Goal: Task Accomplishment & Management: Manage account settings

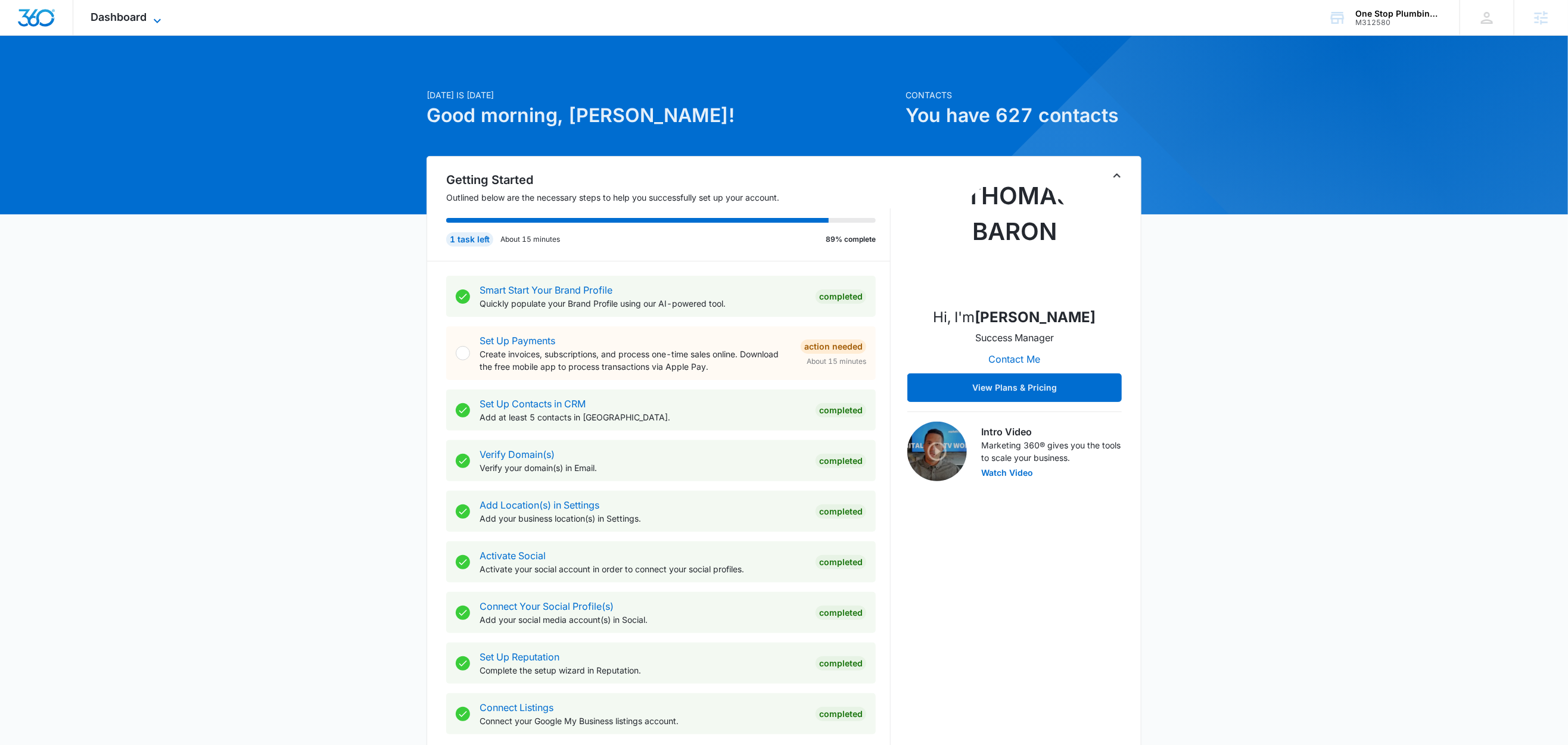
click at [146, 19] on span "Dashboard" at bounding box center [119, 17] width 56 height 12
click at [152, 24] on icon at bounding box center [157, 21] width 14 height 14
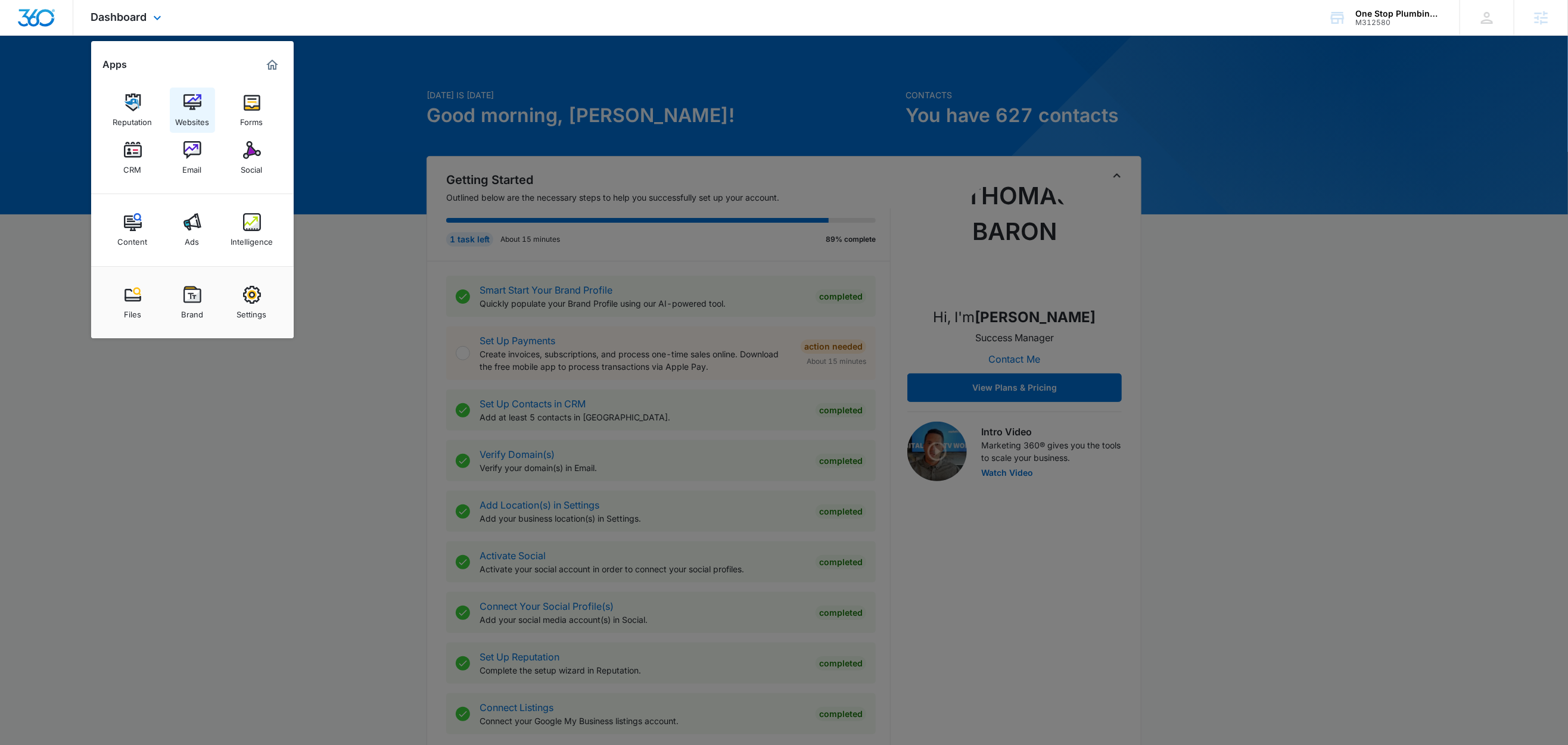
click at [200, 111] on div "Websites" at bounding box center [192, 119] width 34 height 15
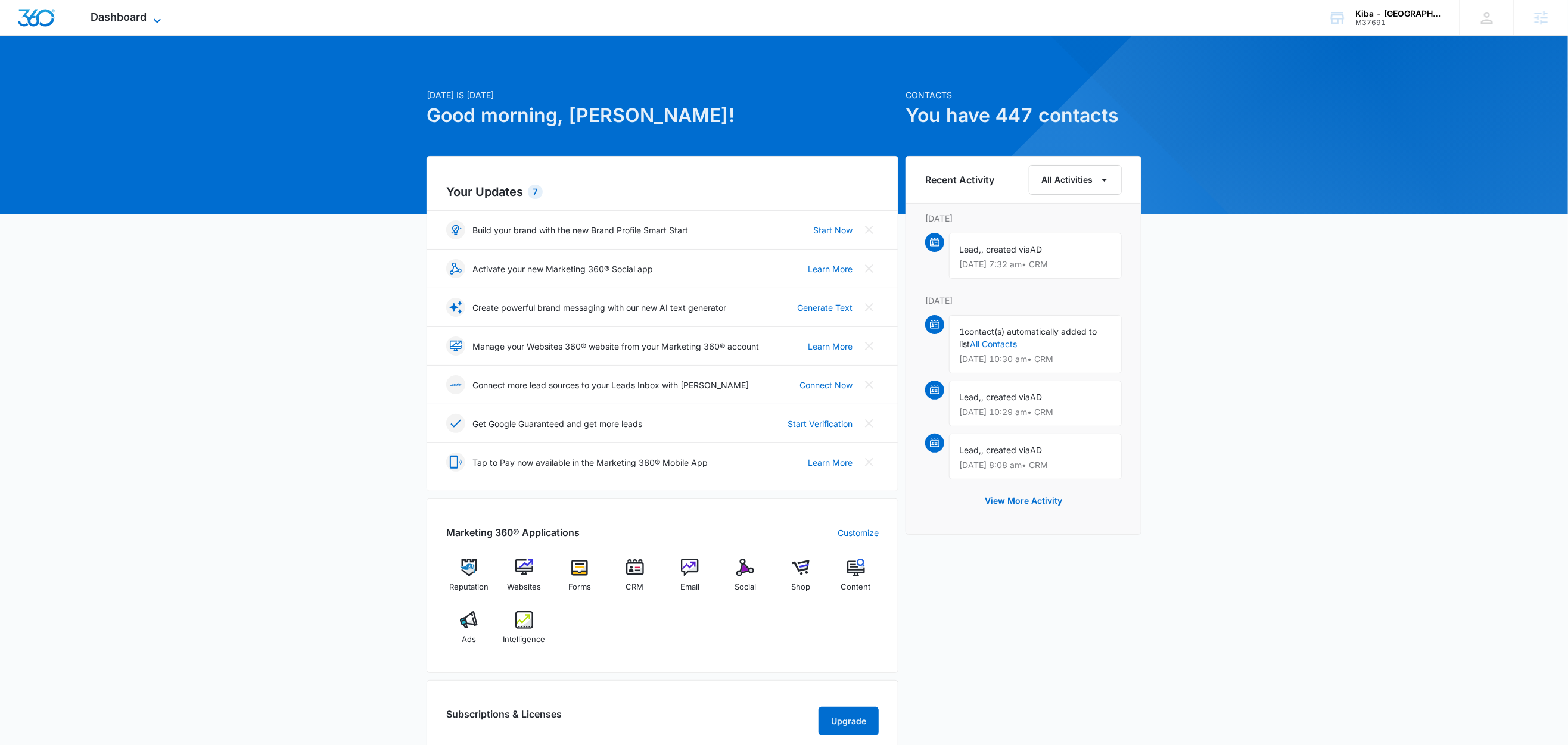
drag, startPoint x: 143, startPoint y: 17, endPoint x: 150, endPoint y: 17, distance: 7.0
click at [143, 17] on span "Dashboard" at bounding box center [119, 17] width 56 height 12
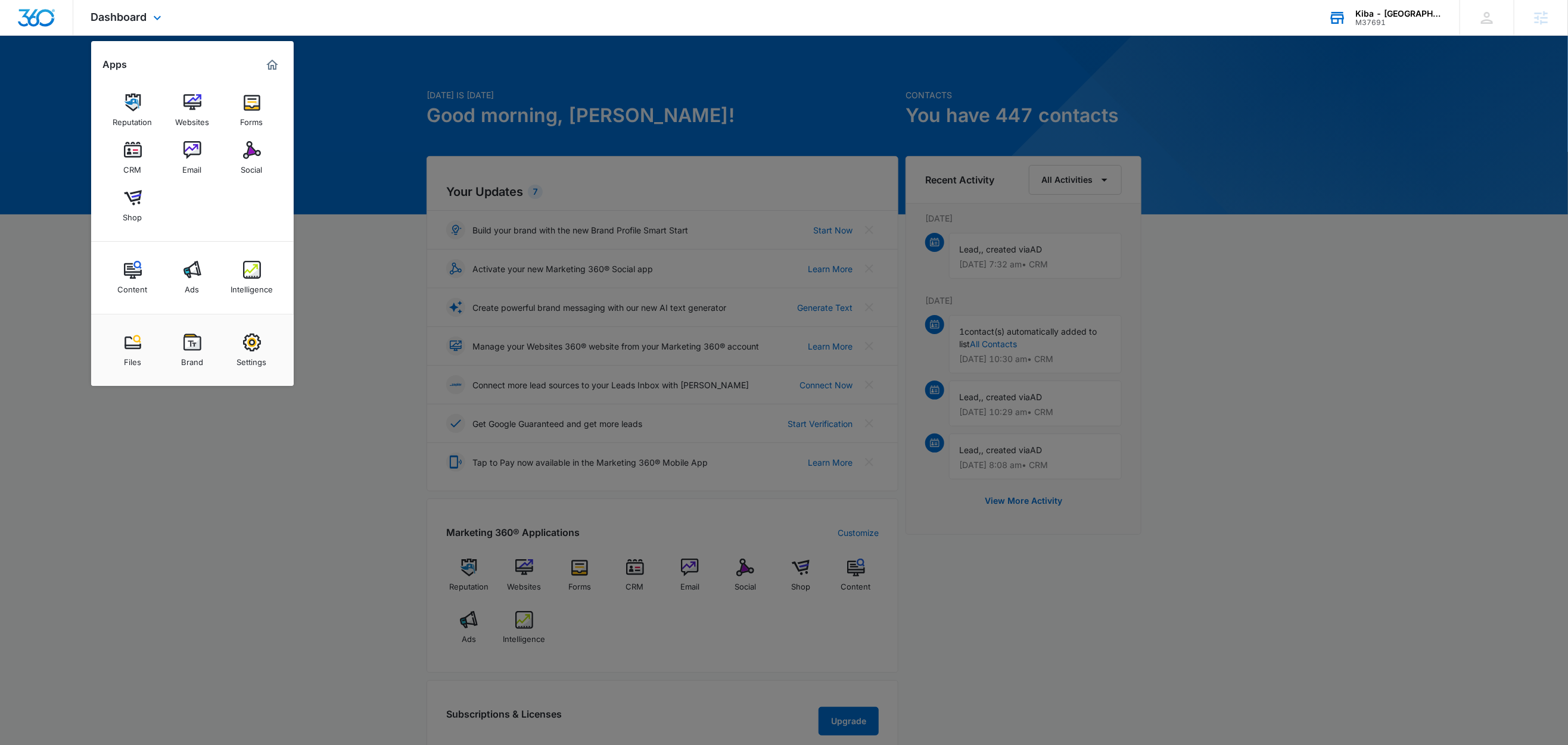
click at [1415, 14] on div "Kiba - Atlanta" at bounding box center [1399, 13] width 87 height 9
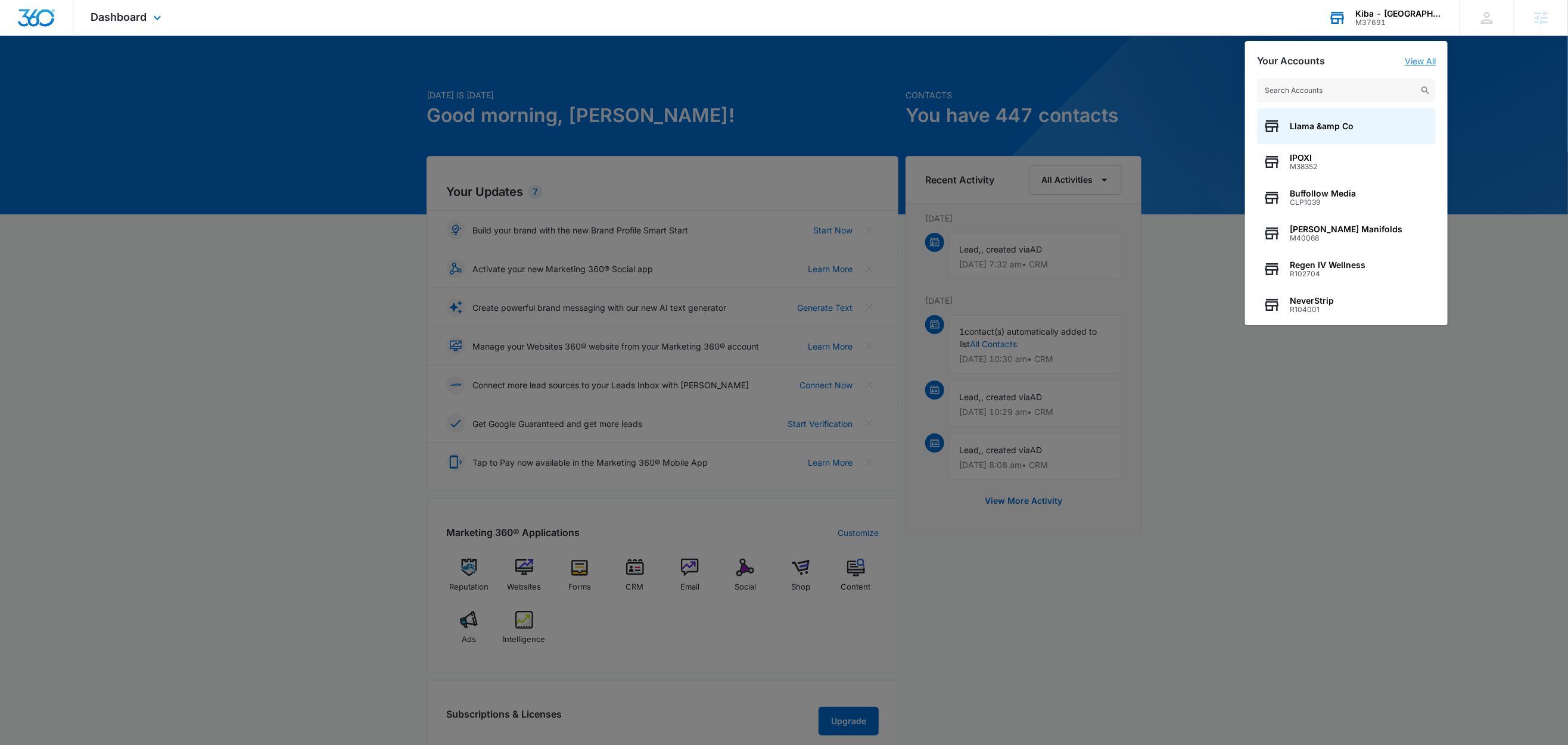
click at [1420, 60] on link "View All" at bounding box center [1420, 61] width 31 height 10
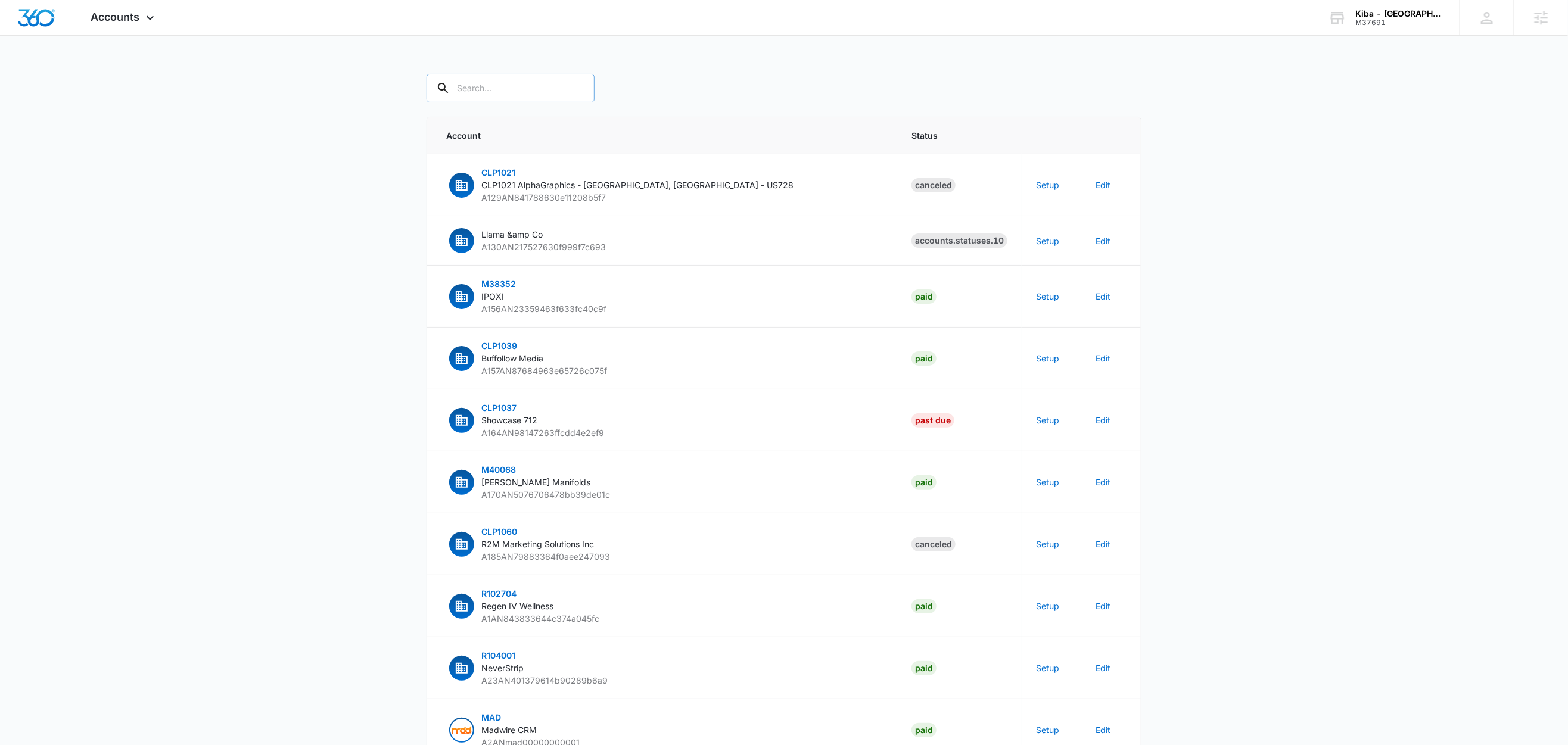
click at [569, 89] on div at bounding box center [578, 88] width 19 height 28
click at [529, 85] on input "text" at bounding box center [511, 88] width 168 height 28
paste input "M37691"
type input "M37691"
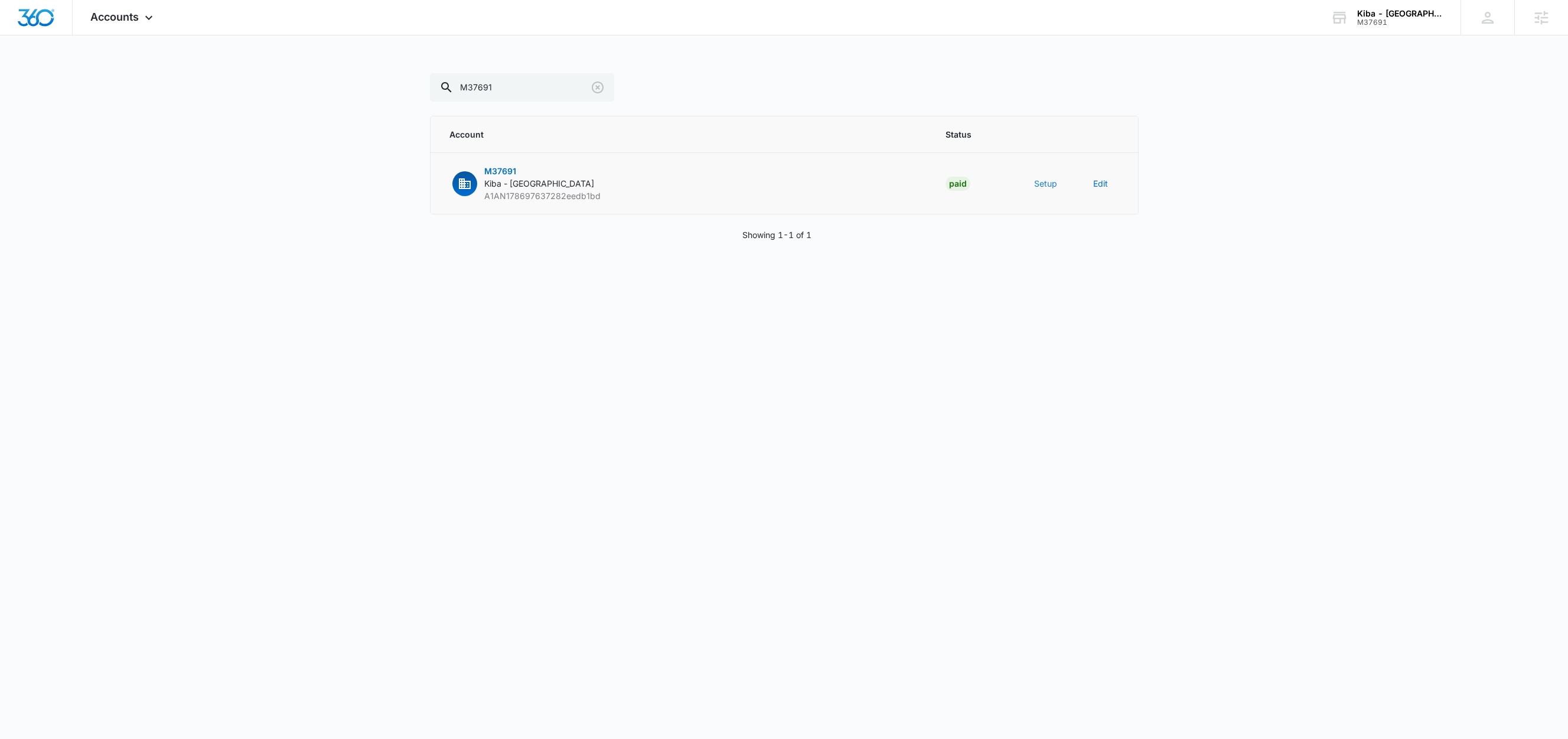
click at [1039, 177] on button "Setup" at bounding box center [1046, 183] width 23 height 12
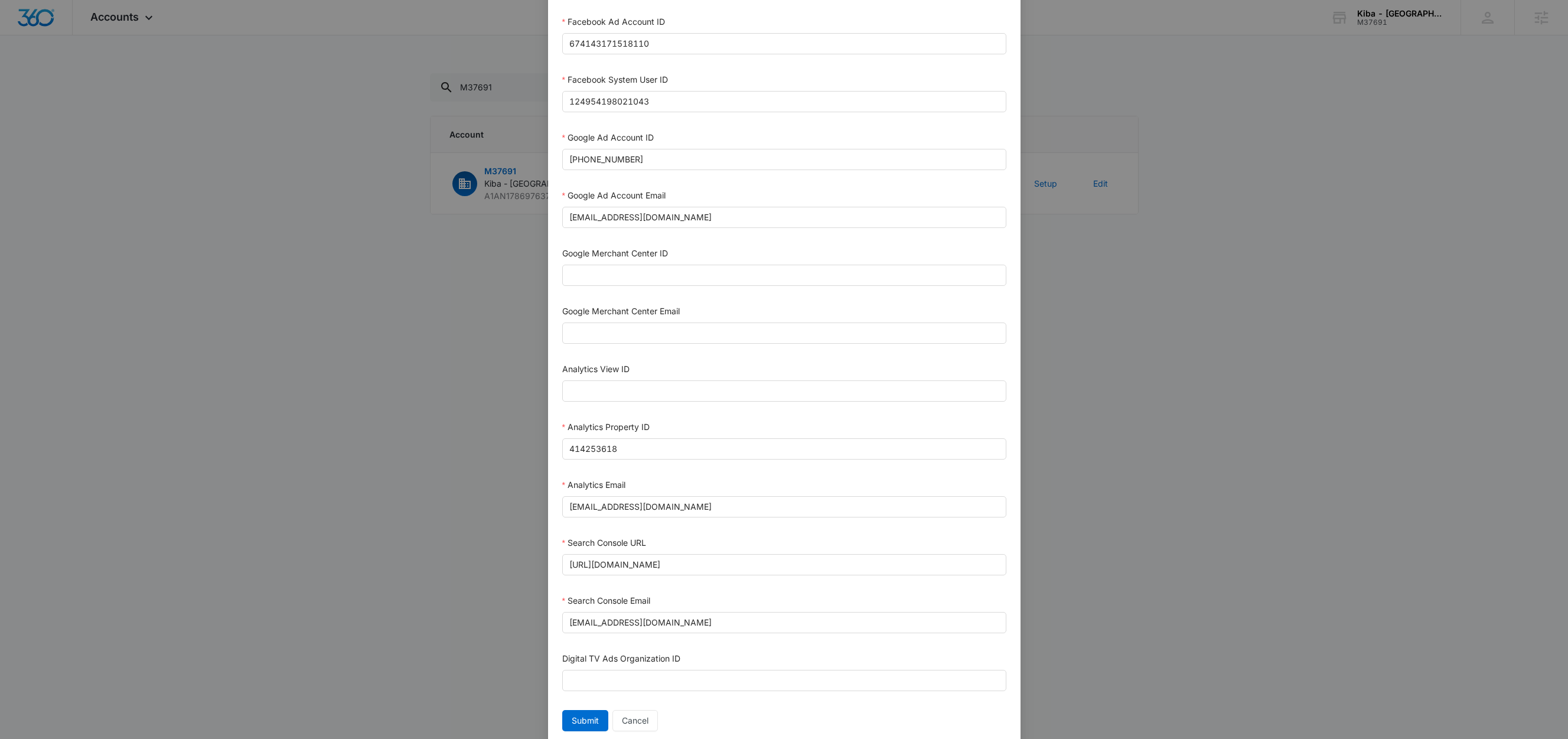
scroll to position [323, 0]
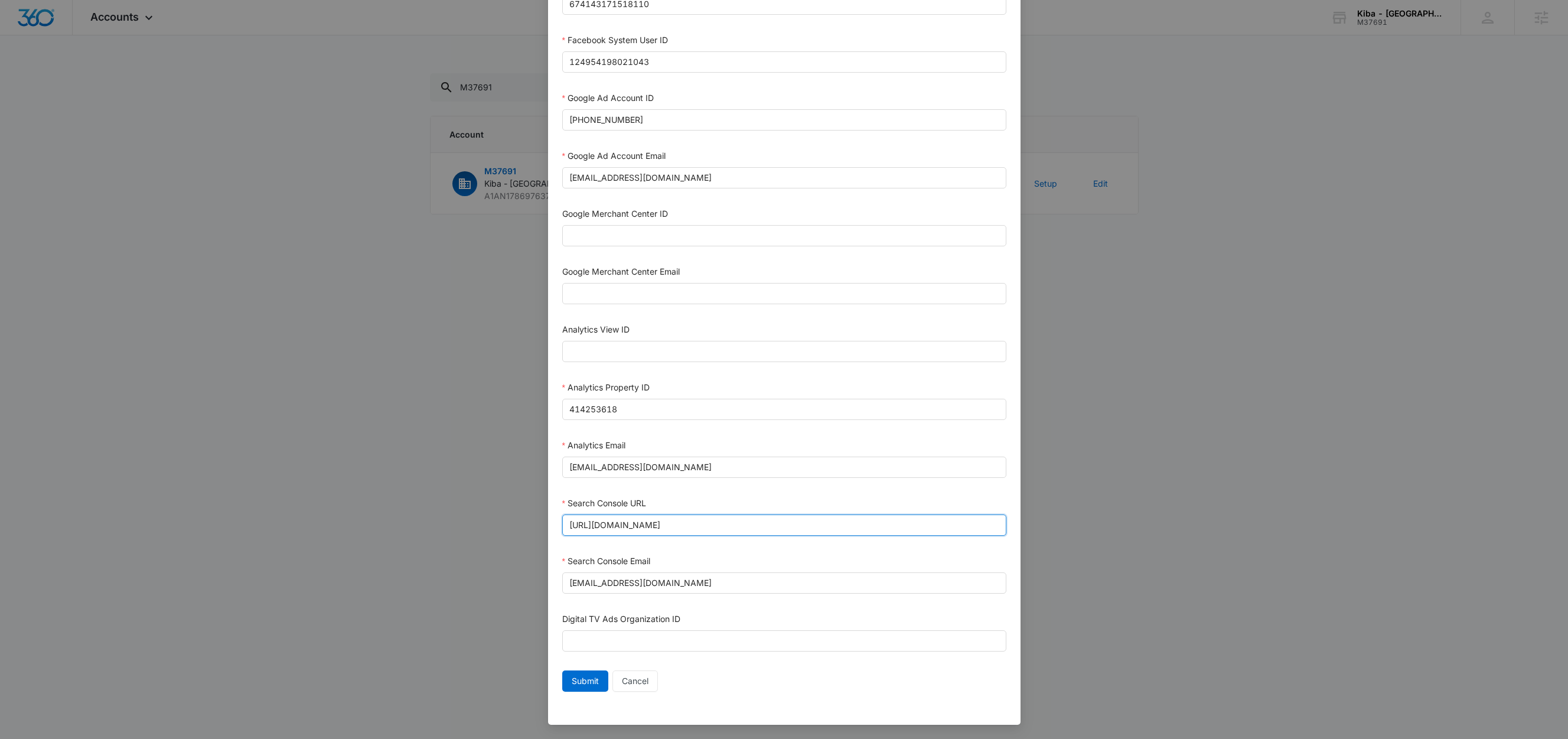
click at [731, 516] on input "https://atlanta.kibastudios.com/" at bounding box center [784, 526] width 444 height 22
paste input "masterpiece"
type input "https://masterpiece.kibastudios.com/"
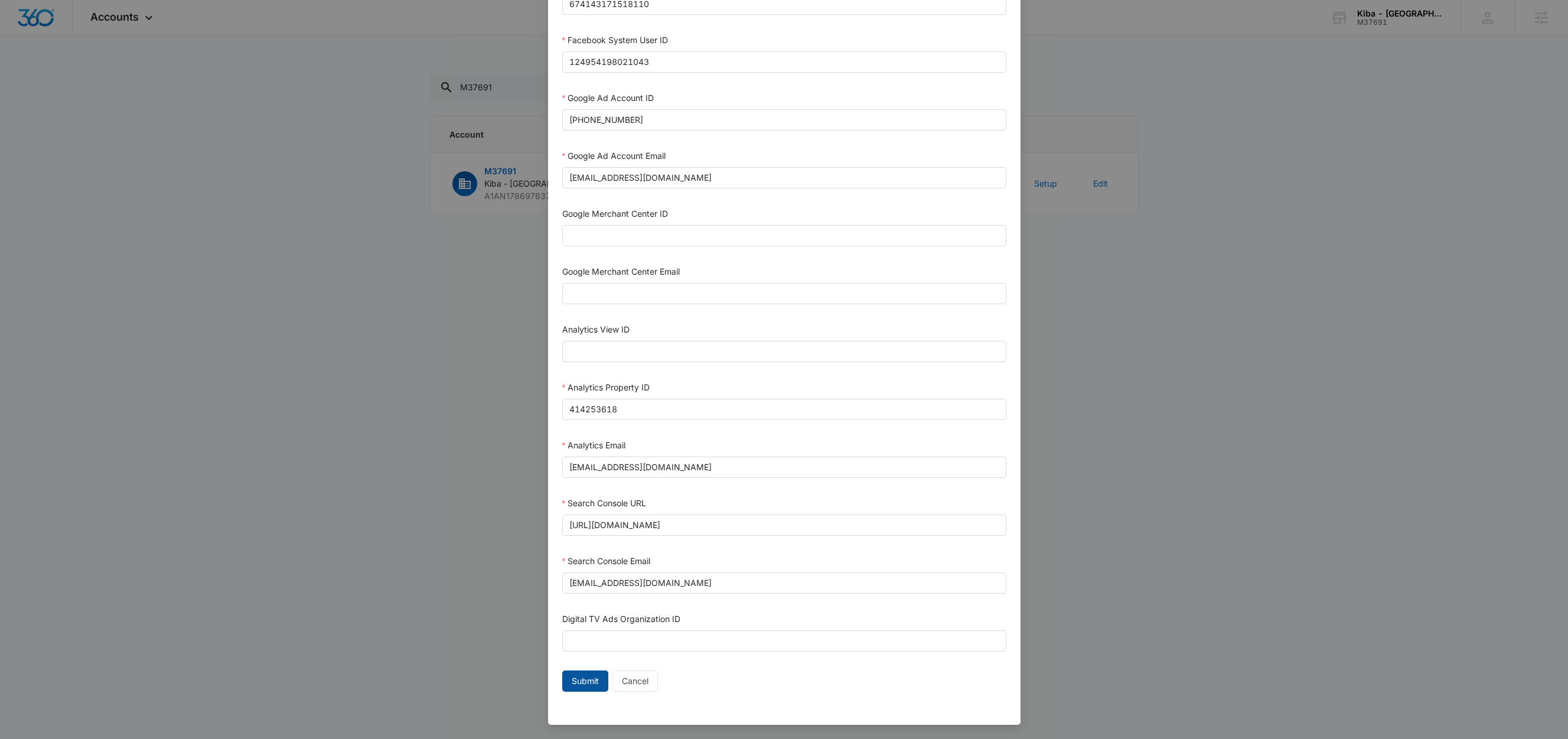
click at [584, 679] on span "Submit" at bounding box center [585, 682] width 27 height 13
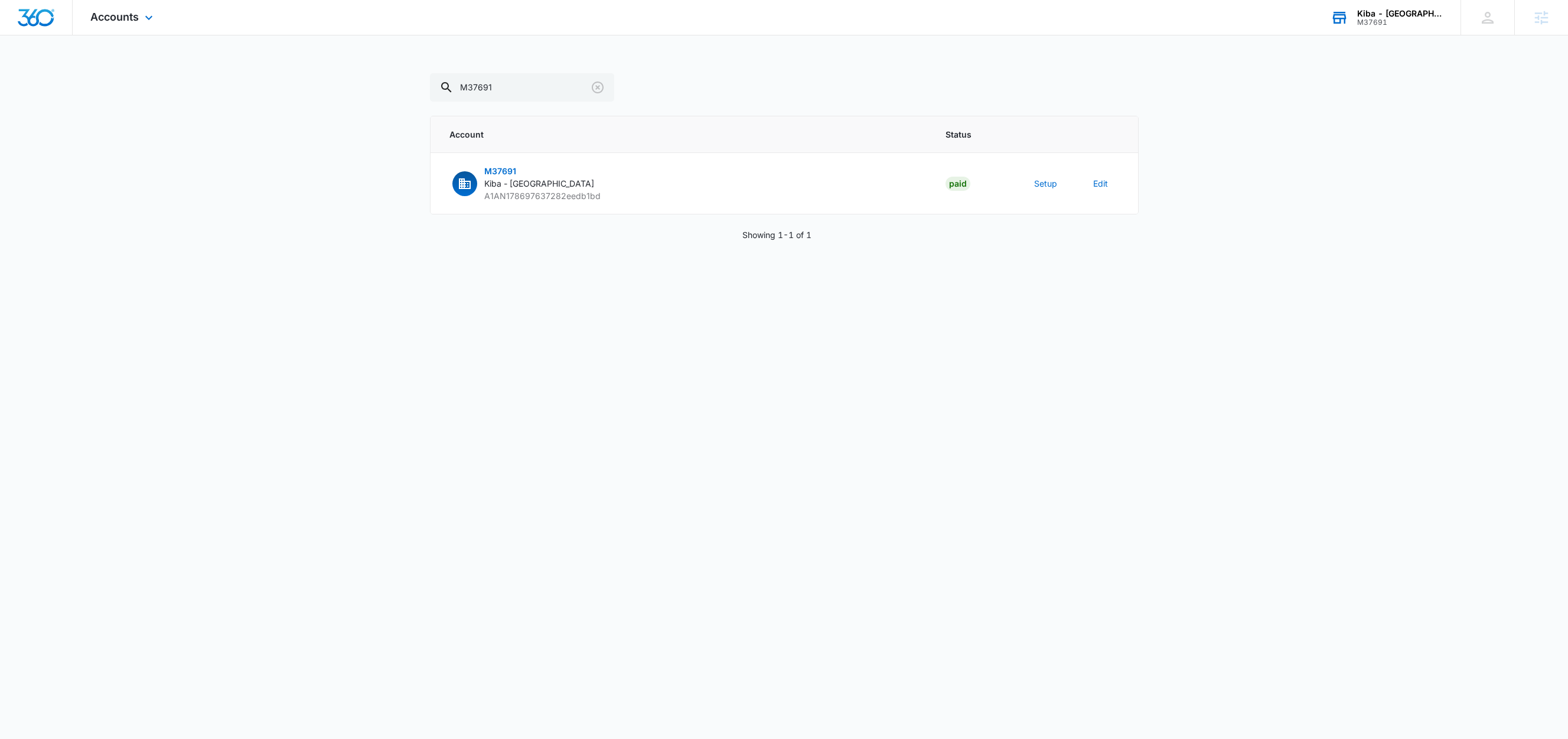
click at [1411, 11] on div "Kiba - Atlanta" at bounding box center [1401, 13] width 86 height 9
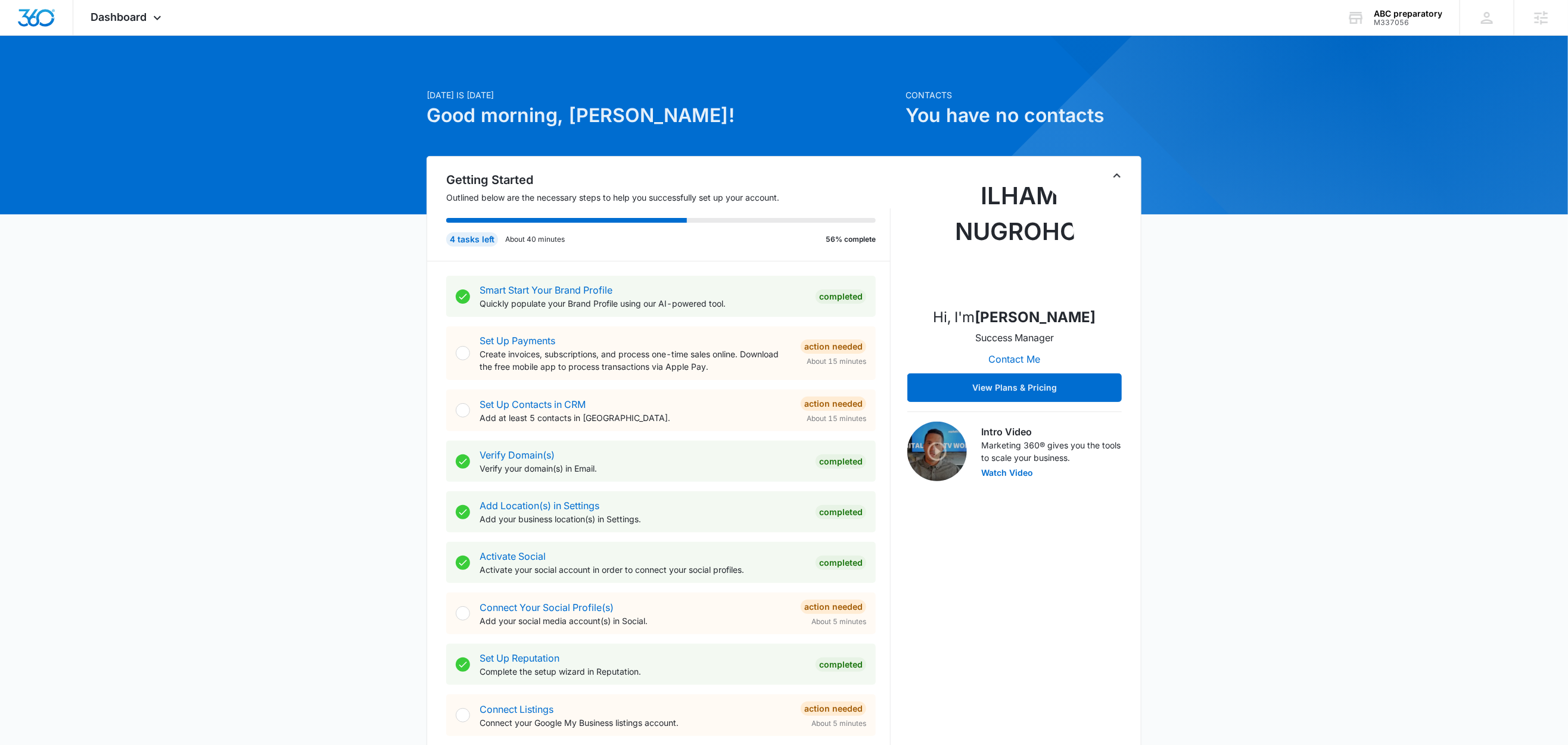
click at [243, 119] on div "[DATE] is [DATE] Good morning, [PERSON_NAME]! Contacts You have no contacts Get…" at bounding box center [784, 694] width 1568 height 1287
click at [155, 17] on icon at bounding box center [157, 21] width 14 height 14
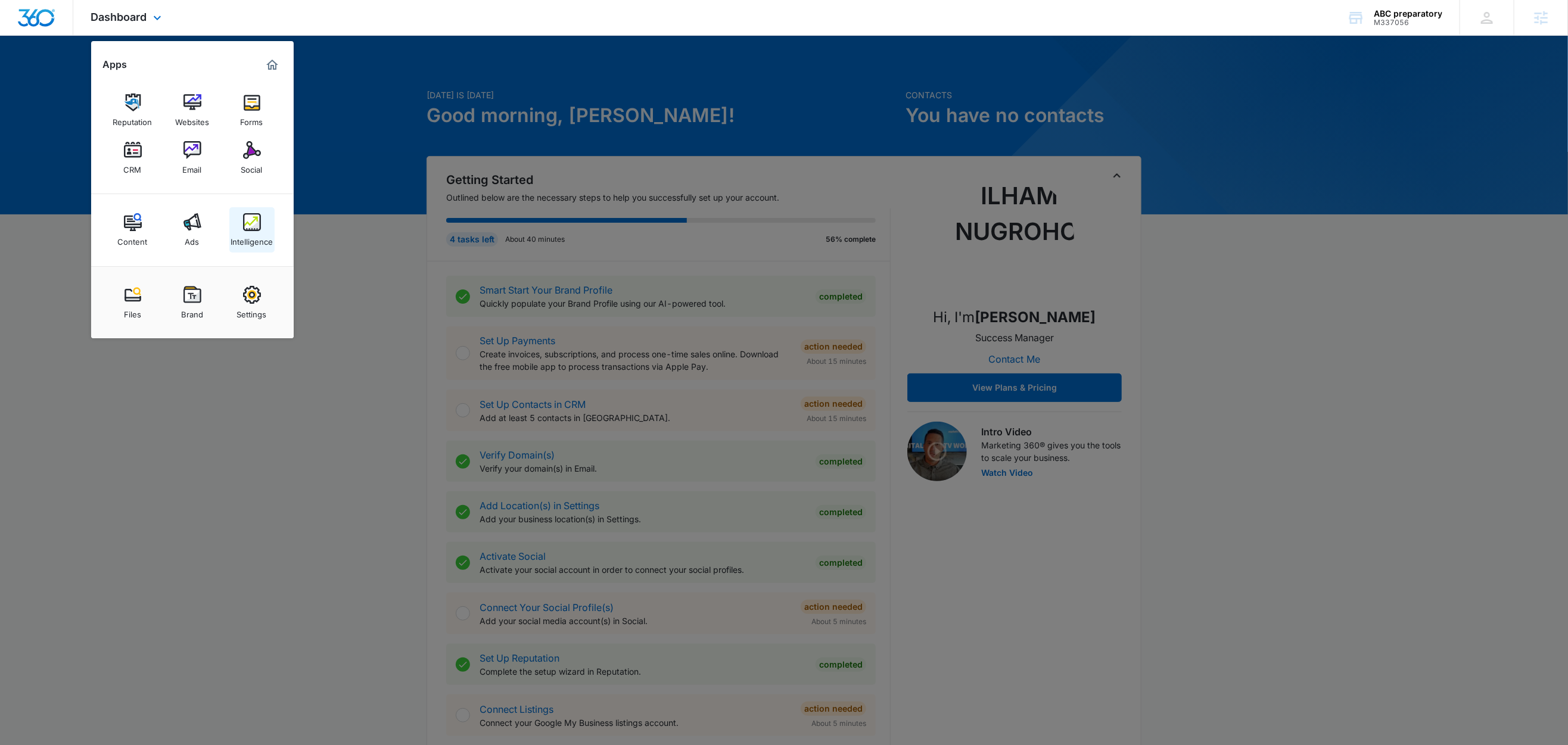
drag, startPoint x: 261, startPoint y: 240, endPoint x: 277, endPoint y: 230, distance: 18.9
click at [364, 203] on div at bounding box center [784, 372] width 1568 height 745
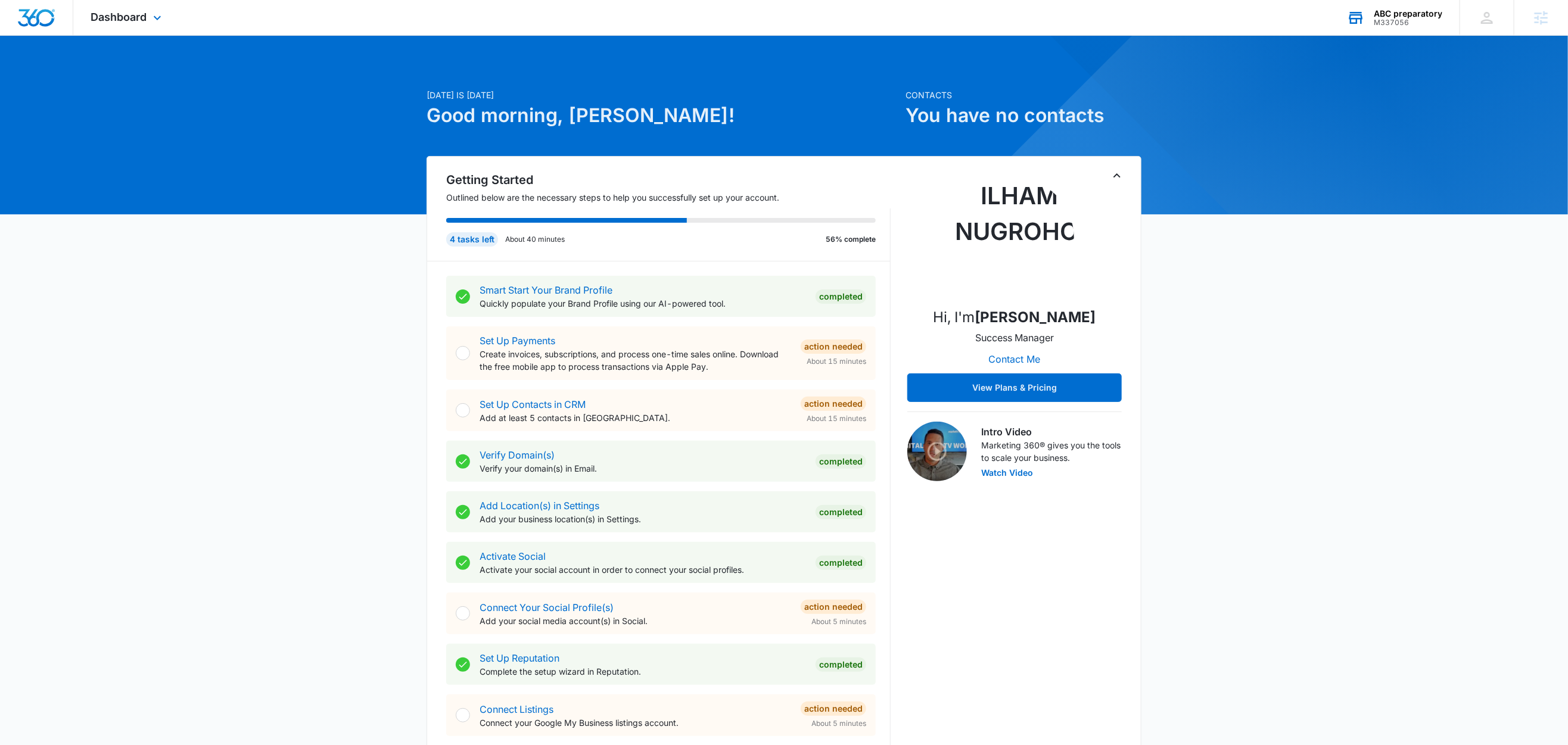
click at [1435, 15] on div "ABC preparatory" at bounding box center [1408, 13] width 69 height 9
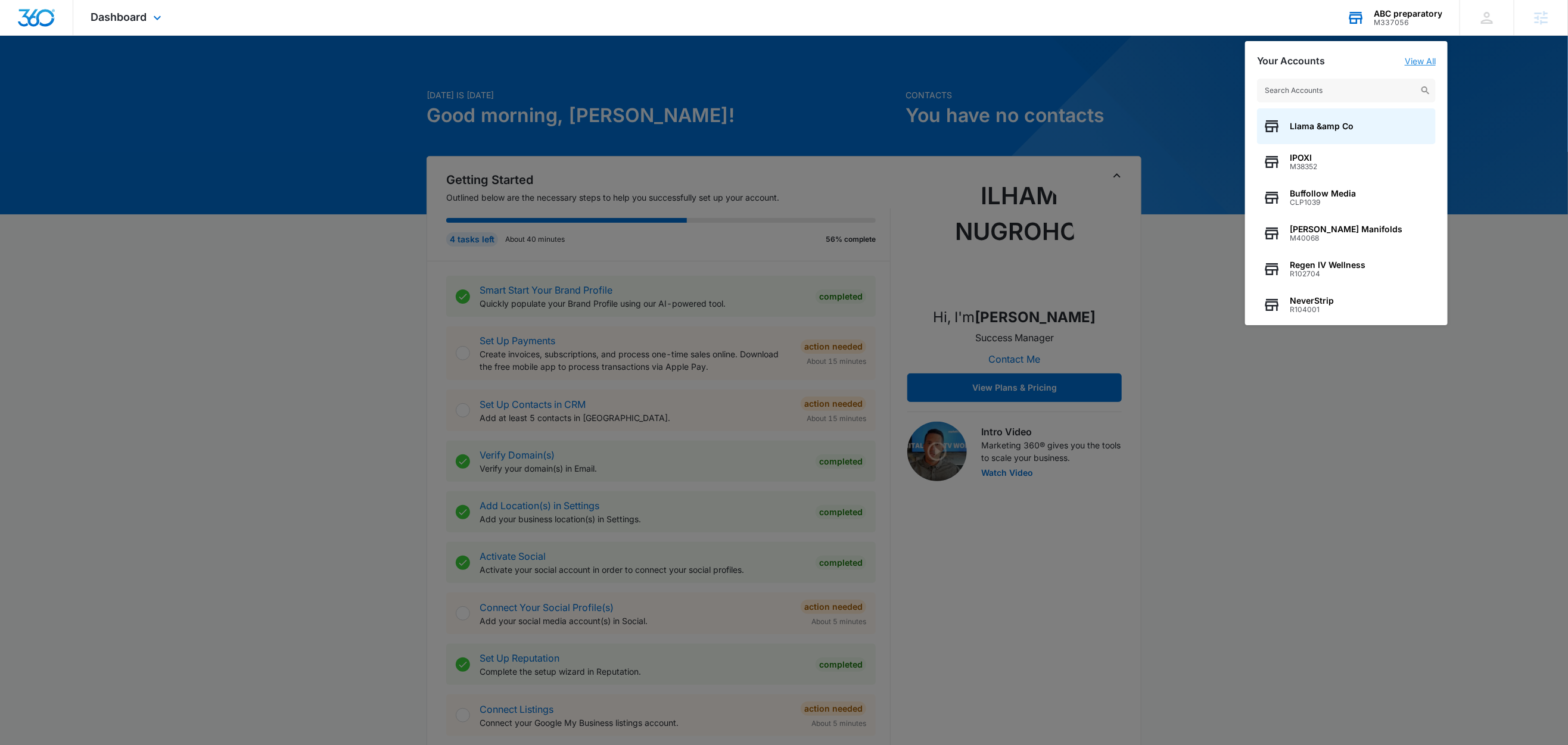
click at [1433, 64] on link "View All" at bounding box center [1420, 61] width 31 height 10
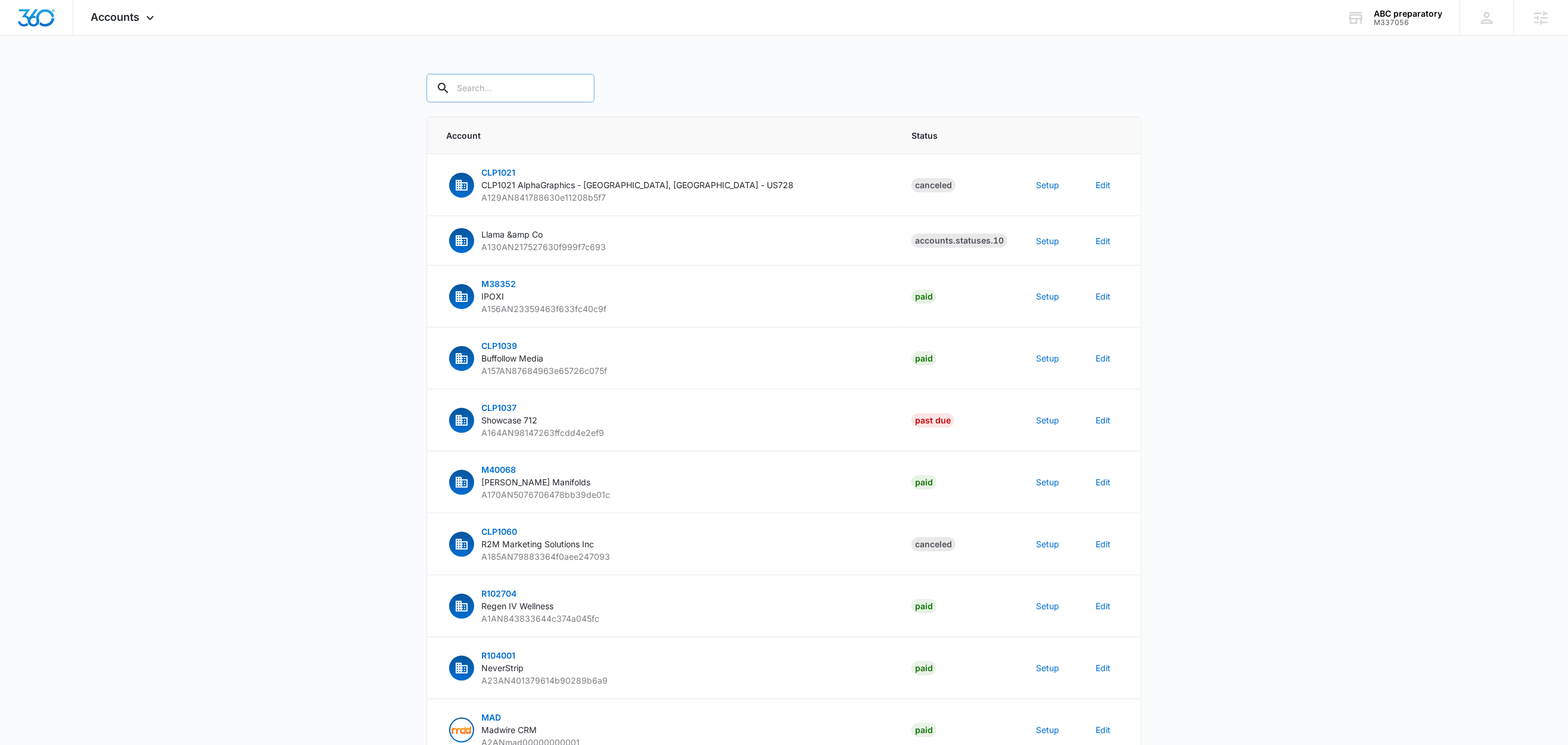
click at [515, 93] on input "text" at bounding box center [511, 88] width 168 height 28
paste input "M337056"
type input "M337056"
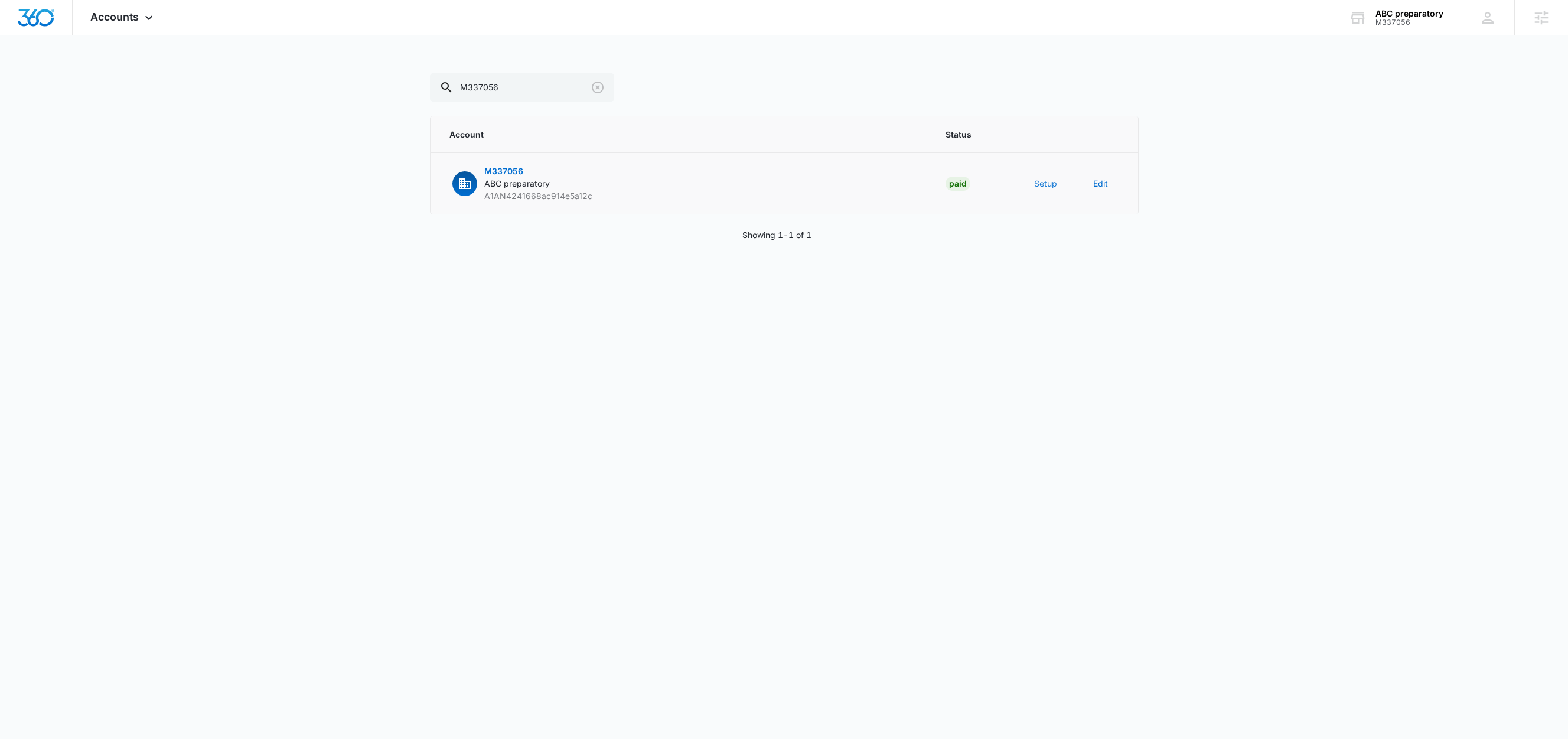
click at [1051, 182] on button "Setup" at bounding box center [1046, 183] width 23 height 12
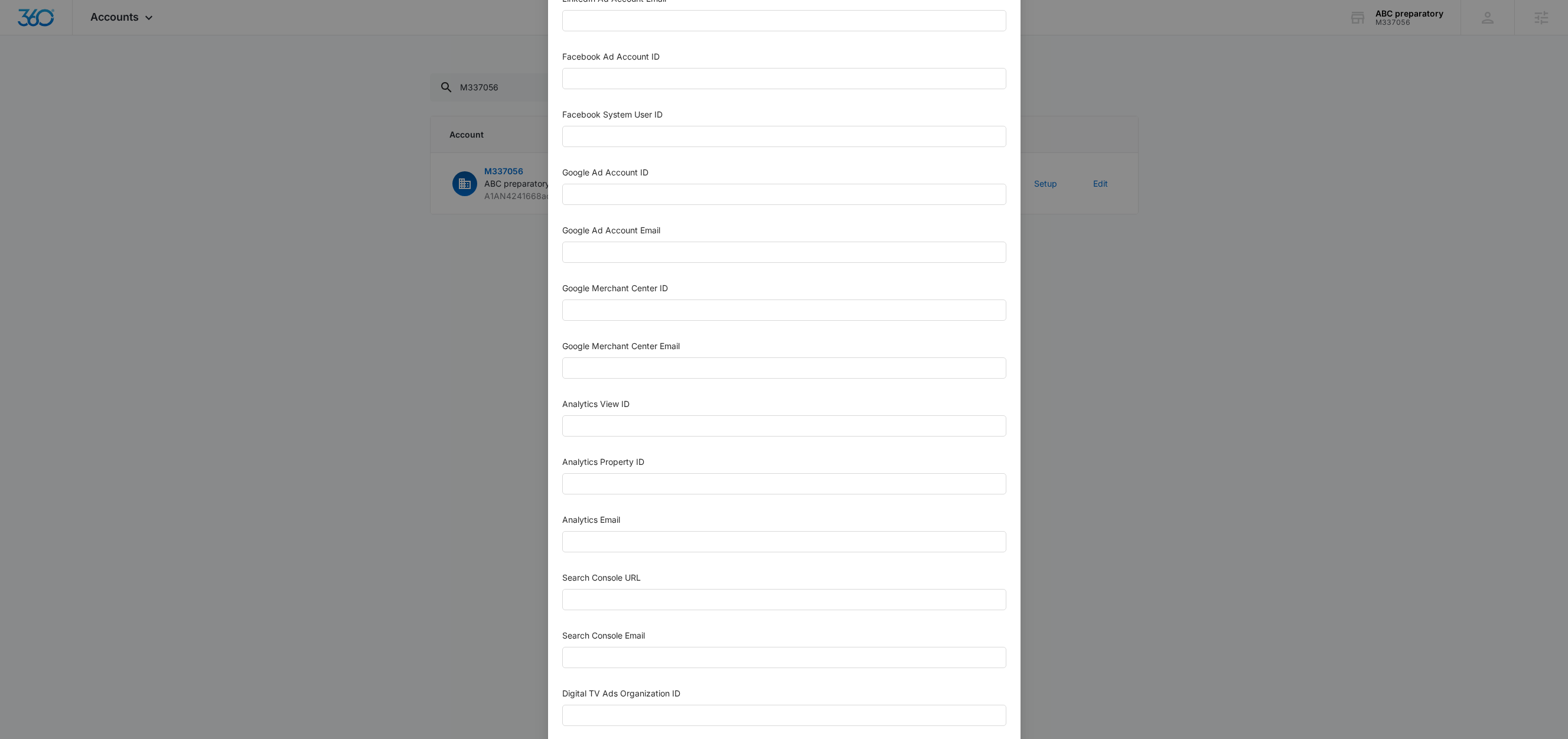
scroll to position [323, 0]
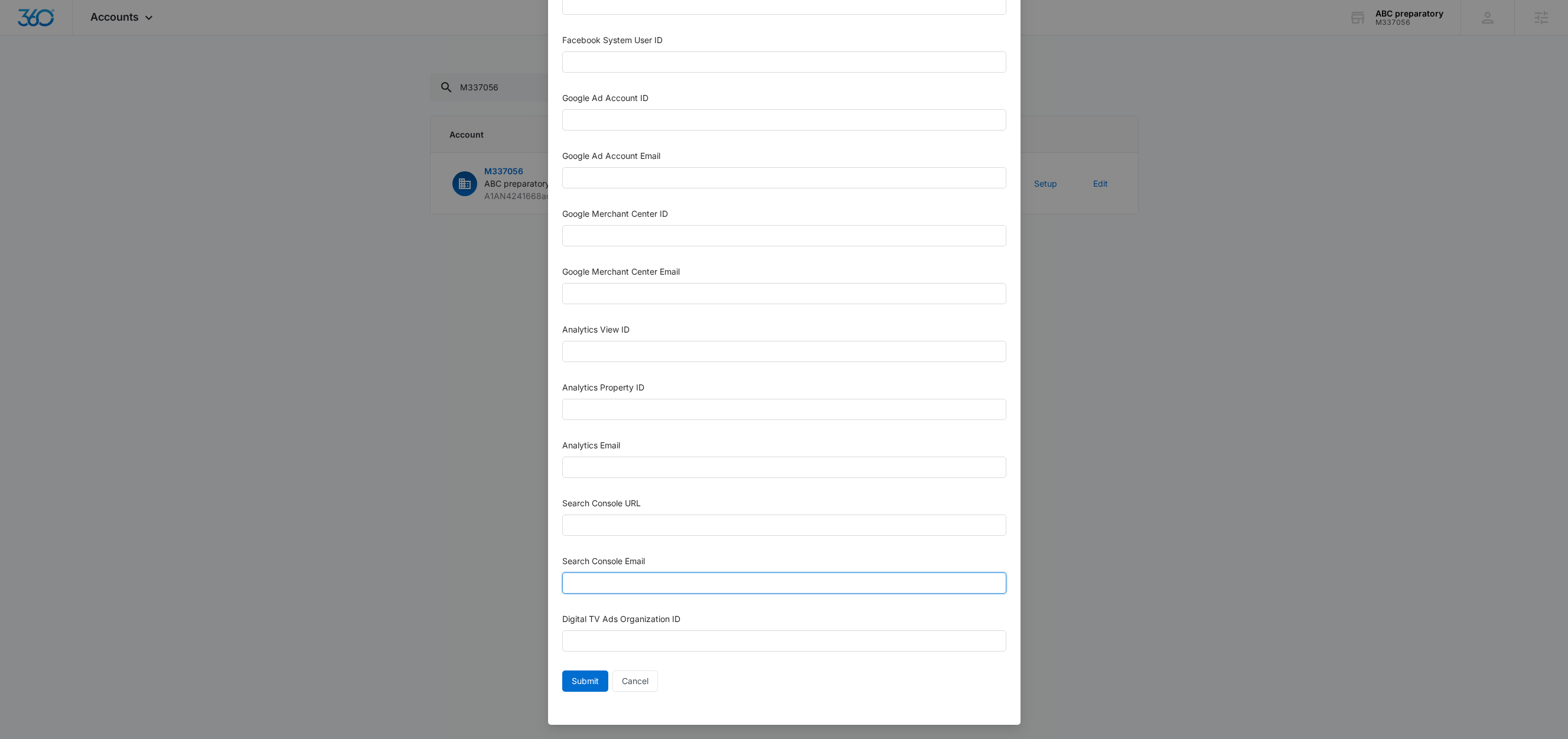
click at [617, 578] on input "Search Console Email" at bounding box center [784, 583] width 444 height 22
paste input "M360+accounts1025@madwiremedia.com"
type input "M360+accounts1025@madwiremedia.com"
click at [625, 463] on input "Analytics Email" at bounding box center [784, 468] width 444 height 22
paste input "M360+accounts1025@madwiremedia.com"
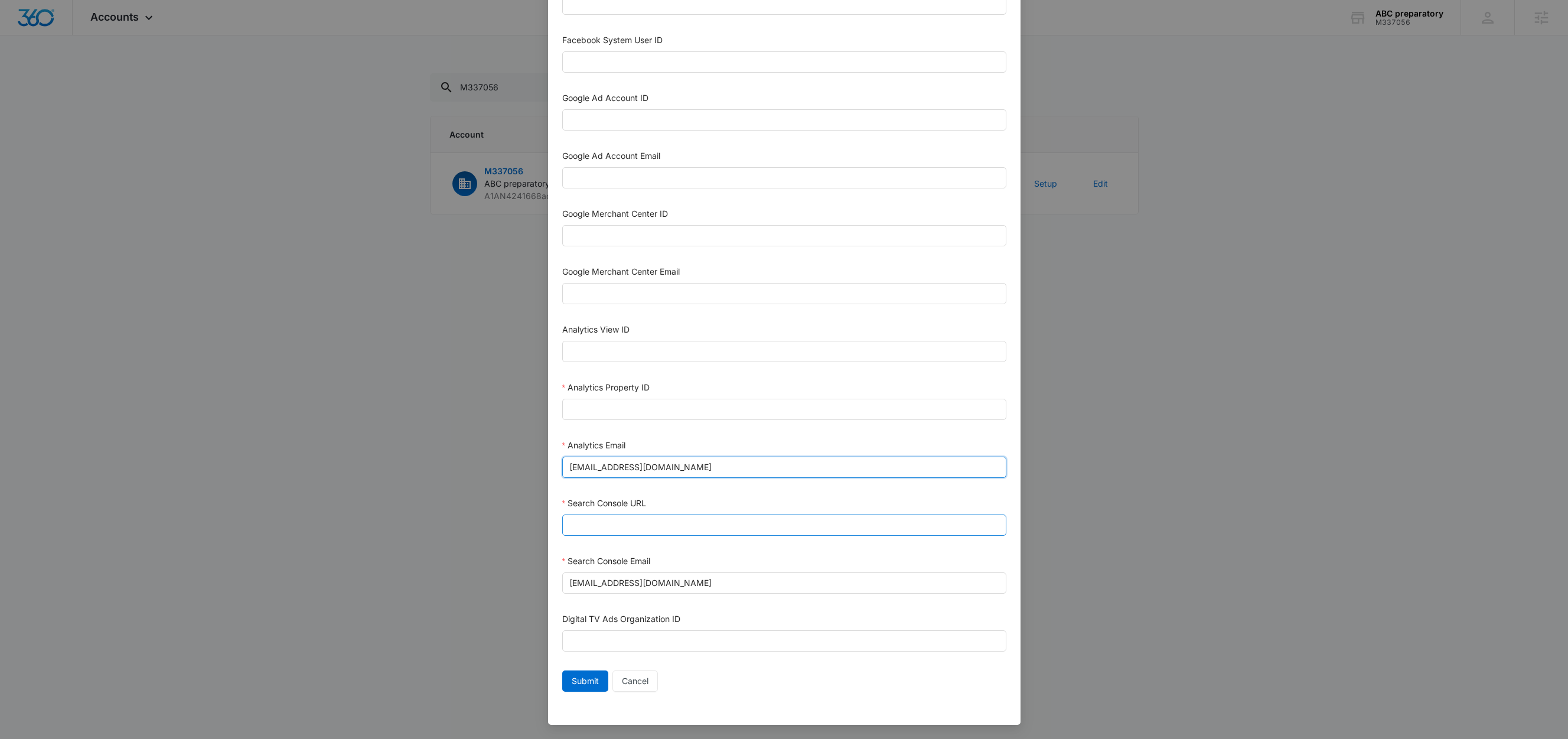
type input "M360+accounts1025@madwiremedia.com"
click at [585, 527] on input "Search Console URL" at bounding box center [784, 526] width 444 height 22
click at [621, 522] on input "Search Console URL" at bounding box center [784, 526] width 444 height 22
paste input "https://abcpreparatory.com/"
type input "https://abcpreparatory.com/"
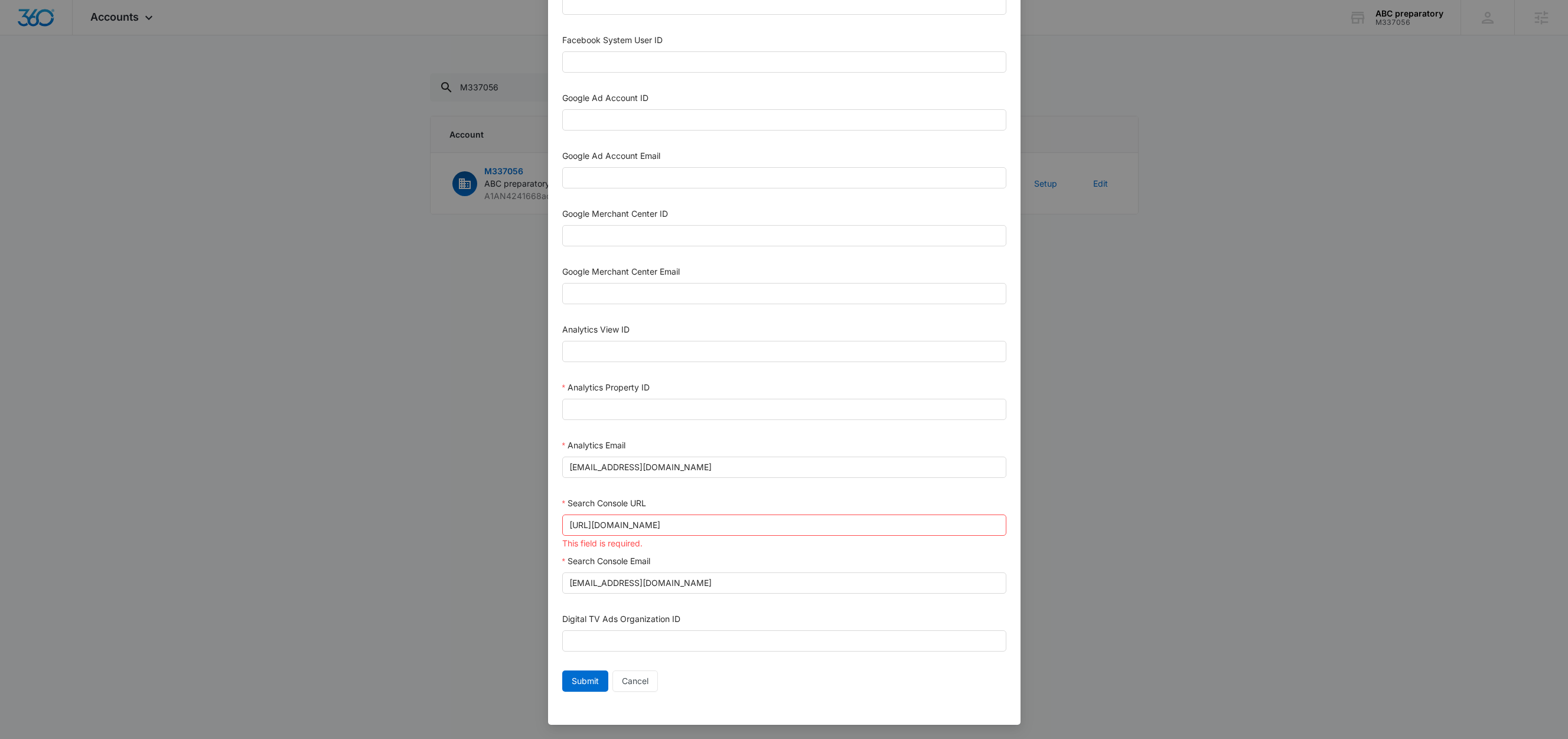
click at [673, 498] on div "Search Console URL" at bounding box center [784, 506] width 444 height 18
click at [617, 403] on input "Analytics Property ID" at bounding box center [784, 409] width 444 height 22
paste input "507810500"
type input "507810500"
click at [692, 381] on div "Analytics Property ID" at bounding box center [784, 390] width 444 height 18
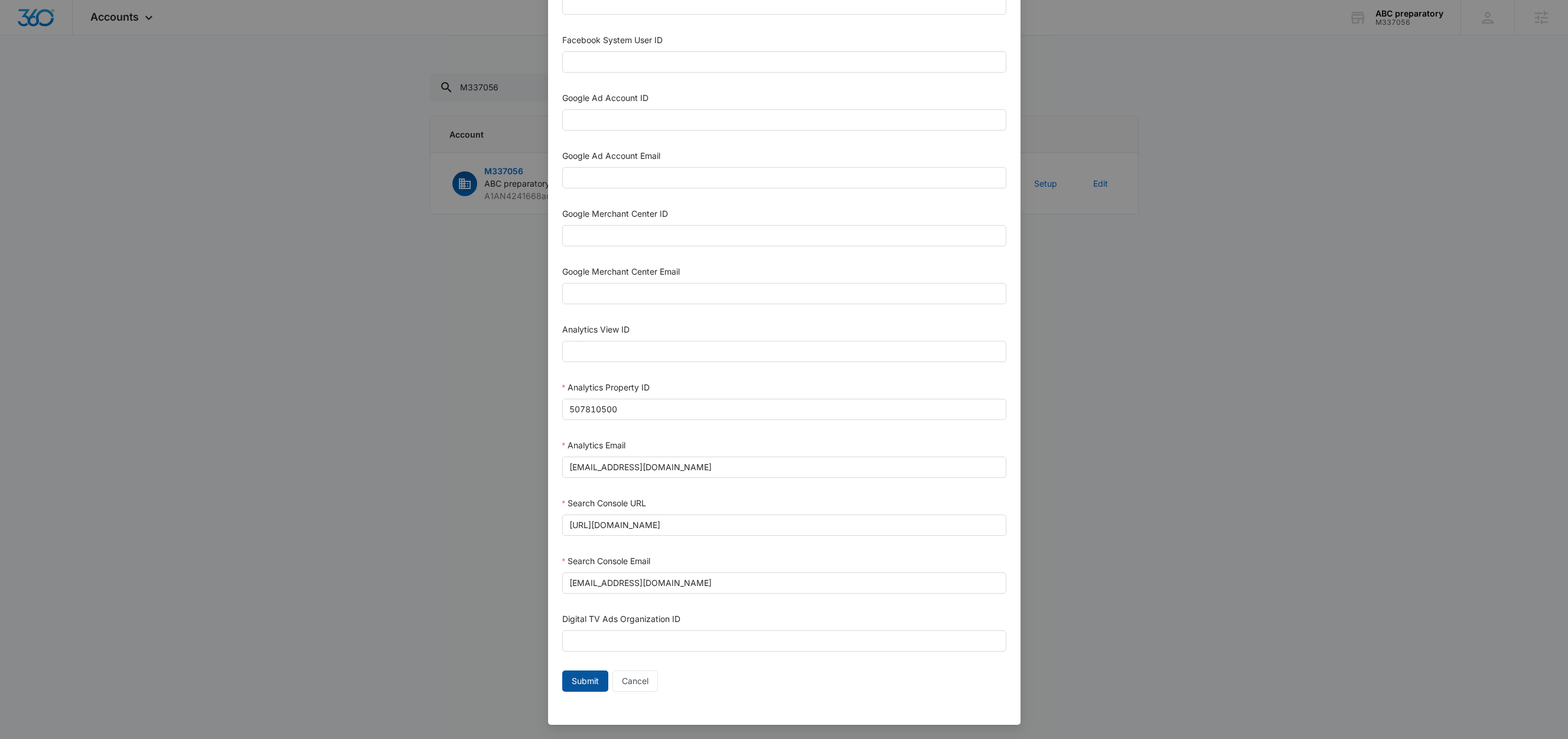
click at [584, 683] on span "Submit" at bounding box center [585, 682] width 27 height 13
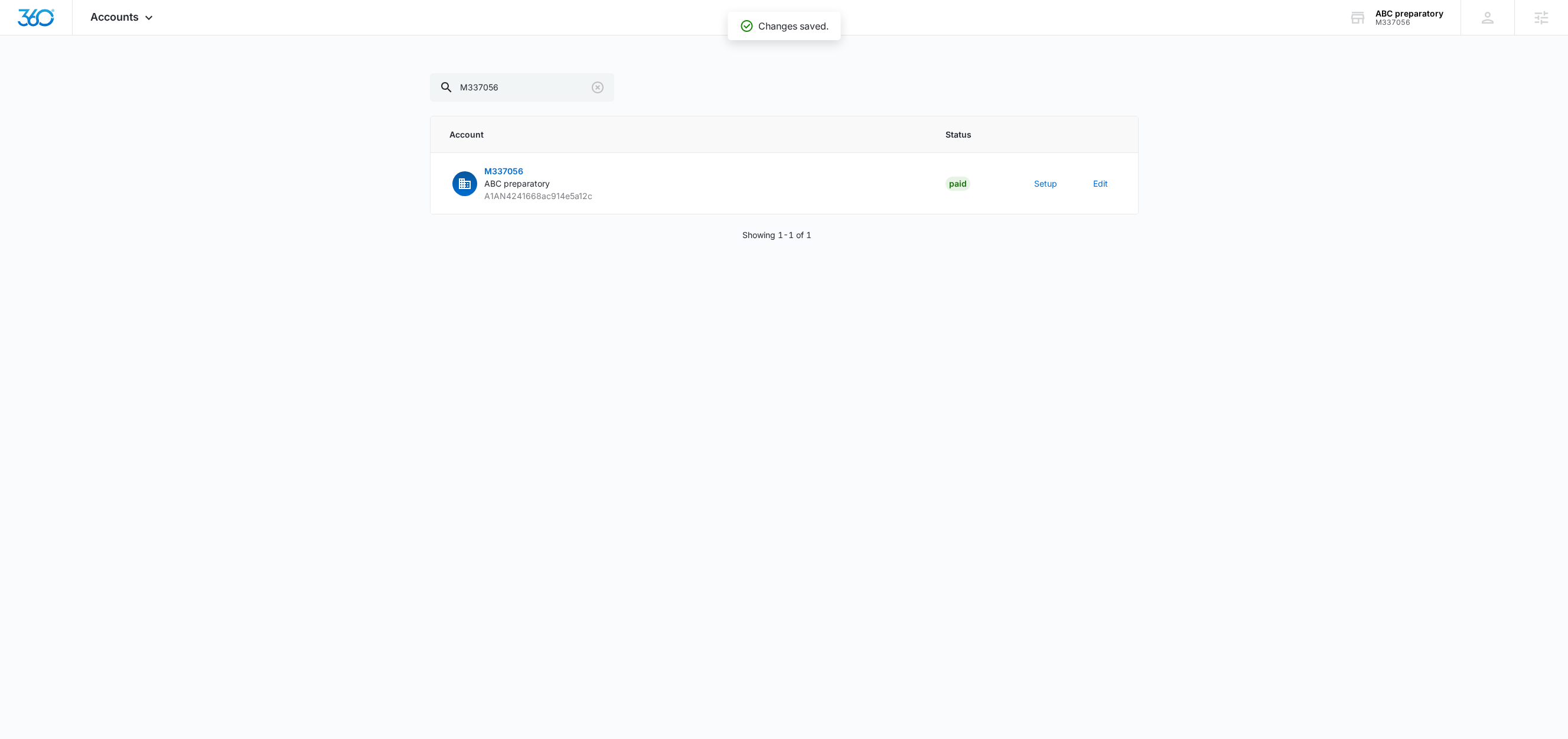
scroll to position [312, 0]
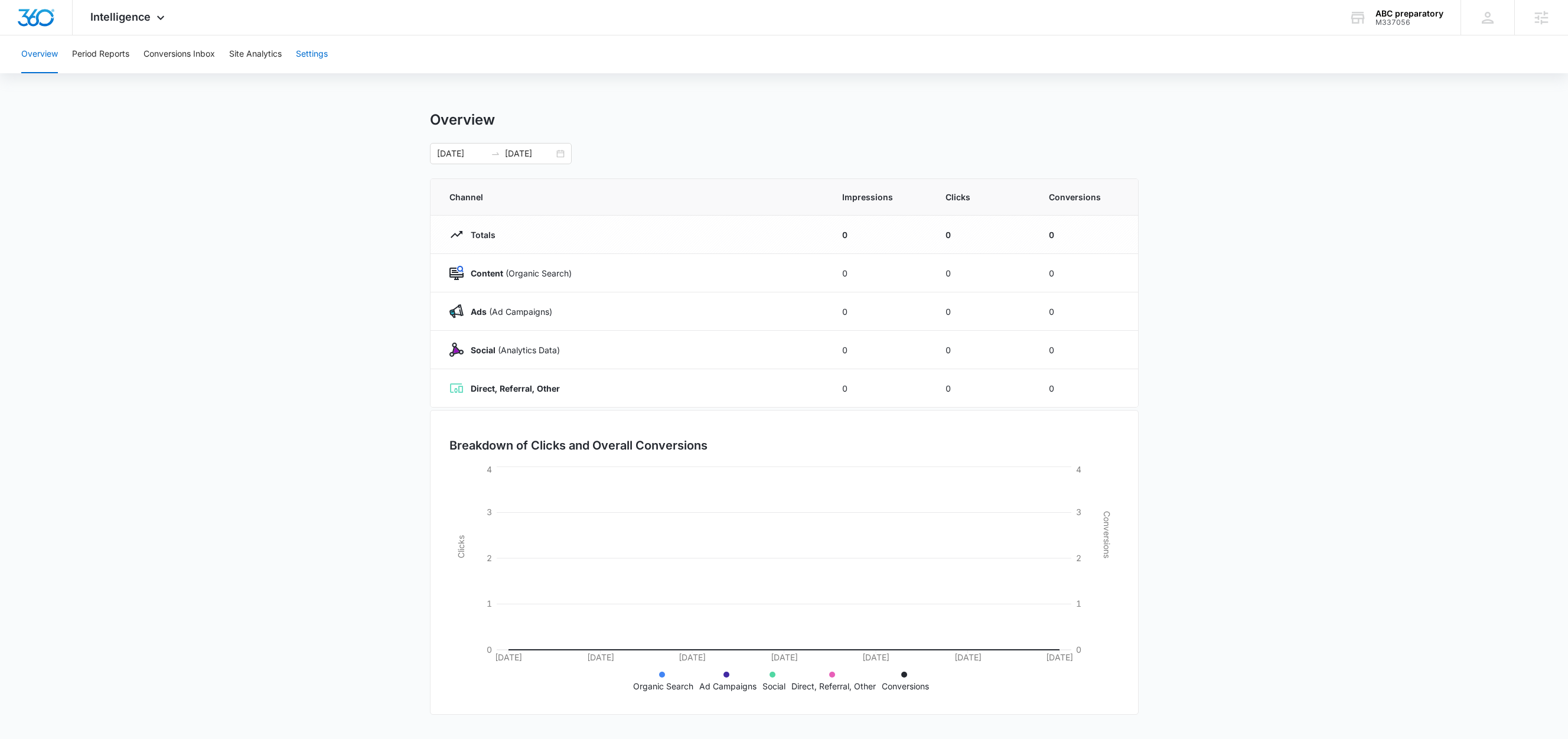
click at [310, 53] on button "Settings" at bounding box center [312, 54] width 32 height 38
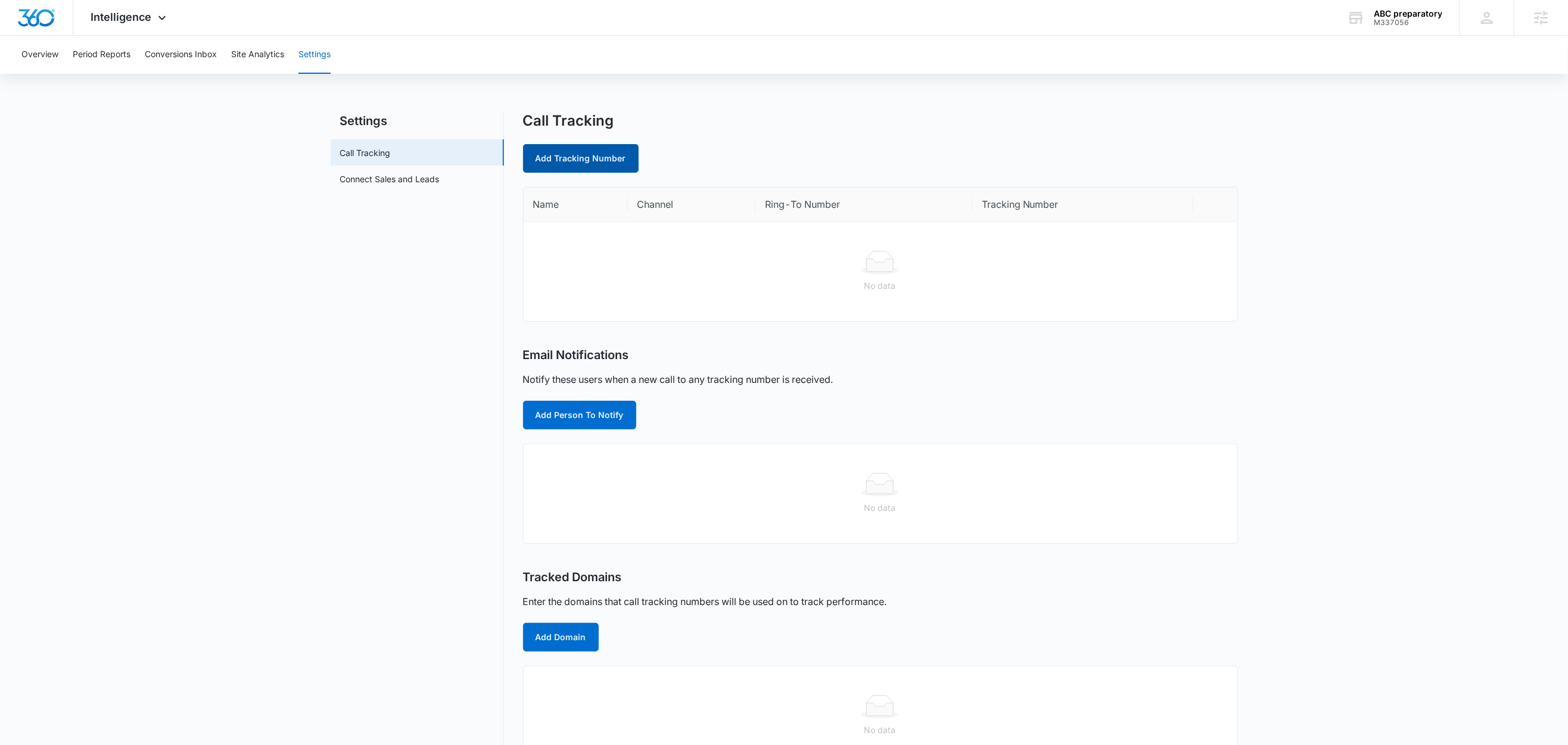
click at [602, 167] on link "Add Tracking Number" at bounding box center [581, 158] width 116 height 28
select select "by_area_code"
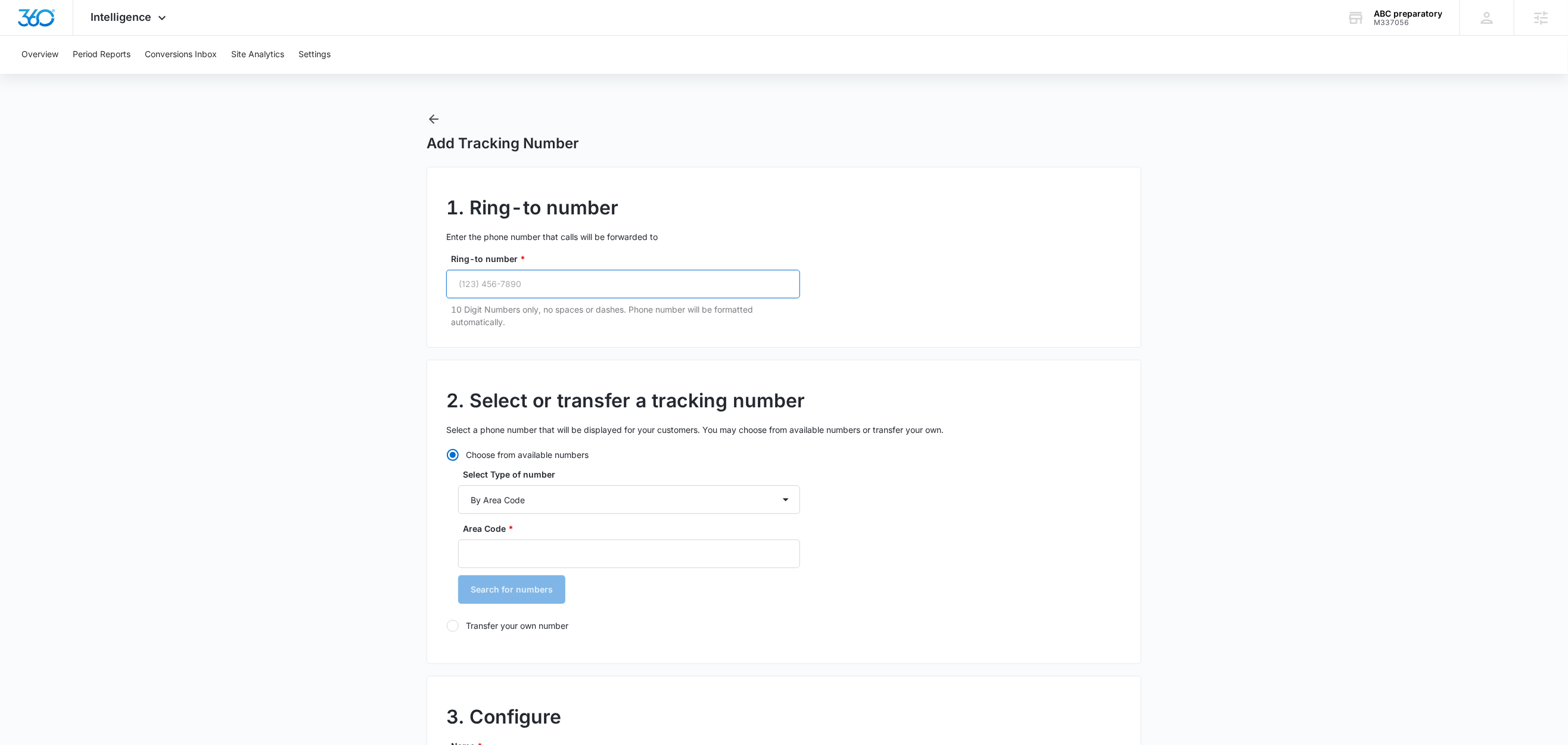
click at [583, 292] on input "Ring-to number *" at bounding box center [623, 284] width 354 height 28
paste input "(385) 208-2100"
type input "(385) 208-2100"
click at [333, 365] on main "Add Tracking Number 1. Ring-to number Enter the phone number that calls will be…" at bounding box center [784, 690] width 1568 height 1156
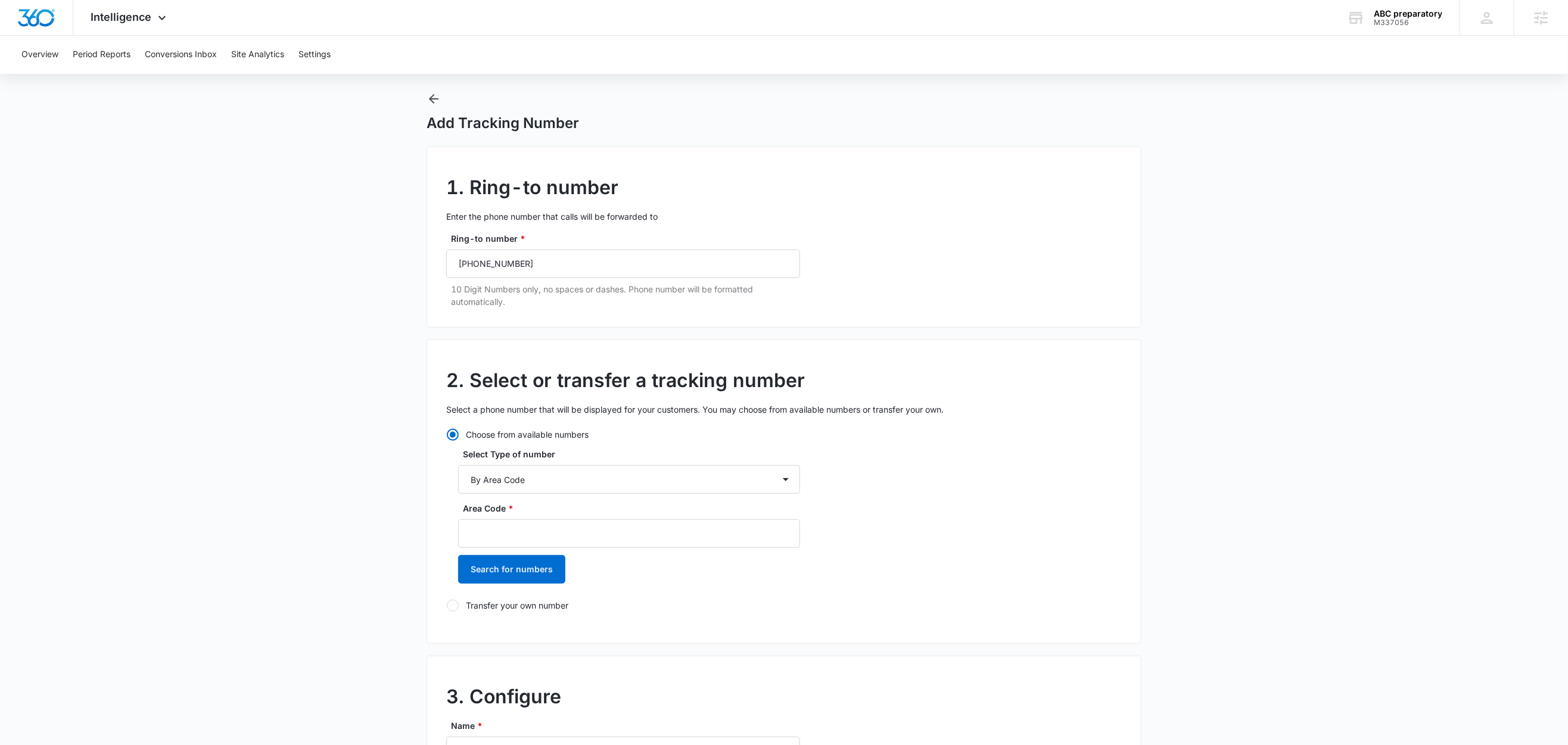
scroll to position [31, 0]
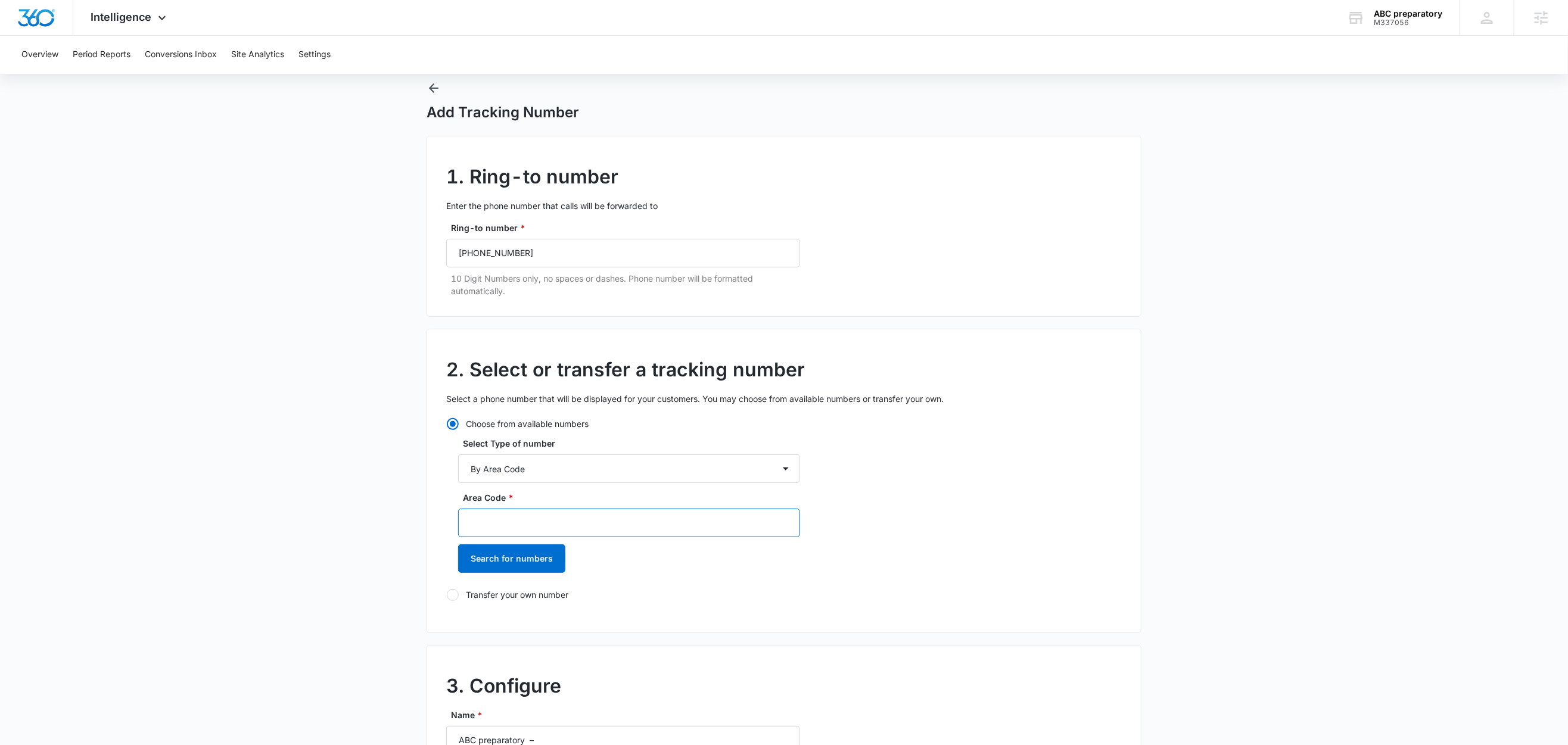
drag, startPoint x: 472, startPoint y: 527, endPoint x: 473, endPoint y: 520, distance: 7.1
click at [473, 527] on input "Area Code *" at bounding box center [629, 523] width 342 height 28
type input "385"
click at [495, 550] on button "Search for numbers" at bounding box center [512, 558] width 107 height 28
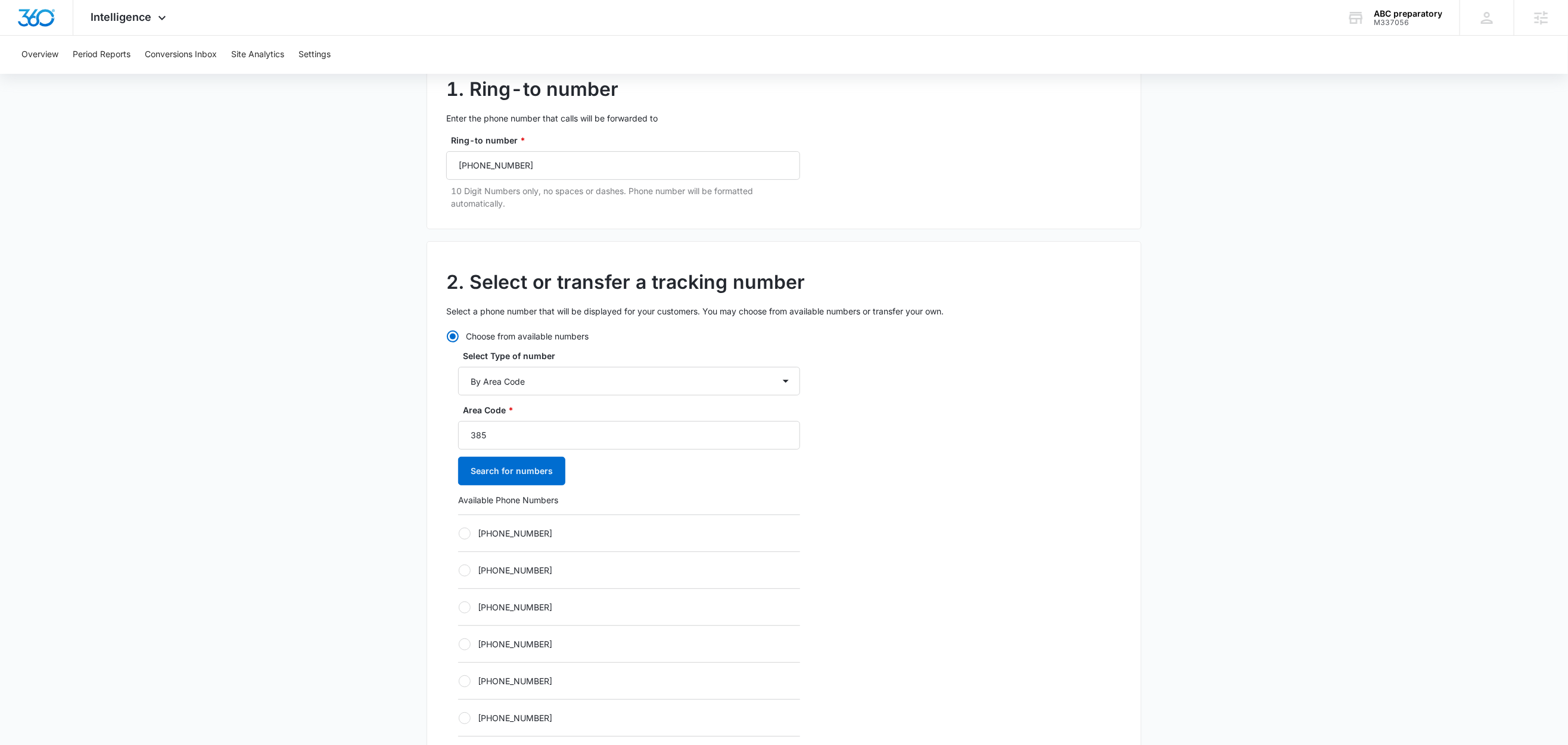
scroll to position [127, 0]
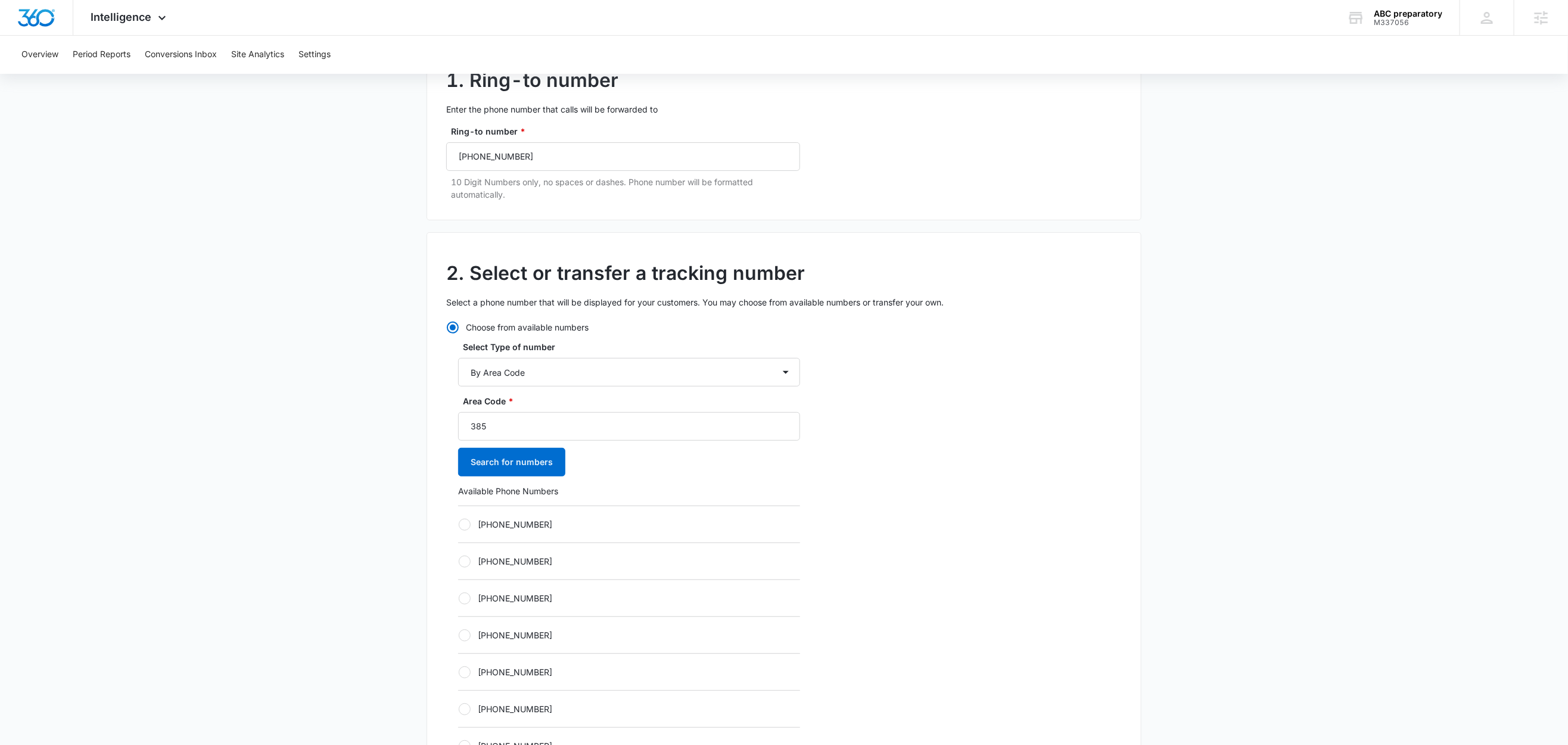
click at [519, 526] on label "+13852002907" at bounding box center [629, 524] width 342 height 12
click at [459, 525] on input "+13852002907" at bounding box center [458, 524] width 1 height 1
radio input "true"
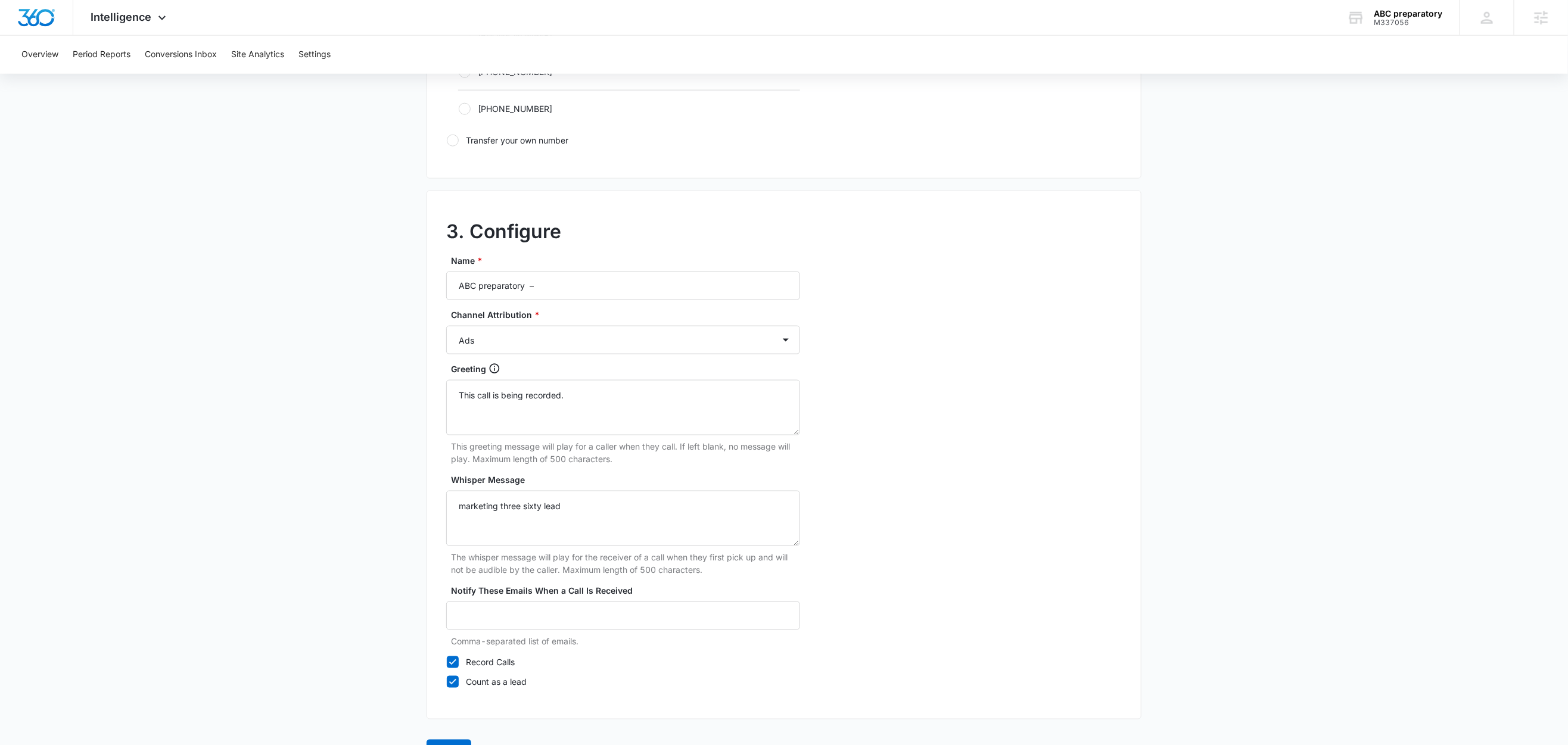
scroll to position [919, 0]
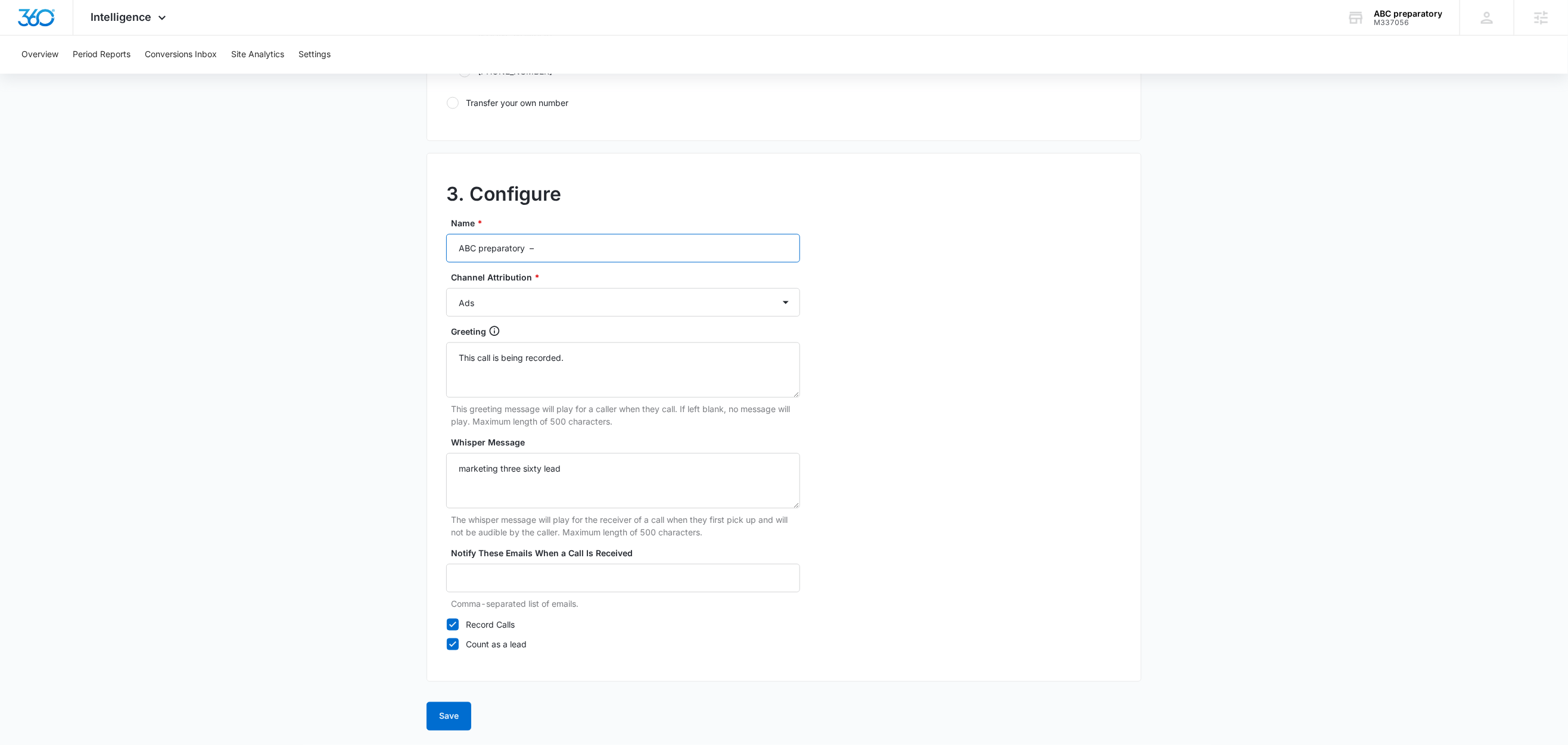
click at [574, 240] on input "ABC preparatory –" at bounding box center [623, 248] width 354 height 28
type input "ABC preparatory – Ads"
click at [453, 713] on button "Save" at bounding box center [449, 716] width 45 height 28
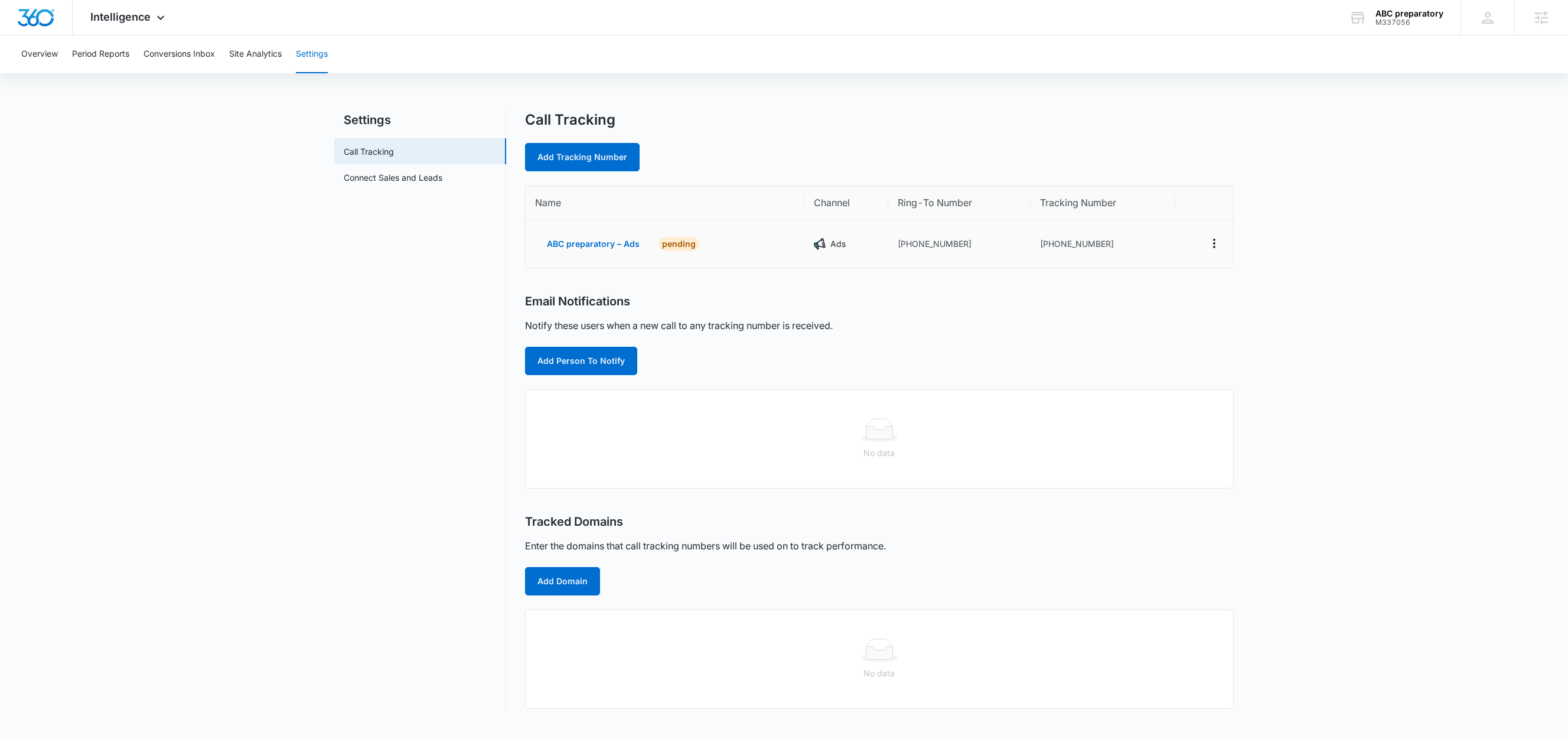
click at [1117, 247] on td "+13852002907" at bounding box center [1103, 244] width 145 height 47
drag, startPoint x: 1110, startPoint y: 244, endPoint x: 1047, endPoint y: 248, distance: 63.1
click at [1047, 248] on td "+13852002907" at bounding box center [1103, 244] width 145 height 47
copy td "3852002907"
click at [572, 148] on link "Add Tracking Number" at bounding box center [582, 157] width 115 height 28
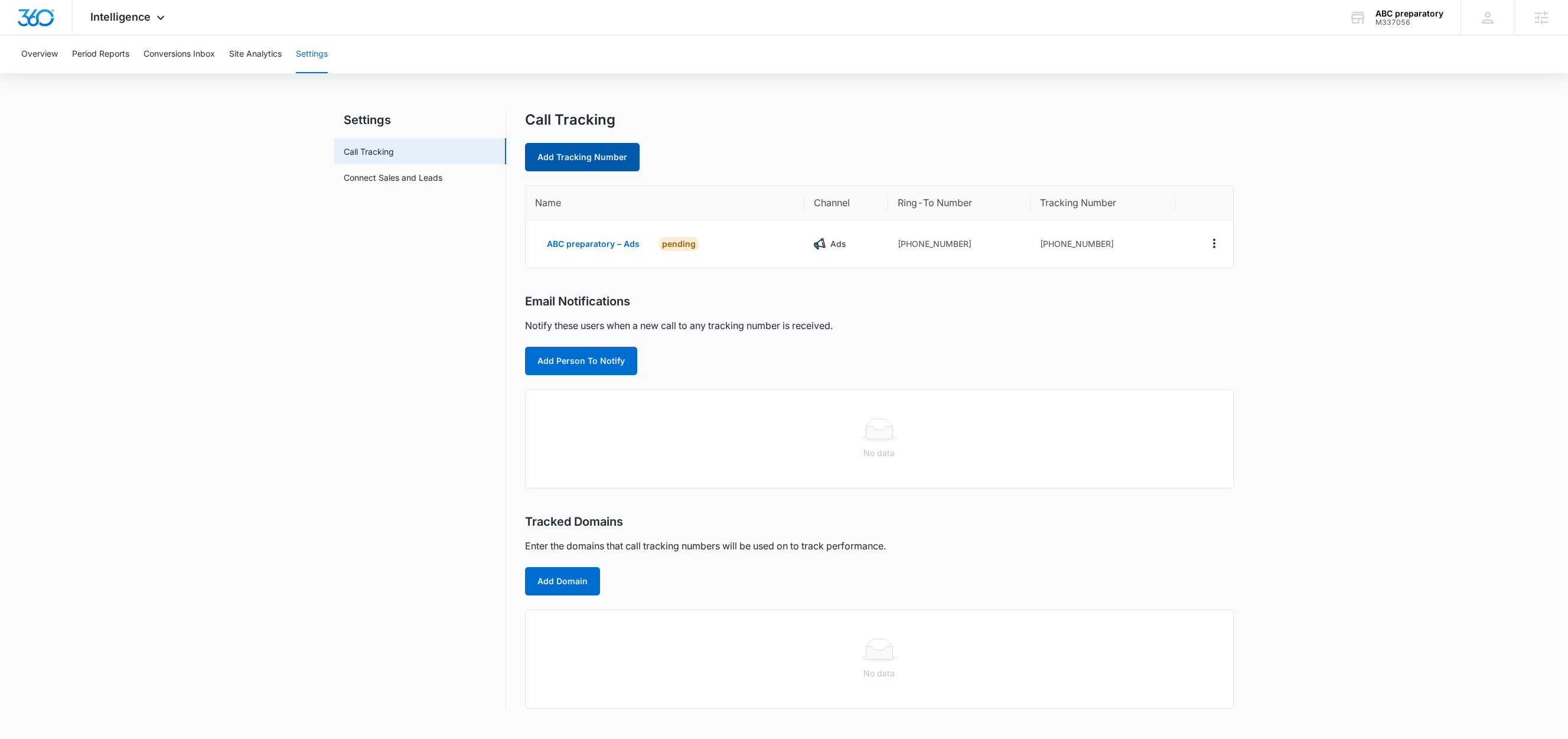
select select "by_area_code"
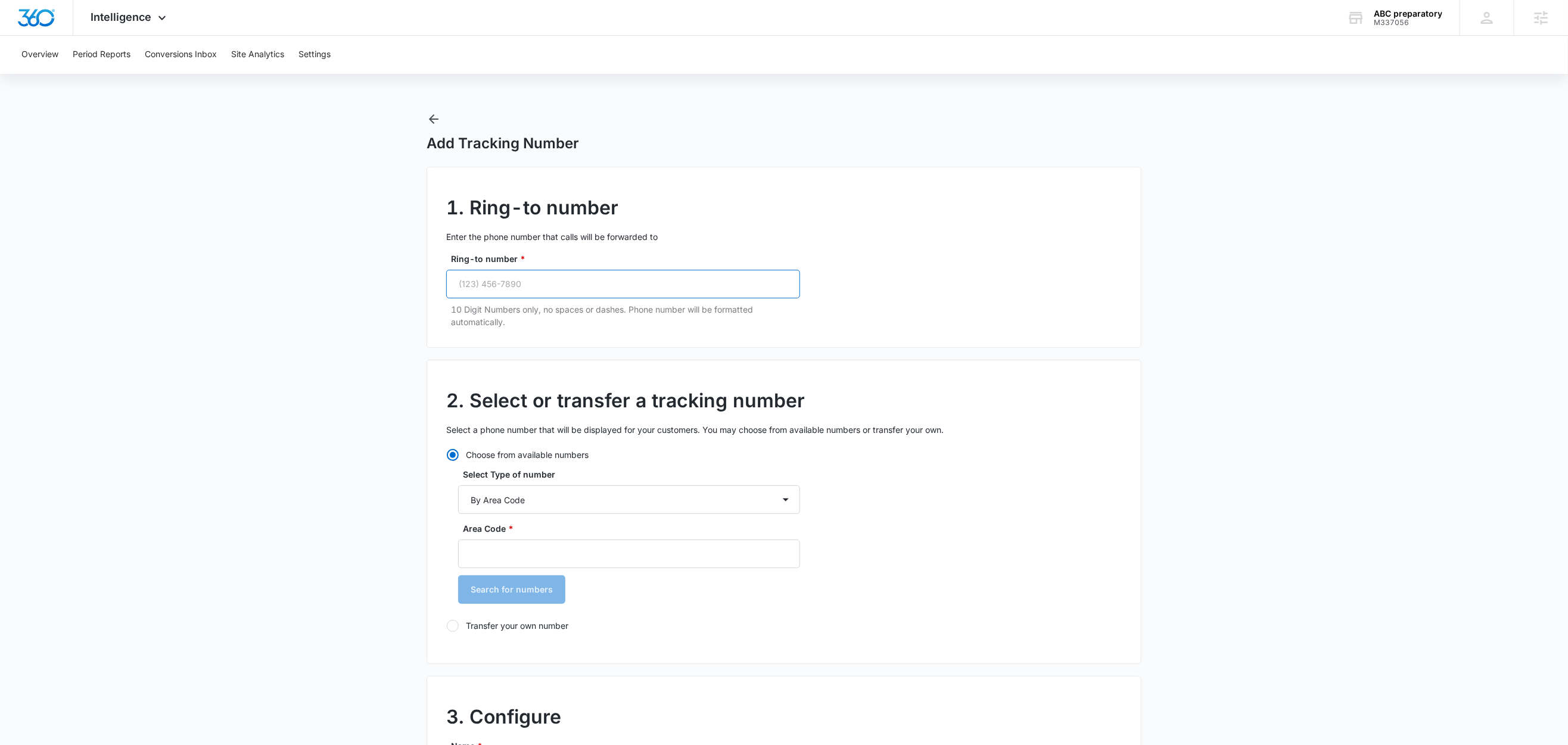
click at [591, 290] on input "Ring-to number *" at bounding box center [623, 284] width 354 height 28
paste input "(385) 200-2907"
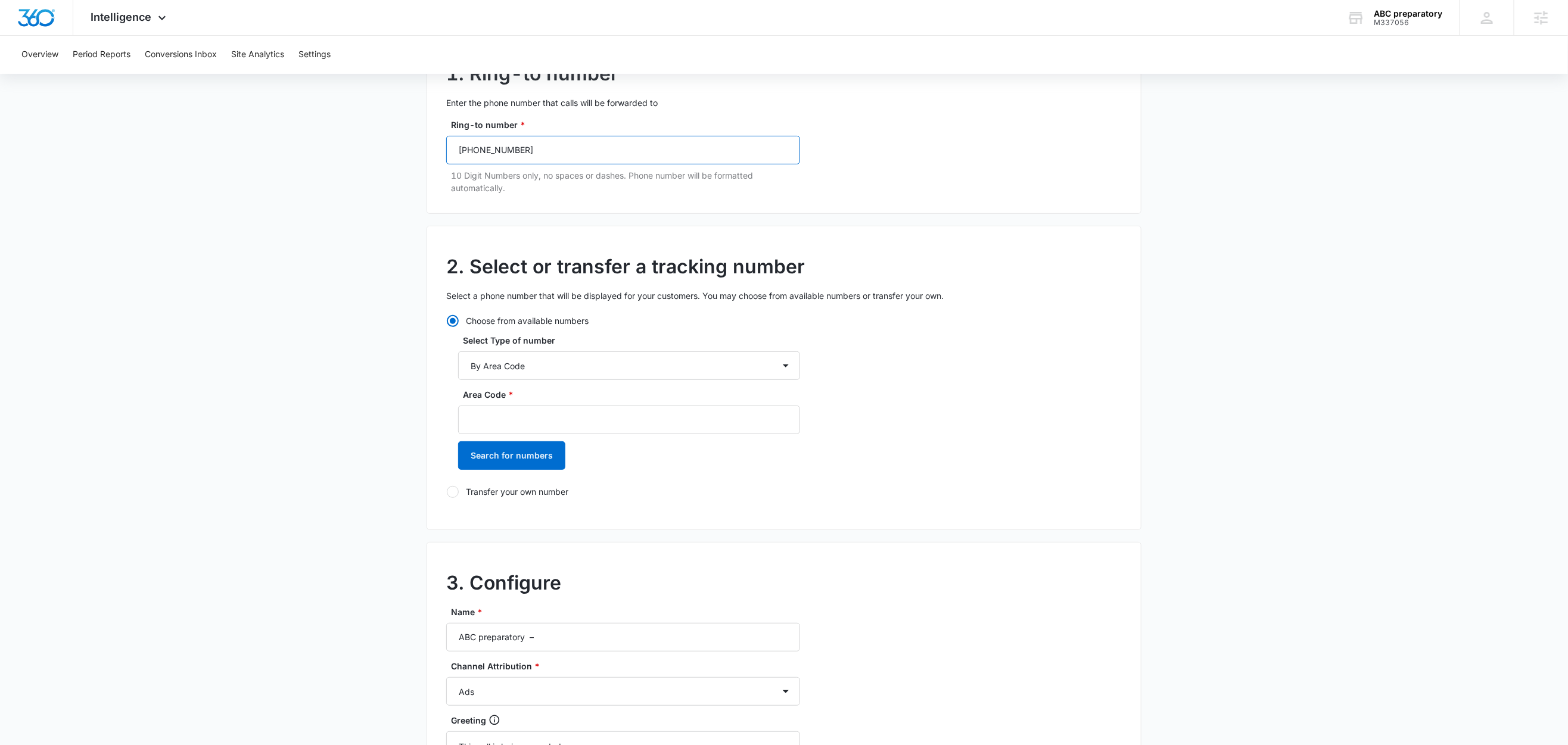
scroll to position [136, 0]
type input "(385) 200-2907"
click at [514, 412] on input "Area Code *" at bounding box center [629, 417] width 342 height 28
type input "385"
click at [498, 453] on button "Search for numbers" at bounding box center [512, 453] width 107 height 28
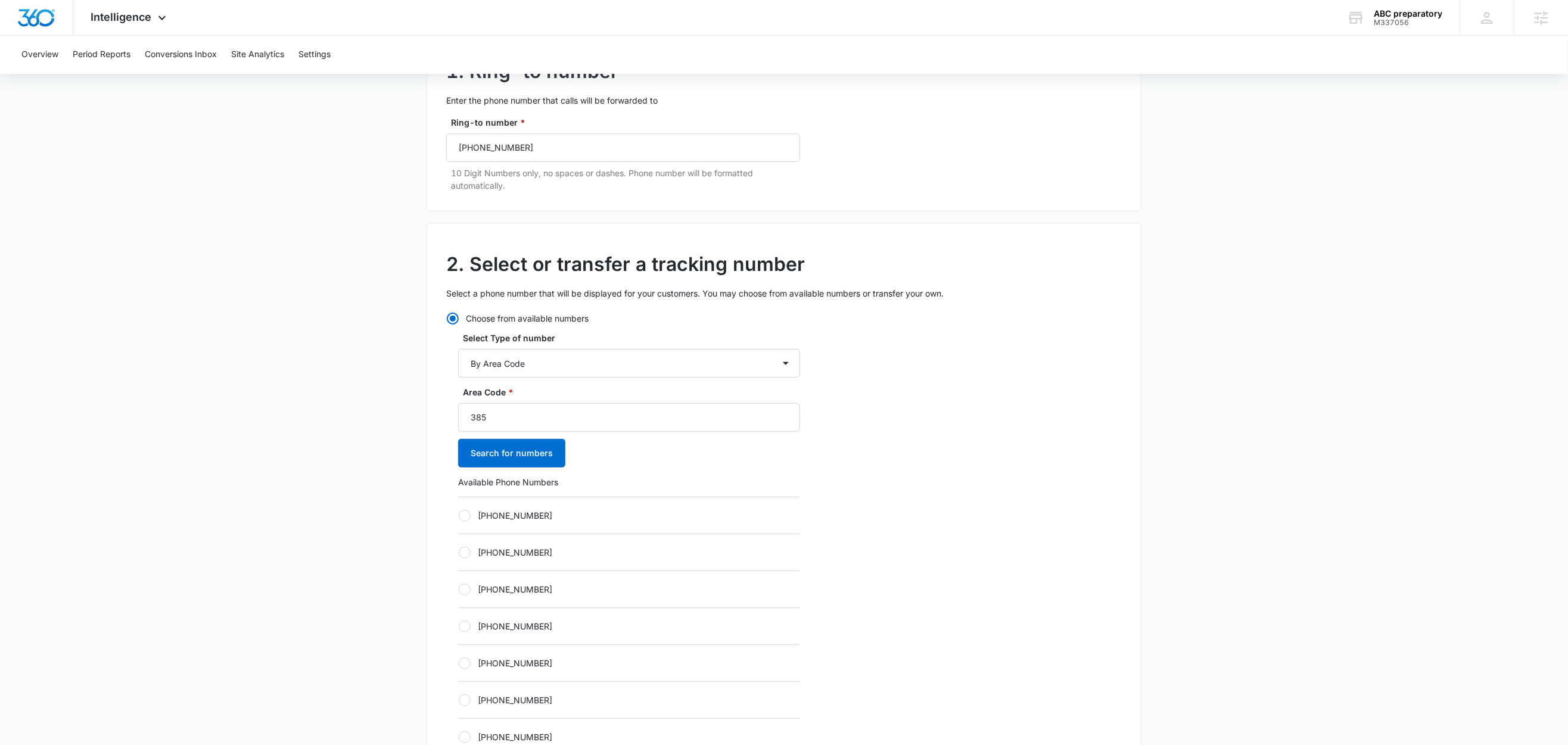
click at [506, 515] on label "+13852091923" at bounding box center [629, 515] width 342 height 12
click at [459, 515] on input "+13852091923" at bounding box center [458, 515] width 1 height 1
radio input "true"
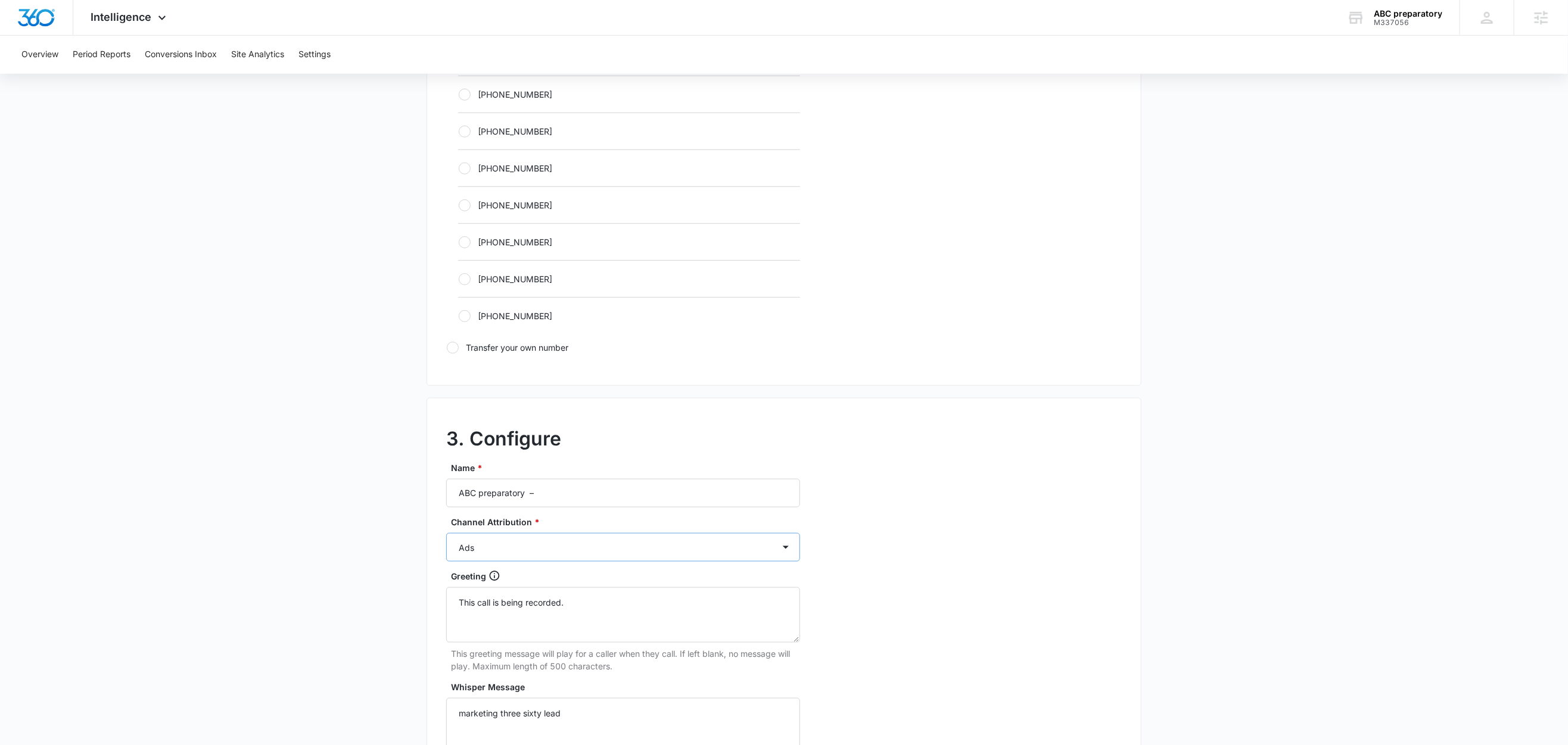
scroll to position [694, 0]
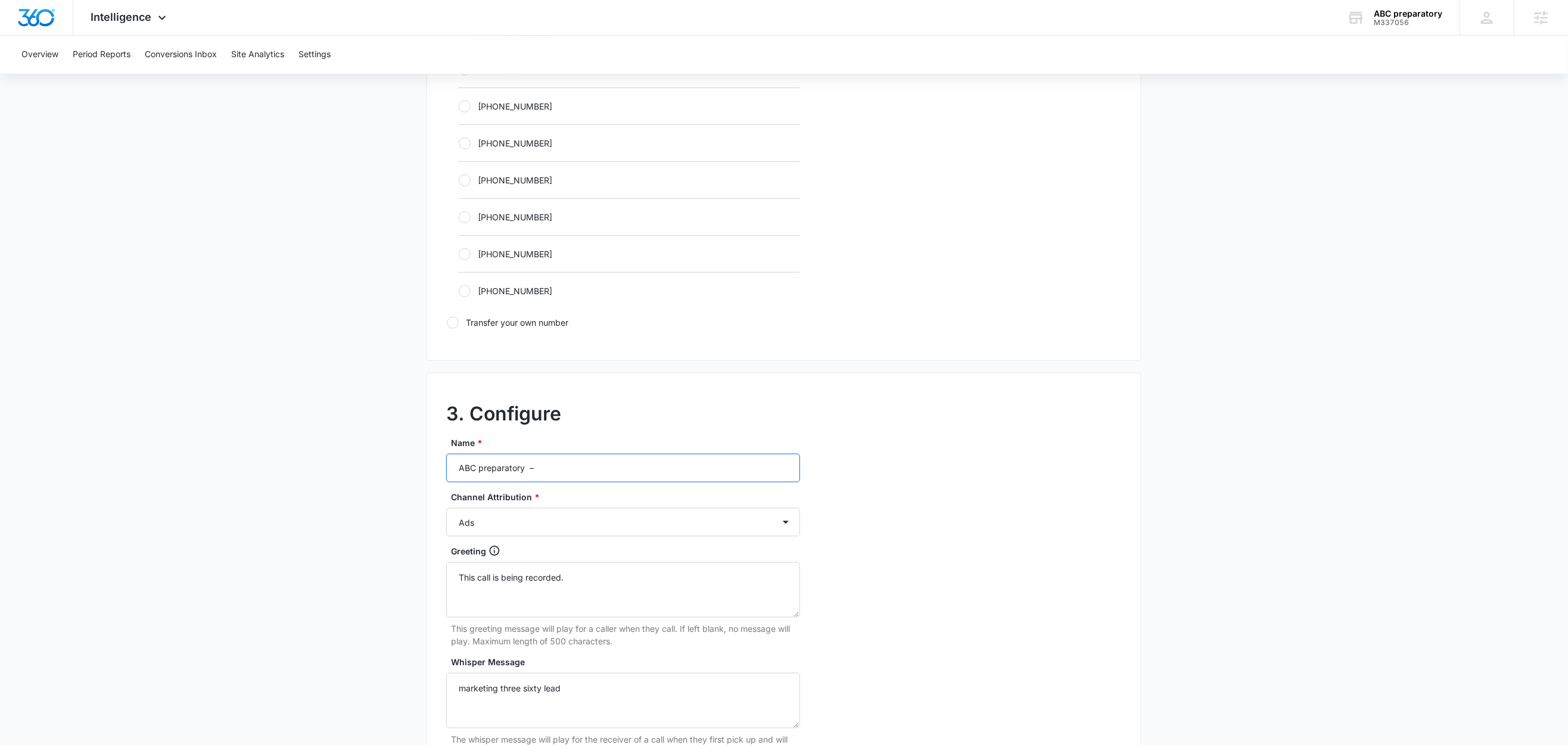
click at [578, 459] on input "ABC preparatory –" at bounding box center [623, 468] width 354 height 28
type input "ABC preparatory – Content"
click at [481, 529] on select "Ads Local Service Ads Content Social Other" at bounding box center [623, 522] width 354 height 28
select select "CONTENT"
click at [446, 512] on select "Ads Local Service Ads Content Social Other" at bounding box center [623, 522] width 354 height 28
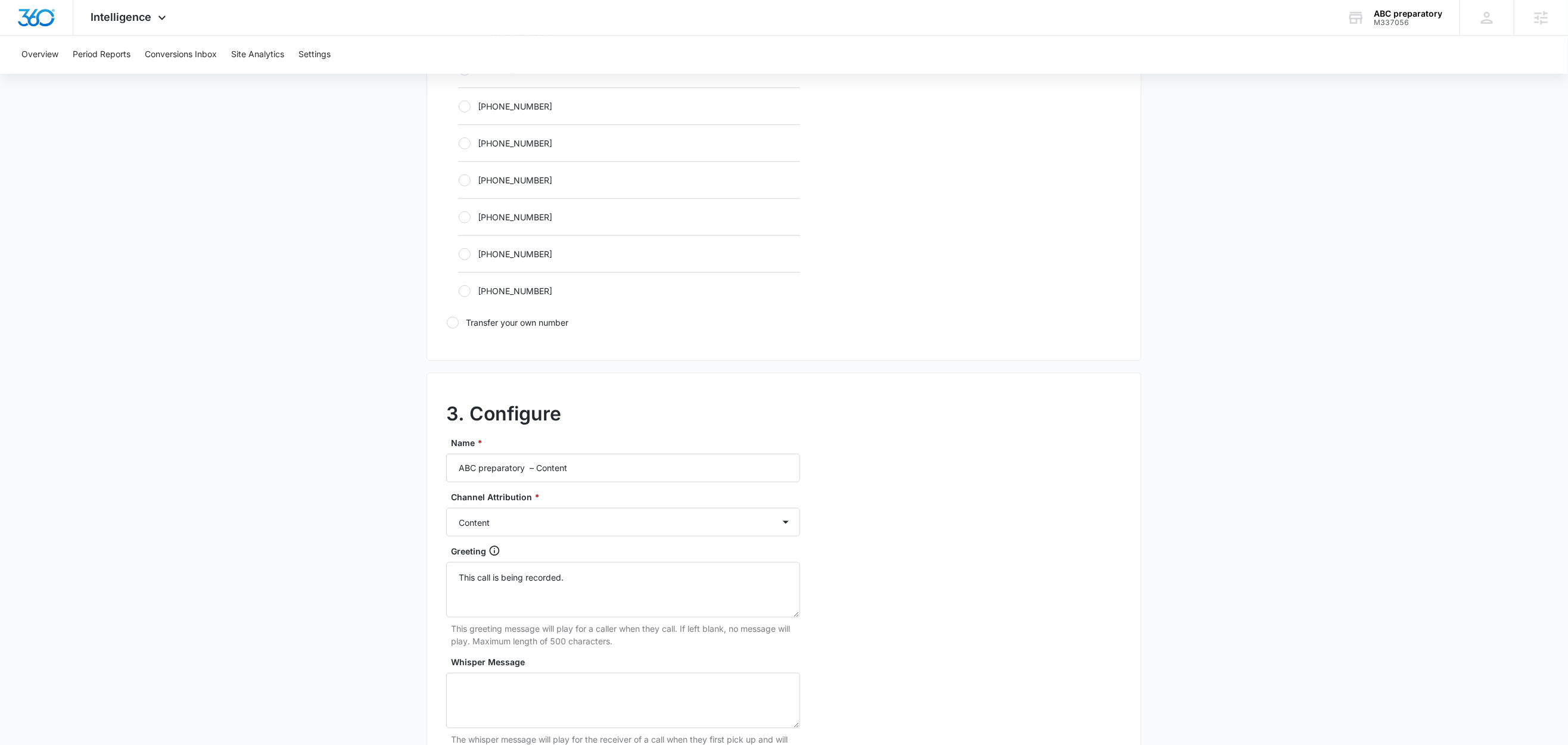
click at [345, 597] on main "Add Tracking Number 1. Ring-to number Enter the phone number that calls will be…" at bounding box center [784, 192] width 1568 height 1546
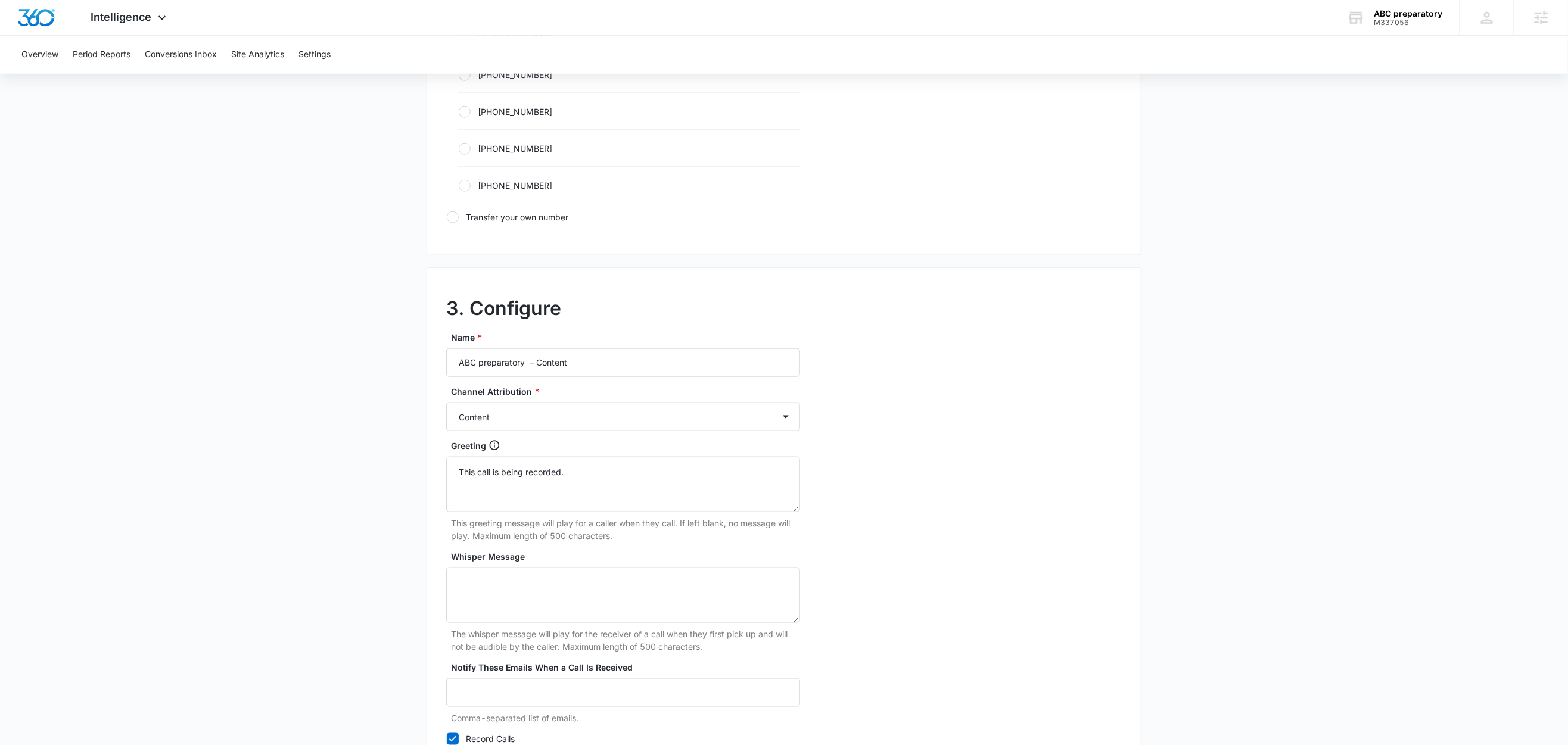
scroll to position [919, 0]
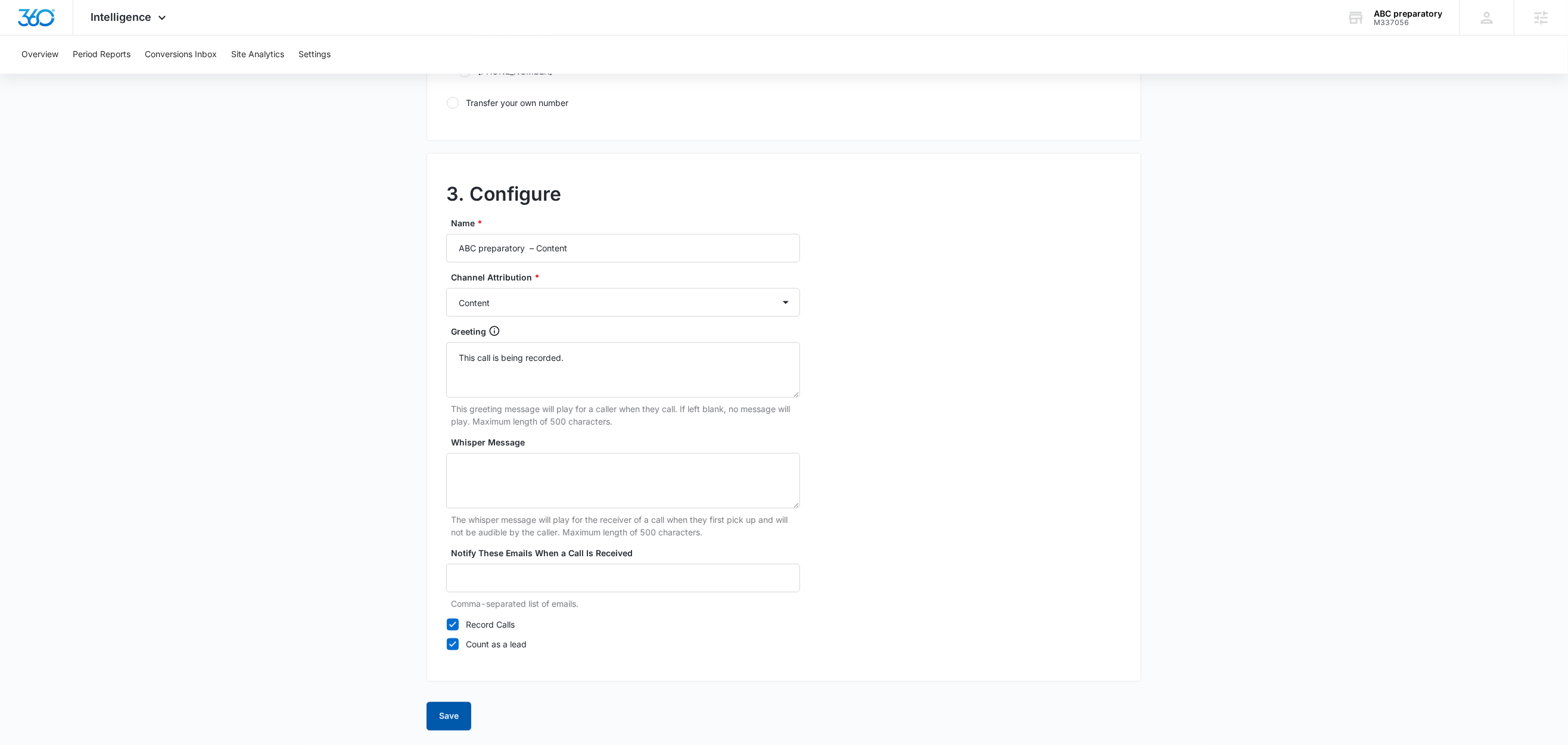
click at [450, 711] on button "Save" at bounding box center [449, 716] width 45 height 28
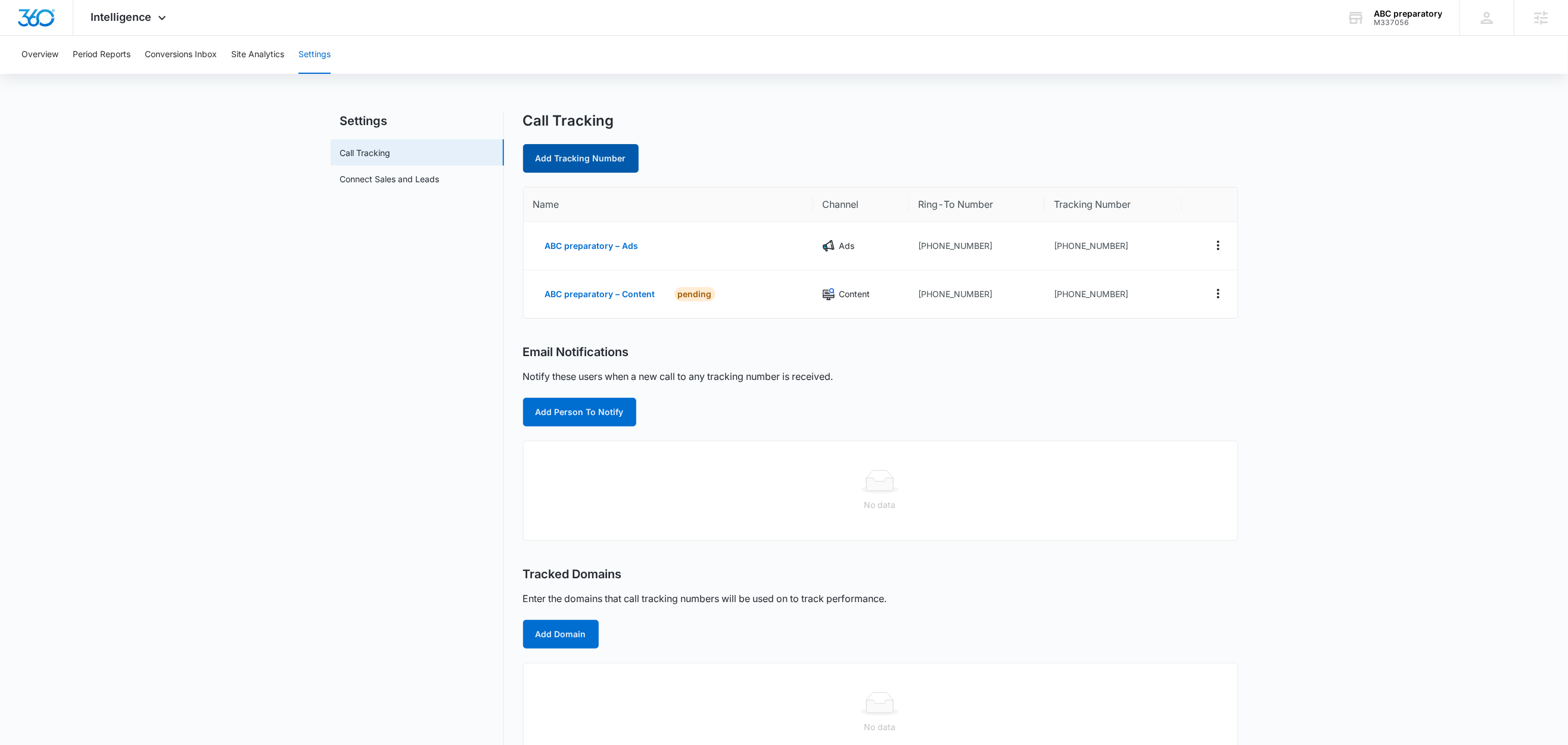
click at [580, 163] on link "Add Tracking Number" at bounding box center [581, 158] width 116 height 28
select select "by_area_code"
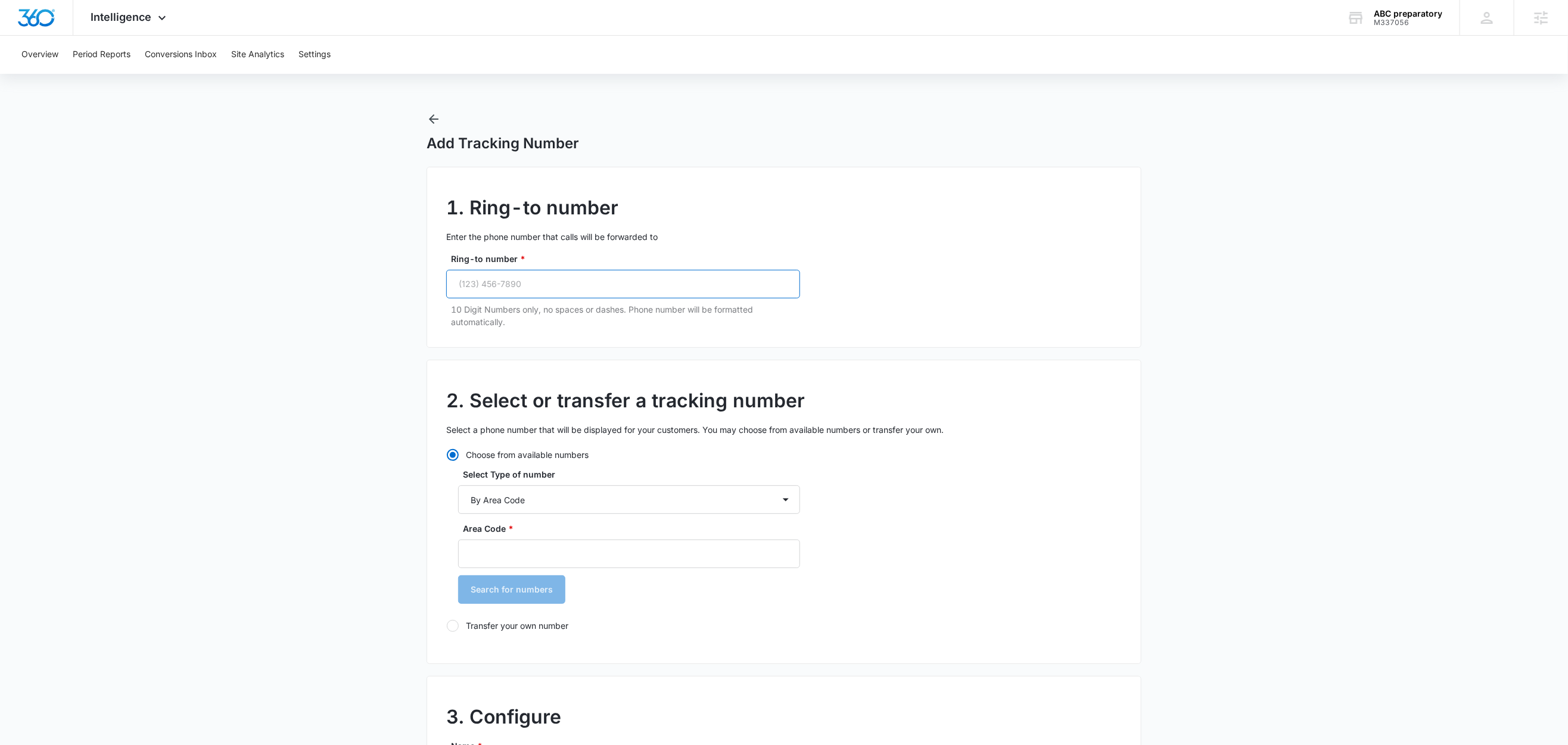
click at [557, 285] on input "Ring-to number *" at bounding box center [623, 284] width 354 height 28
paste input "(385) 200-2907"
type input "(385) 200-2907"
click at [593, 504] on select "By City & State By State Only By Zip Code By Area Code Toll Free Numbers" at bounding box center [629, 500] width 342 height 28
click at [458, 486] on select "By City & State By State Only By Zip Code By Area Code Toll Free Numbers" at bounding box center [629, 500] width 342 height 28
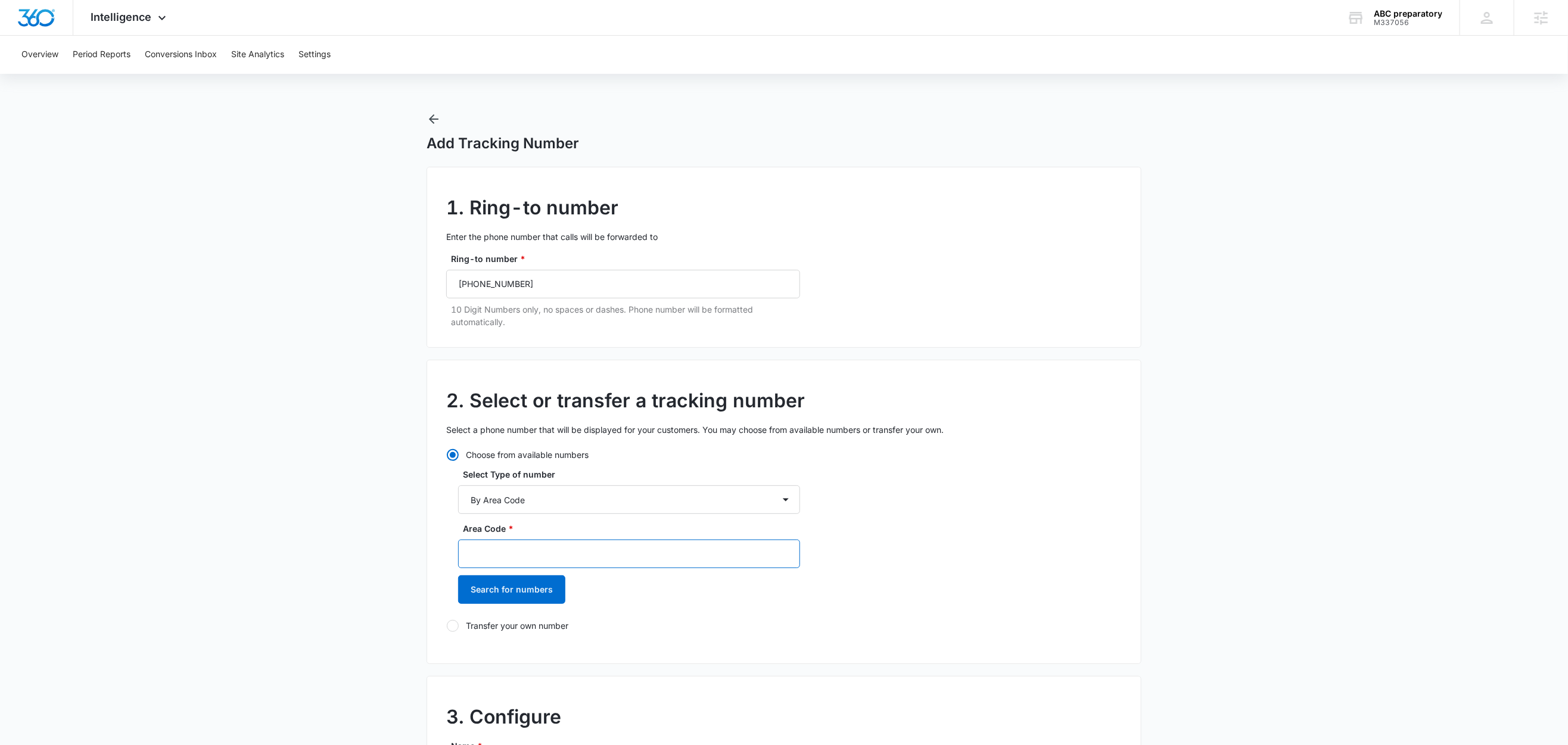
click at [529, 555] on input "Area Code *" at bounding box center [629, 553] width 342 height 28
type input "385"
click at [522, 586] on button "Search for numbers" at bounding box center [512, 589] width 107 height 28
click at [523, 647] on label "[PHONE_NUMBER]" at bounding box center [629, 652] width 342 height 12
click at [459, 652] on input "[PHONE_NUMBER]" at bounding box center [458, 652] width 1 height 1
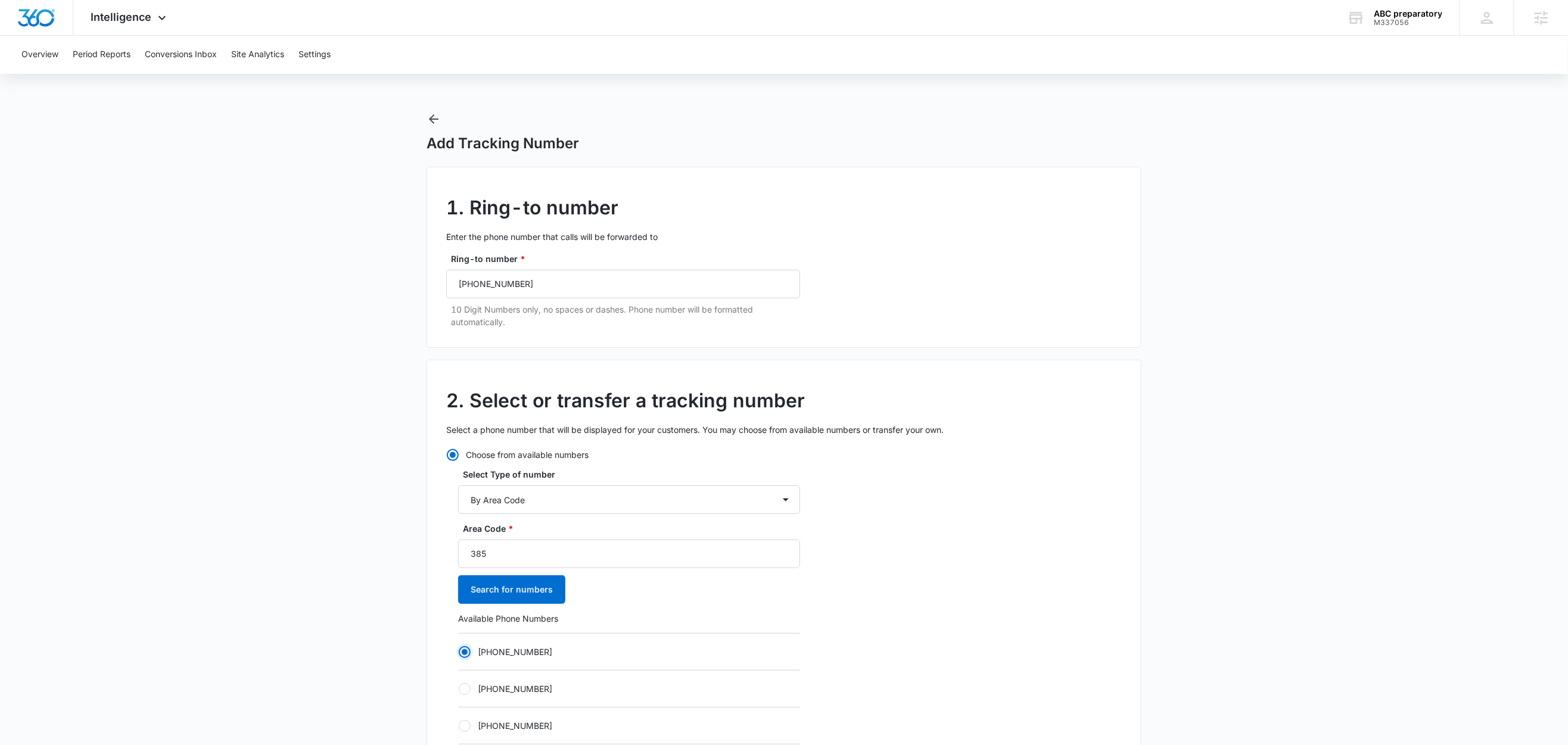
radio input "true"
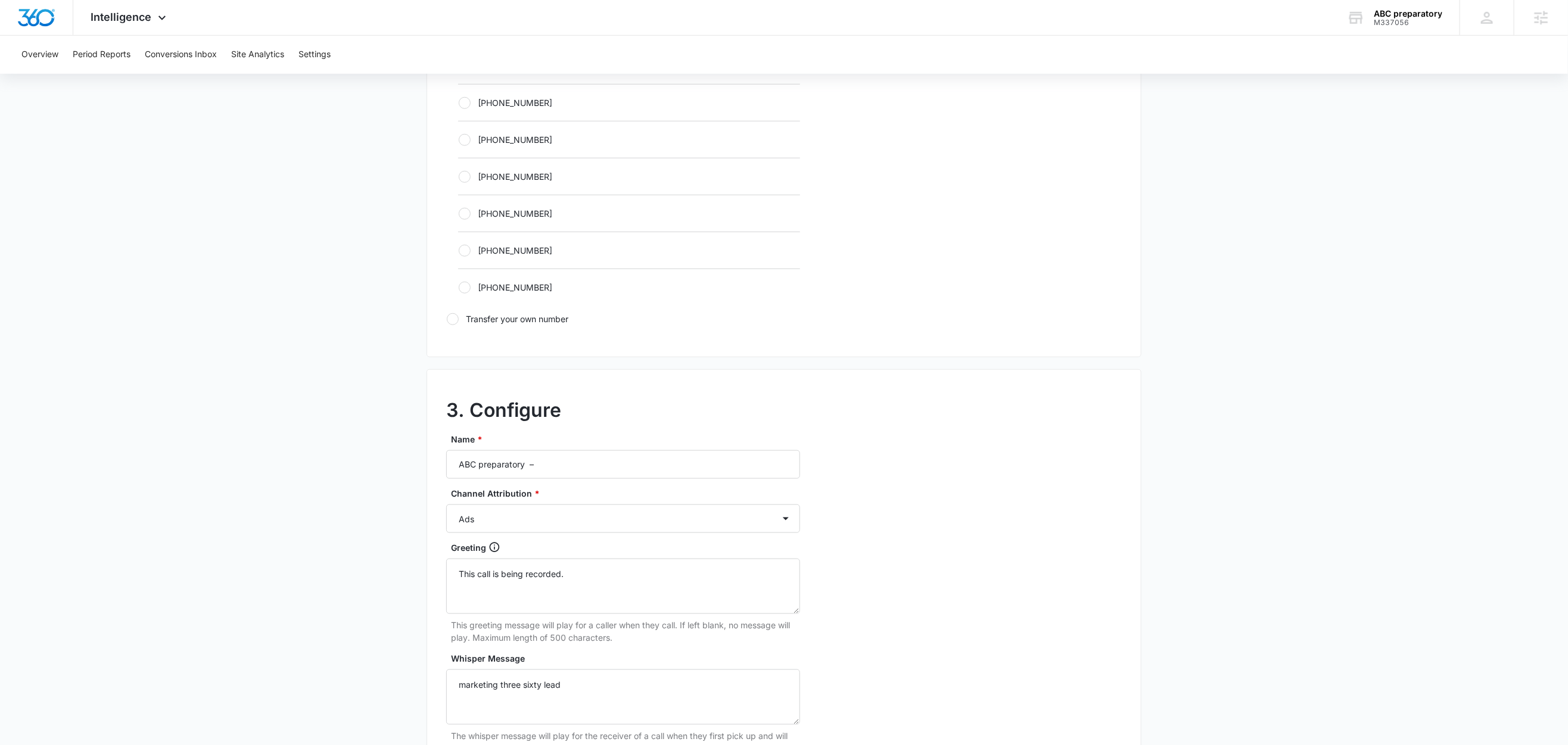
scroll to position [713, 0]
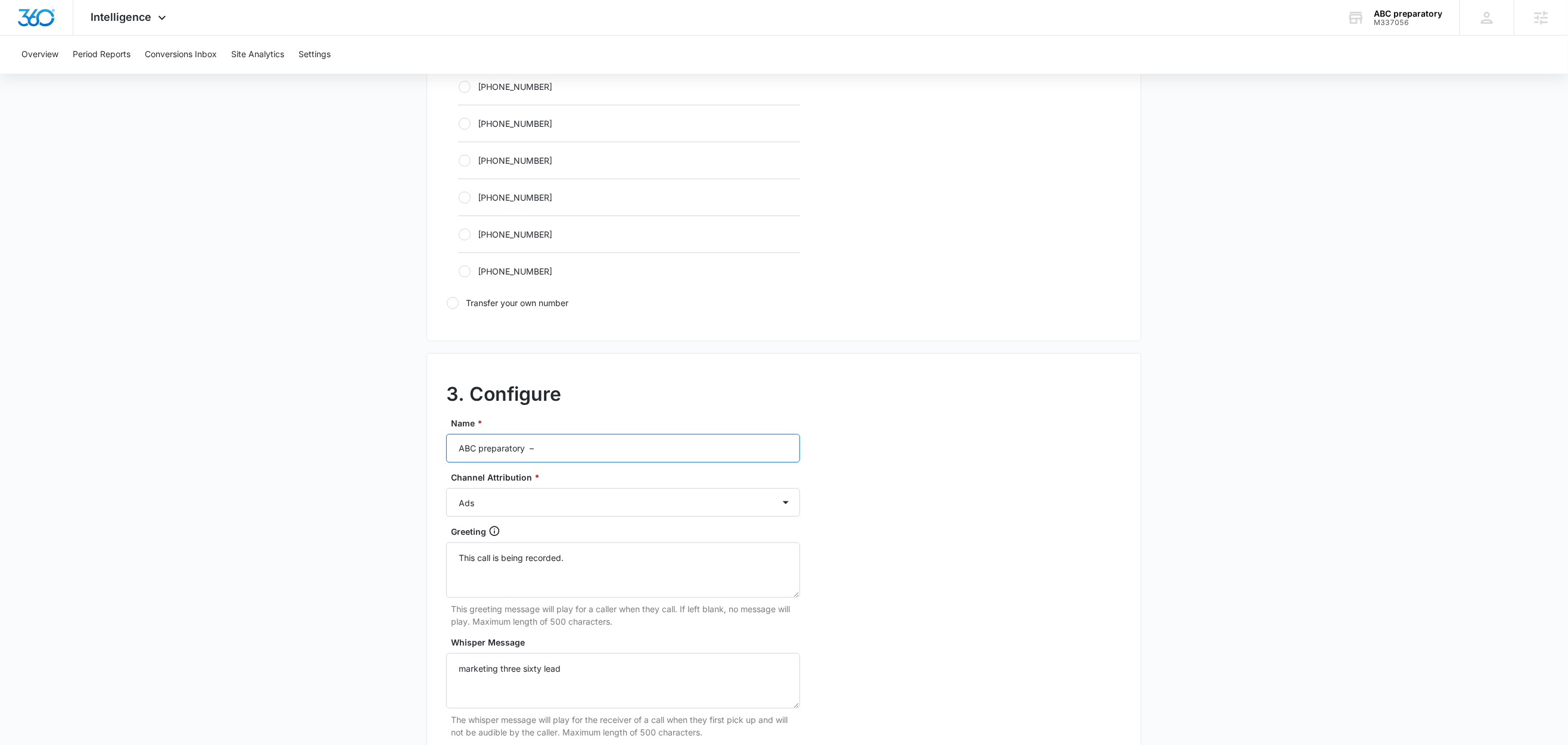
click at [588, 455] on input "ABC preparatory –" at bounding box center [623, 448] width 354 height 28
type input "ABC preparatory – Social"
click at [516, 501] on select "Ads Local Service Ads Content Social Other" at bounding box center [623, 502] width 354 height 28
select select "SOCIAL"
click at [446, 492] on select "Ads Local Service Ads Content Social Other" at bounding box center [623, 502] width 354 height 28
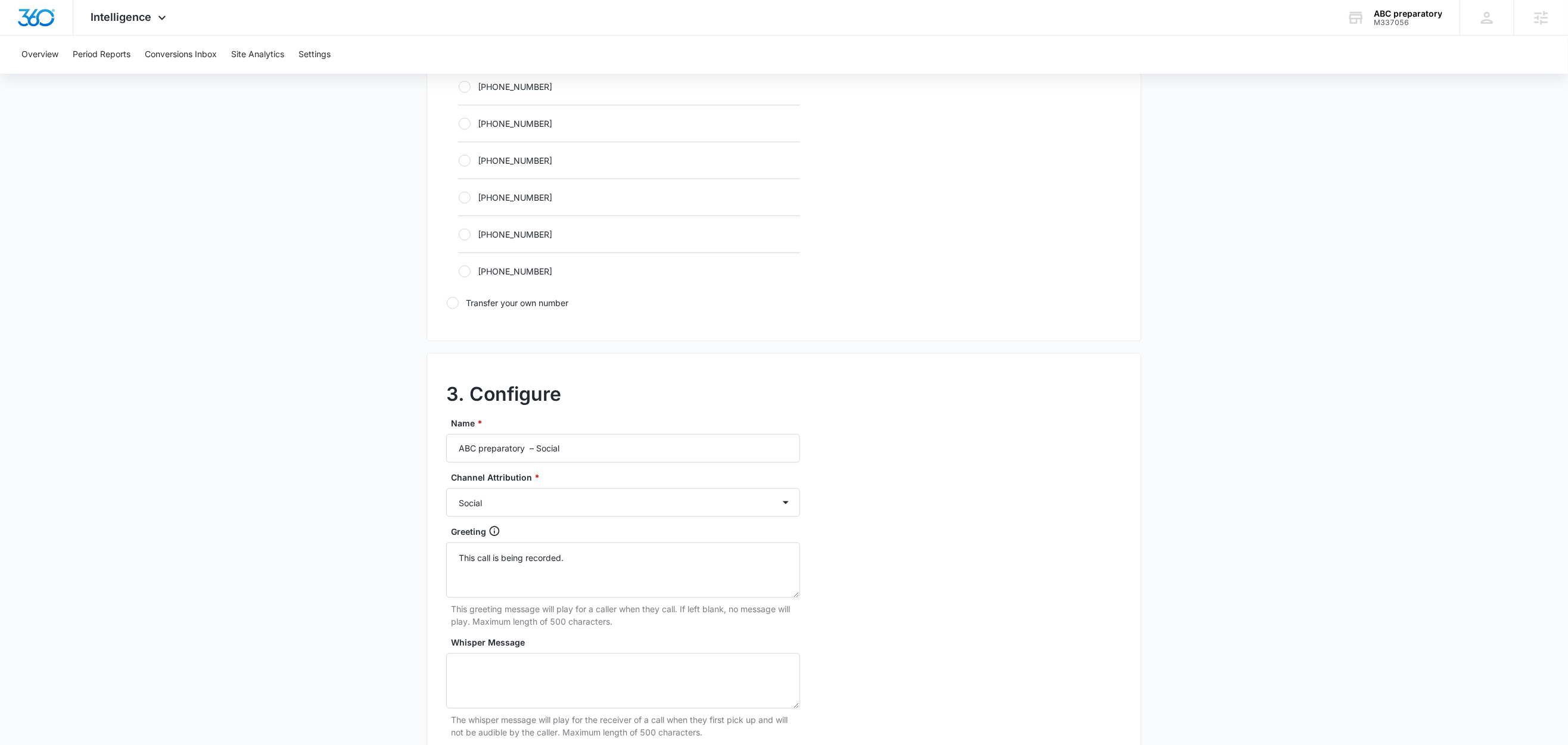
click at [257, 572] on main "Add Tracking Number 1. Ring-to number Enter the phone number that calls will be…" at bounding box center [784, 172] width 1568 height 1546
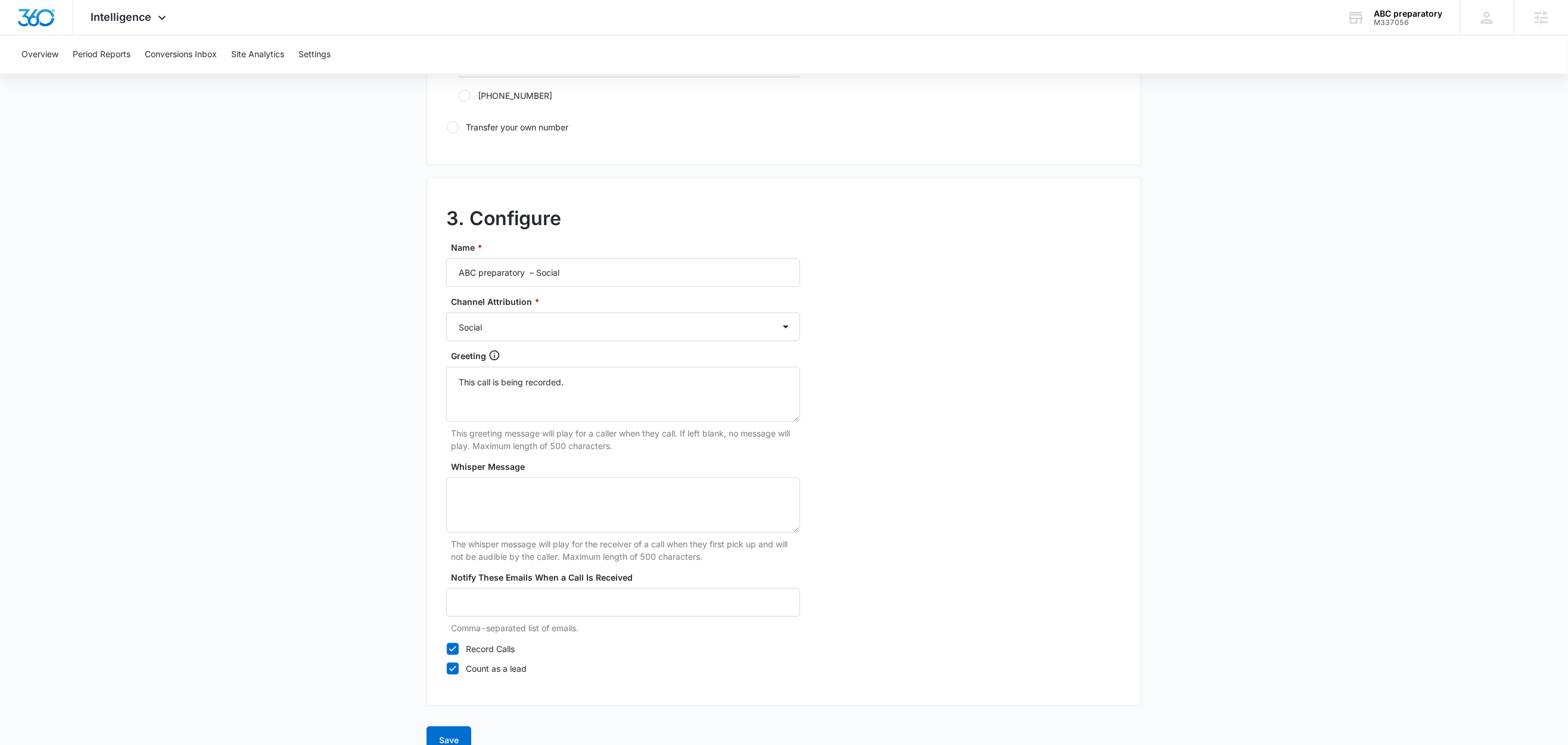
scroll to position [919, 0]
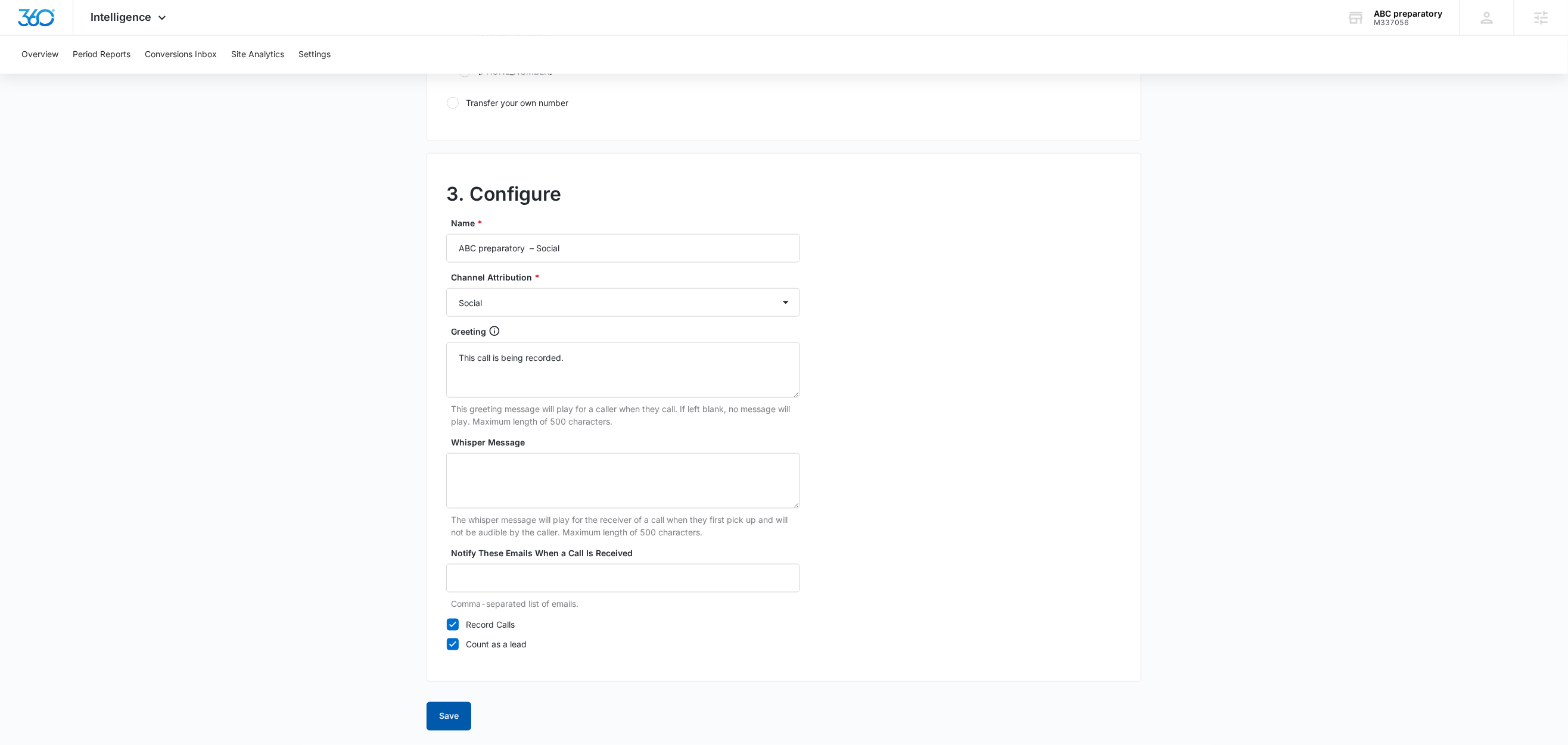
click at [448, 710] on button "Save" at bounding box center [449, 716] width 45 height 28
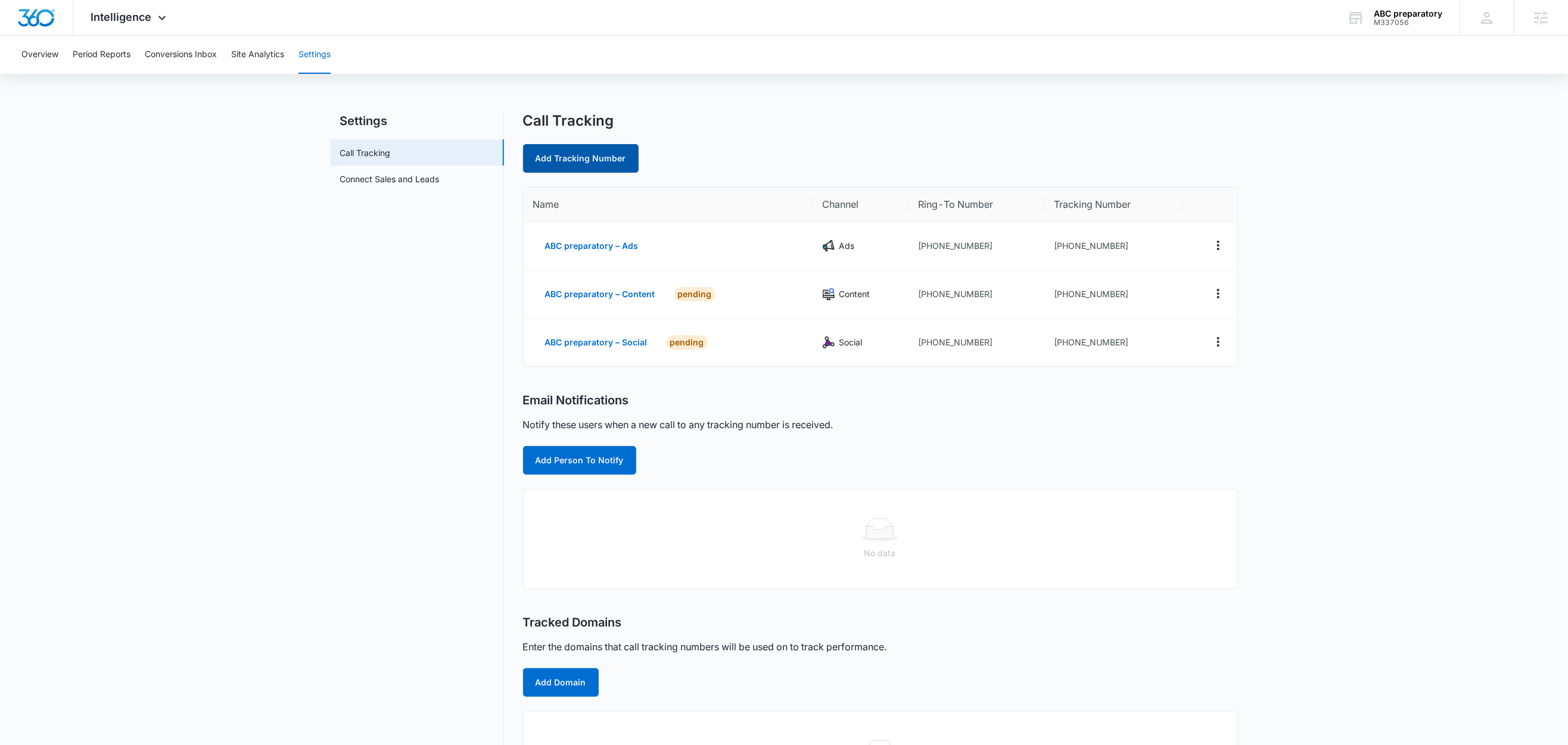
click at [593, 163] on link "Add Tracking Number" at bounding box center [581, 158] width 116 height 28
select select "by_area_code"
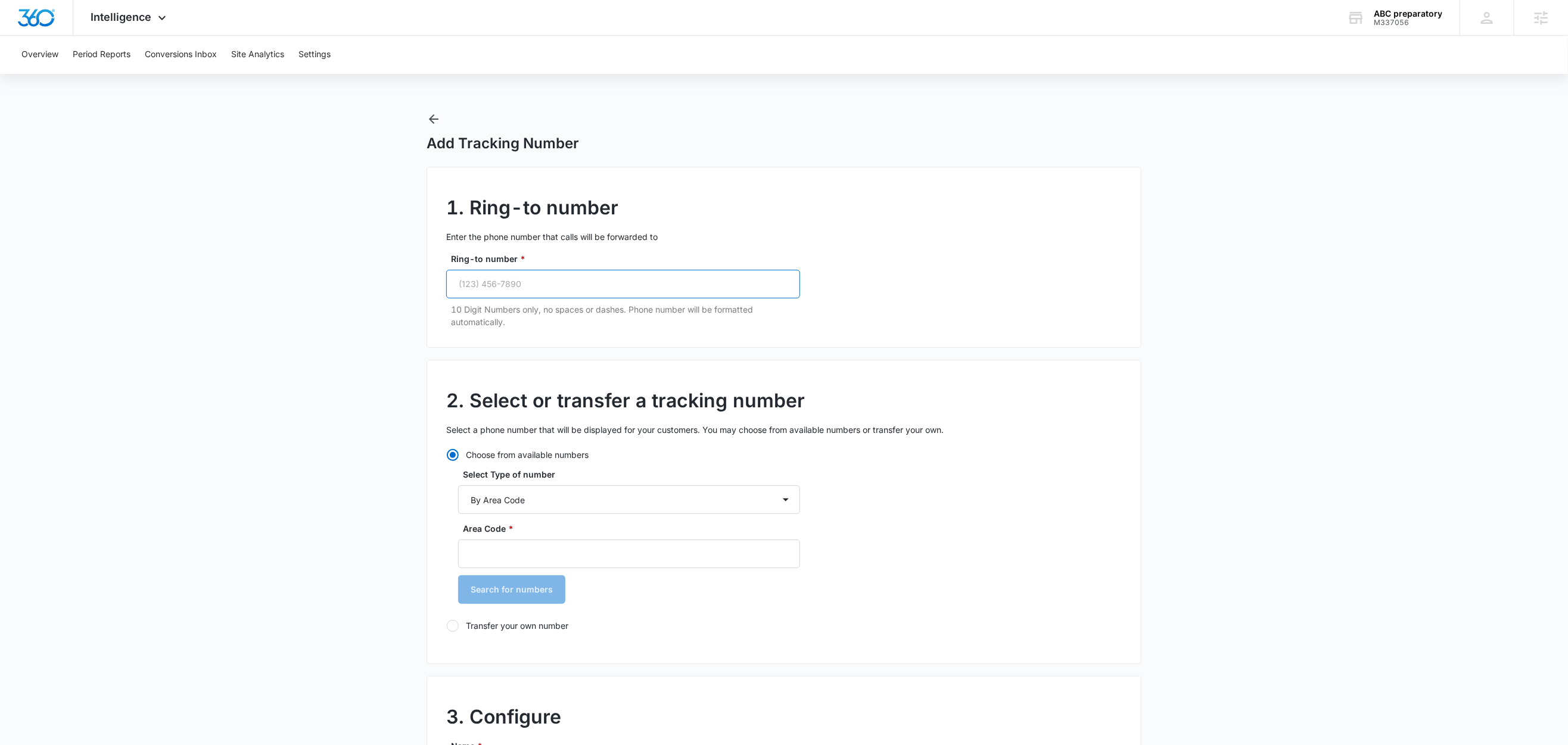
click at [541, 291] on input "Ring-to number *" at bounding box center [623, 284] width 354 height 28
paste input "(385) 200-2907"
type input "(385) 200-2907"
click at [486, 551] on input "Area Code *" at bounding box center [629, 553] width 342 height 28
type input "385"
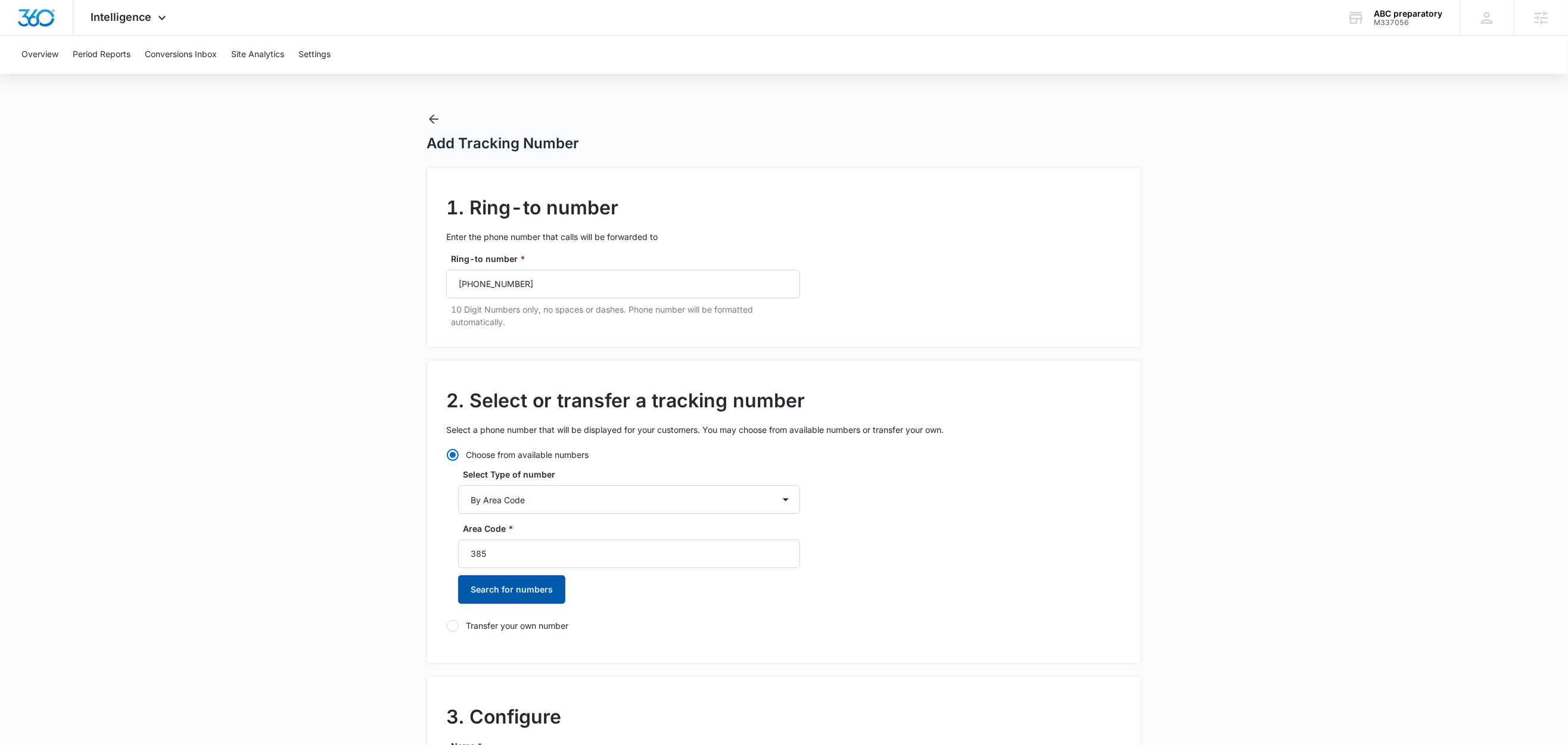
click at [537, 597] on button "Search for numbers" at bounding box center [512, 589] width 107 height 28
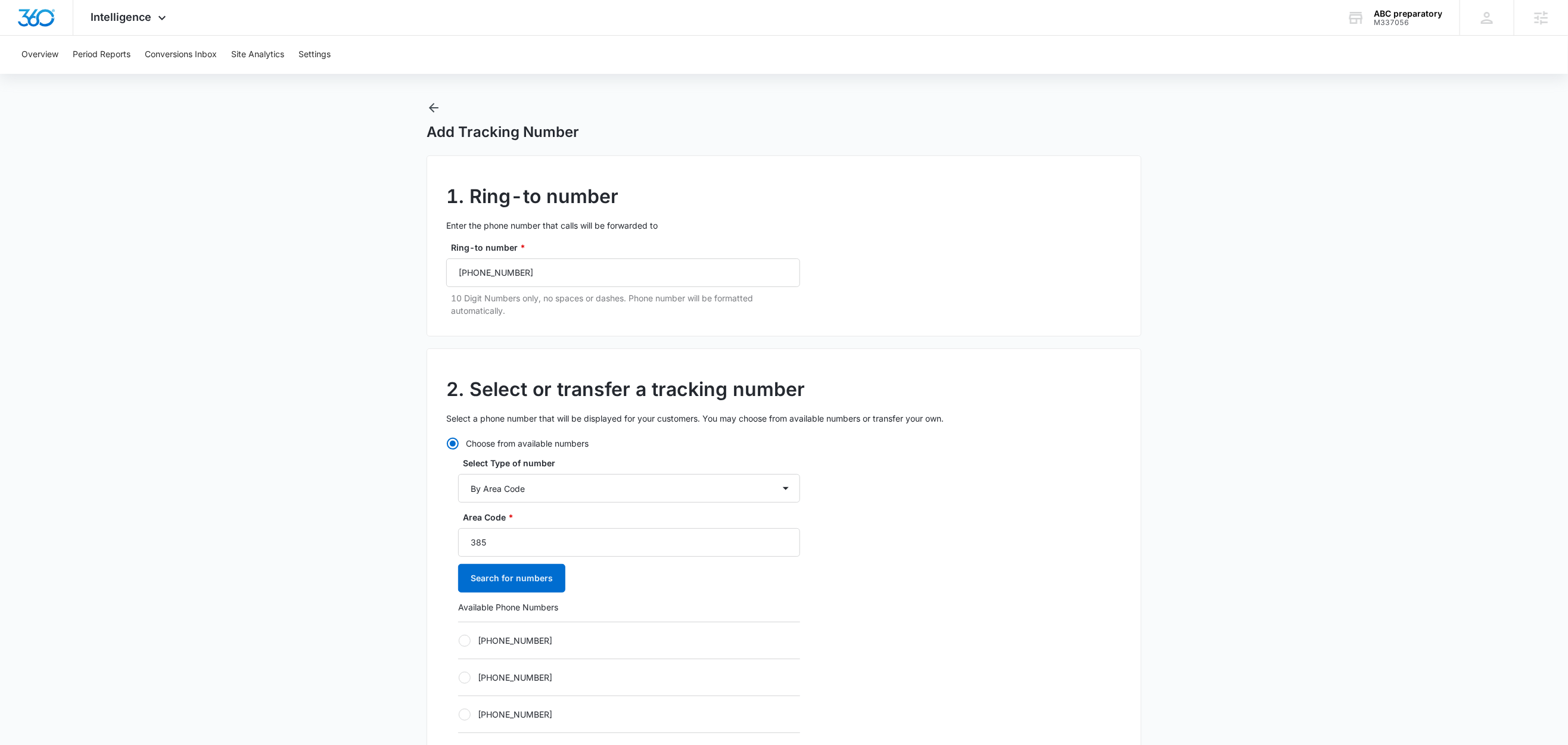
scroll to position [15, 0]
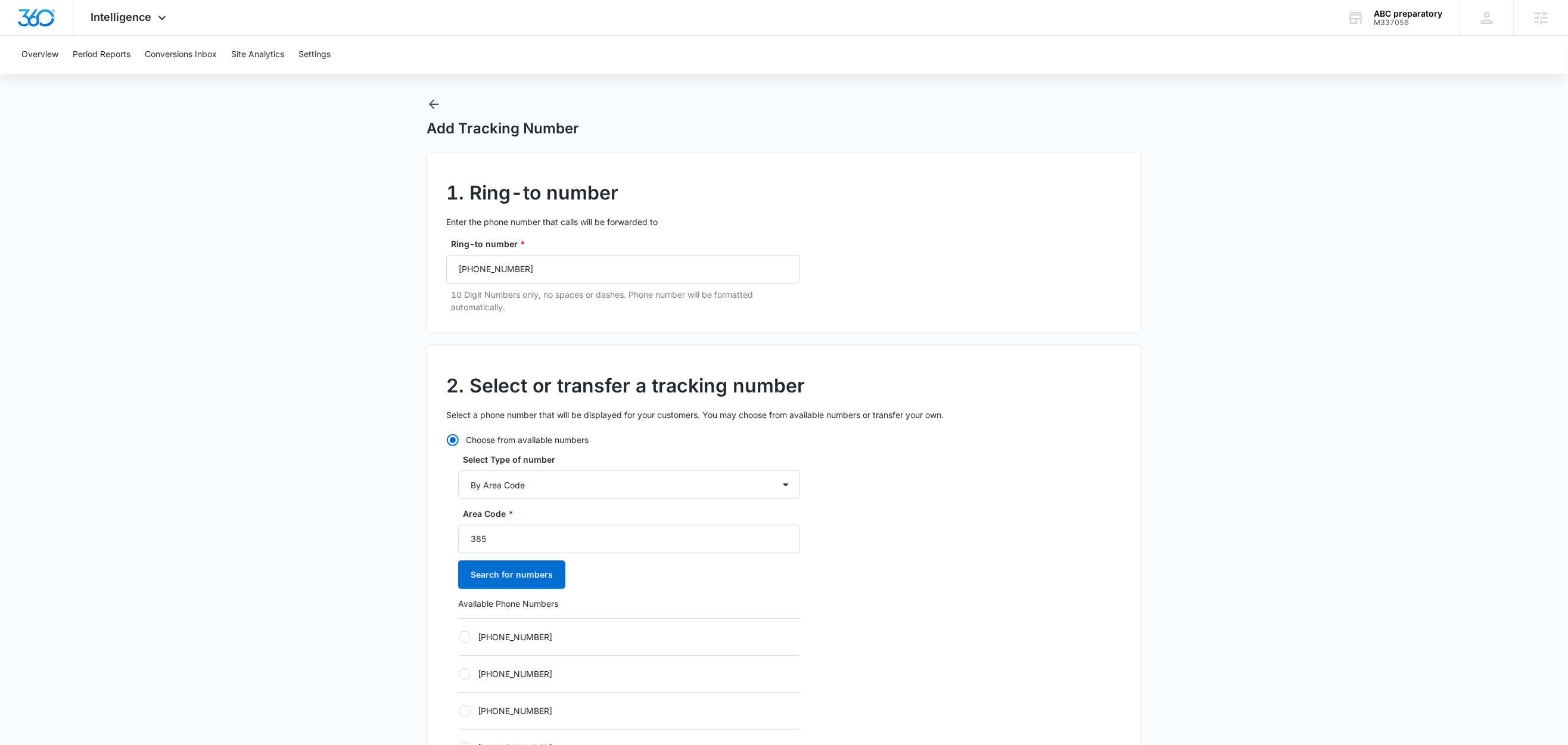
click at [516, 638] on label "[PHONE_NUMBER]" at bounding box center [629, 636] width 342 height 12
click at [459, 637] on input "[PHONE_NUMBER]" at bounding box center [458, 637] width 1 height 1
radio input "true"
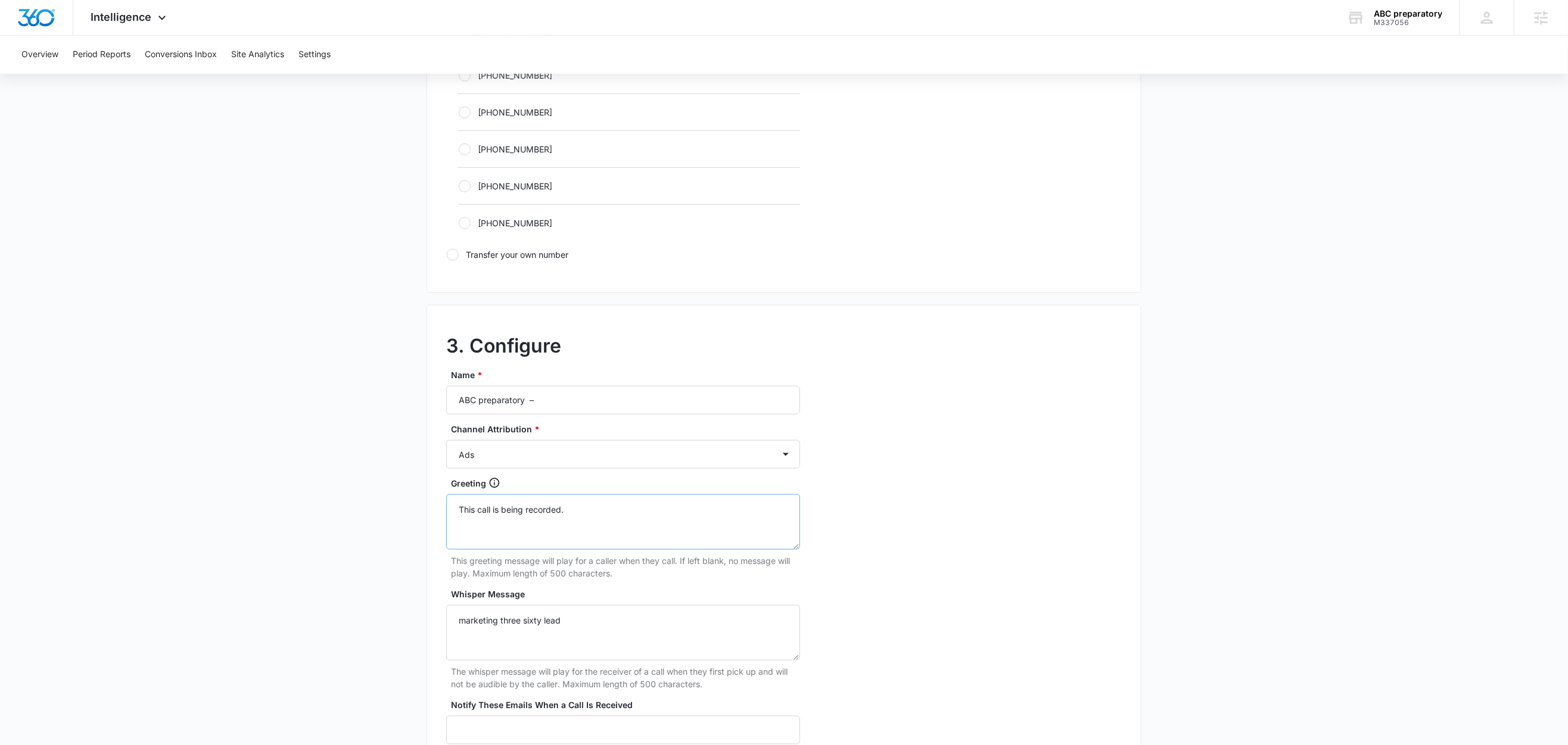
scroll to position [773, 0]
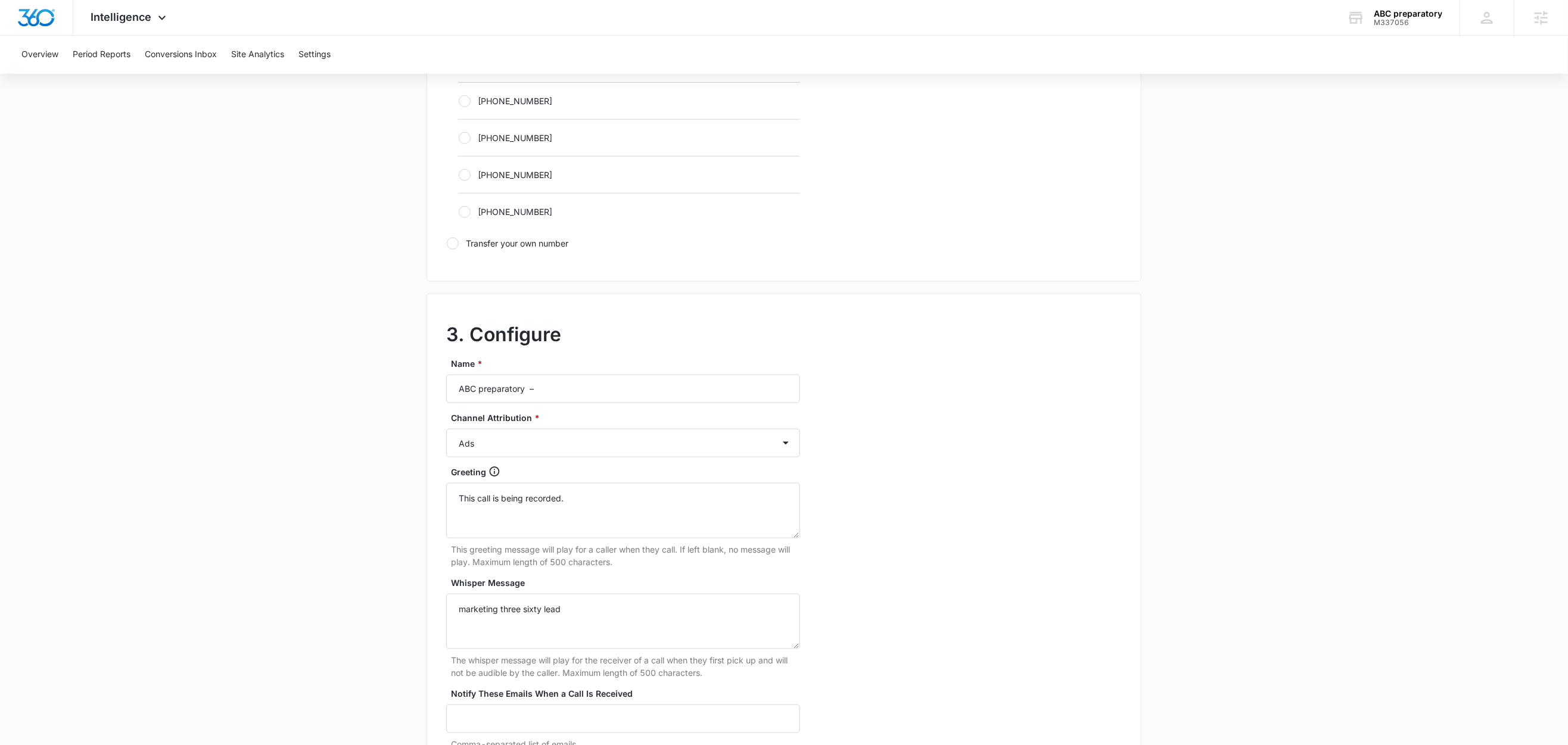
click at [628, 374] on div "Name * ABC preparatory –" at bounding box center [623, 380] width 354 height 46
click at [623, 384] on input "ABC preparatory –" at bounding box center [623, 388] width 354 height 28
type input "ABC preparatory – Other"
drag, startPoint x: 294, startPoint y: 473, endPoint x: 321, endPoint y: 473, distance: 27.0
click at [295, 473] on main "Add Tracking Number 1. Ring-to number Enter the phone number that calls will be…" at bounding box center [784, 113] width 1568 height 1546
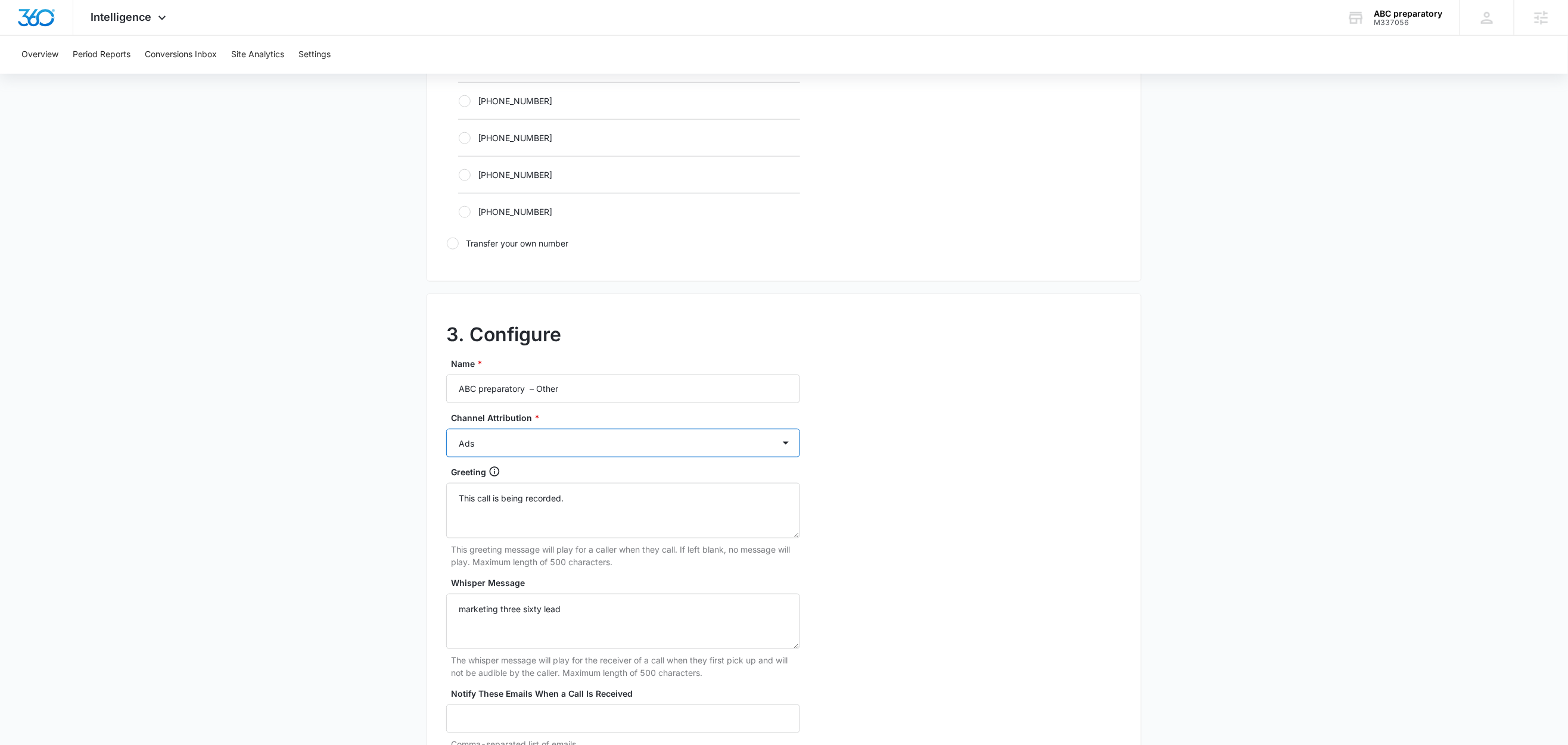
click at [495, 446] on select "Ads Local Service Ads Content Social Other" at bounding box center [623, 442] width 354 height 28
select select "OTHER"
click at [446, 432] on select "Ads Local Service Ads Content Social Other" at bounding box center [623, 442] width 354 height 28
click at [269, 513] on main "Add Tracking Number 1. Ring-to number Enter the phone number that calls will be…" at bounding box center [784, 113] width 1568 height 1546
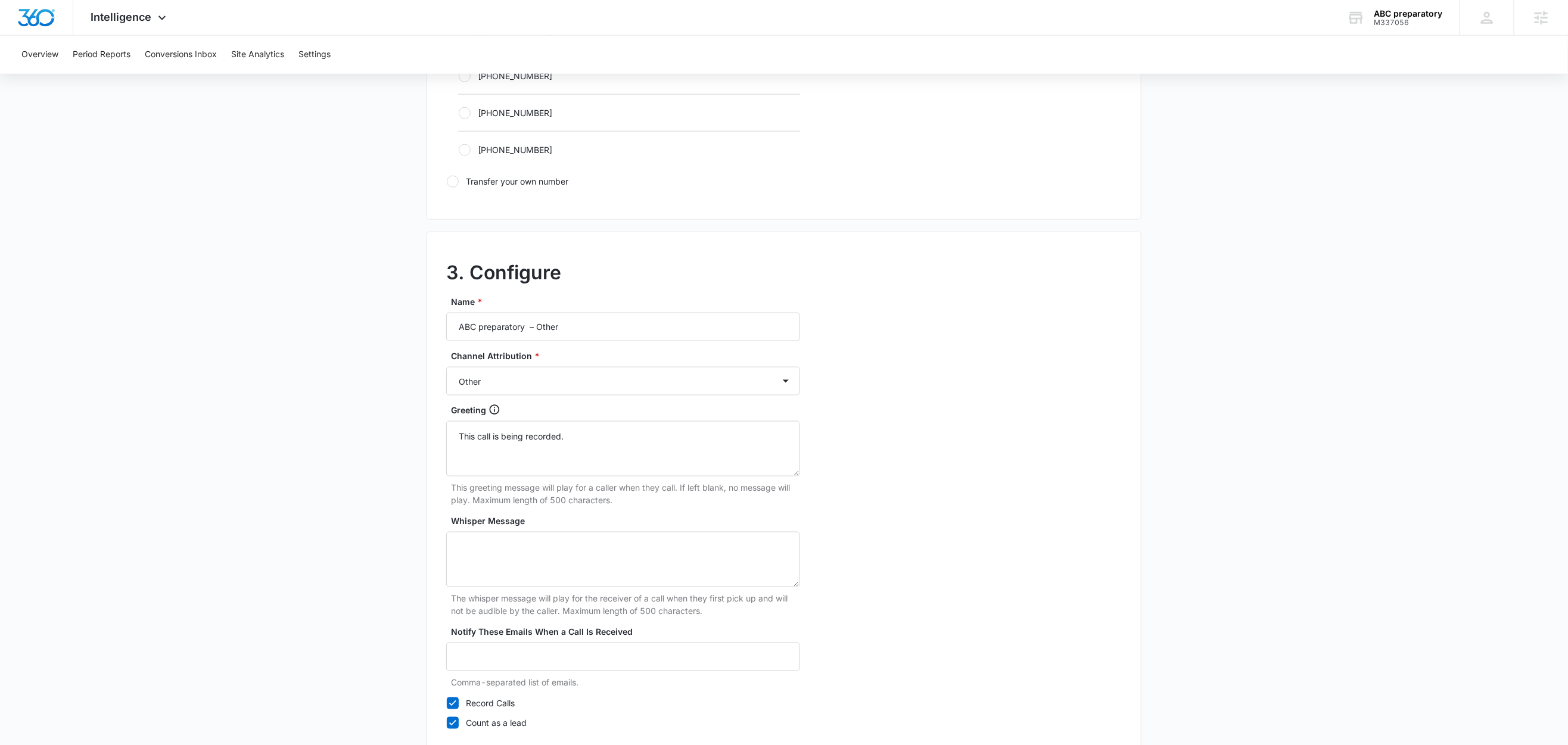
scroll to position [919, 0]
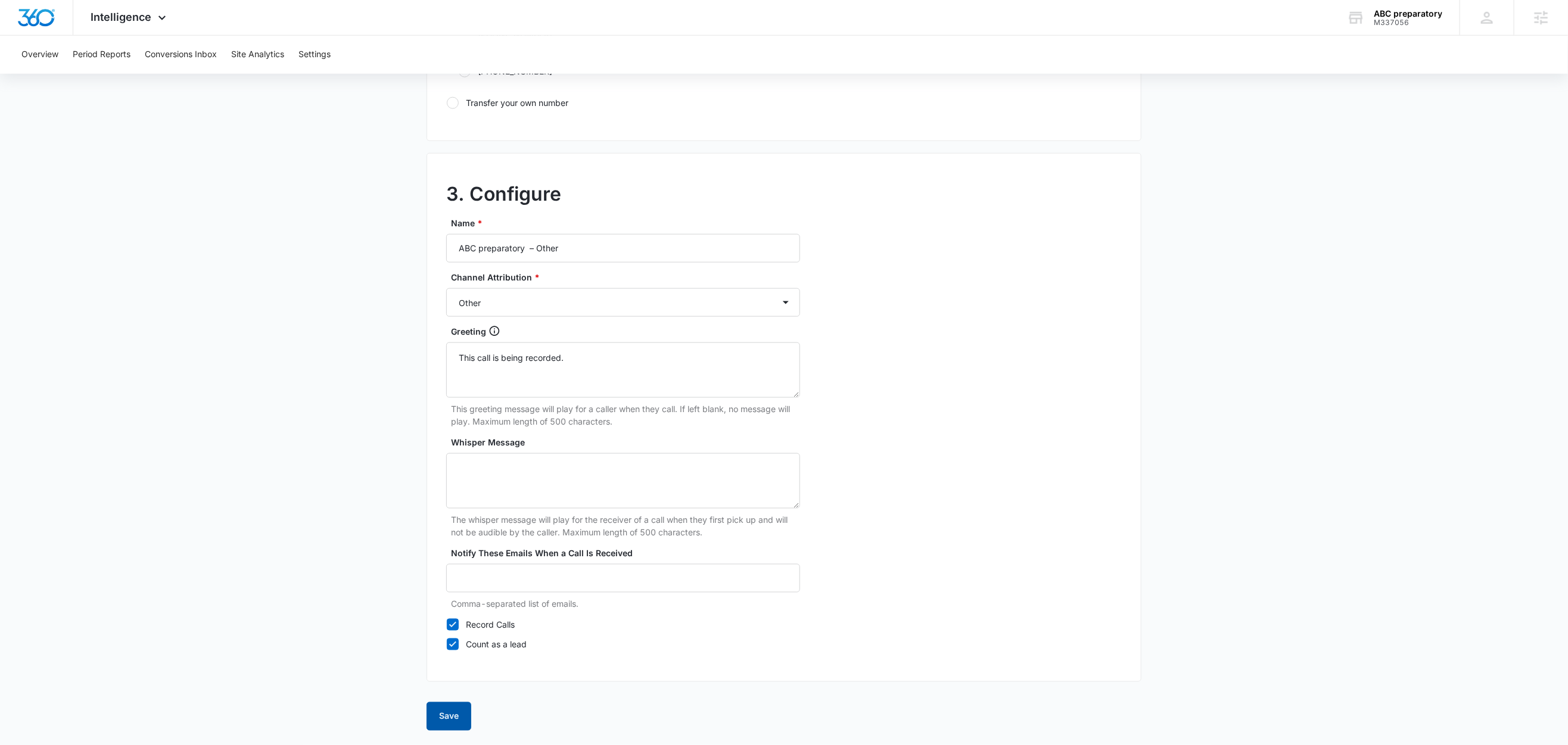
click at [459, 724] on button "Save" at bounding box center [449, 716] width 45 height 28
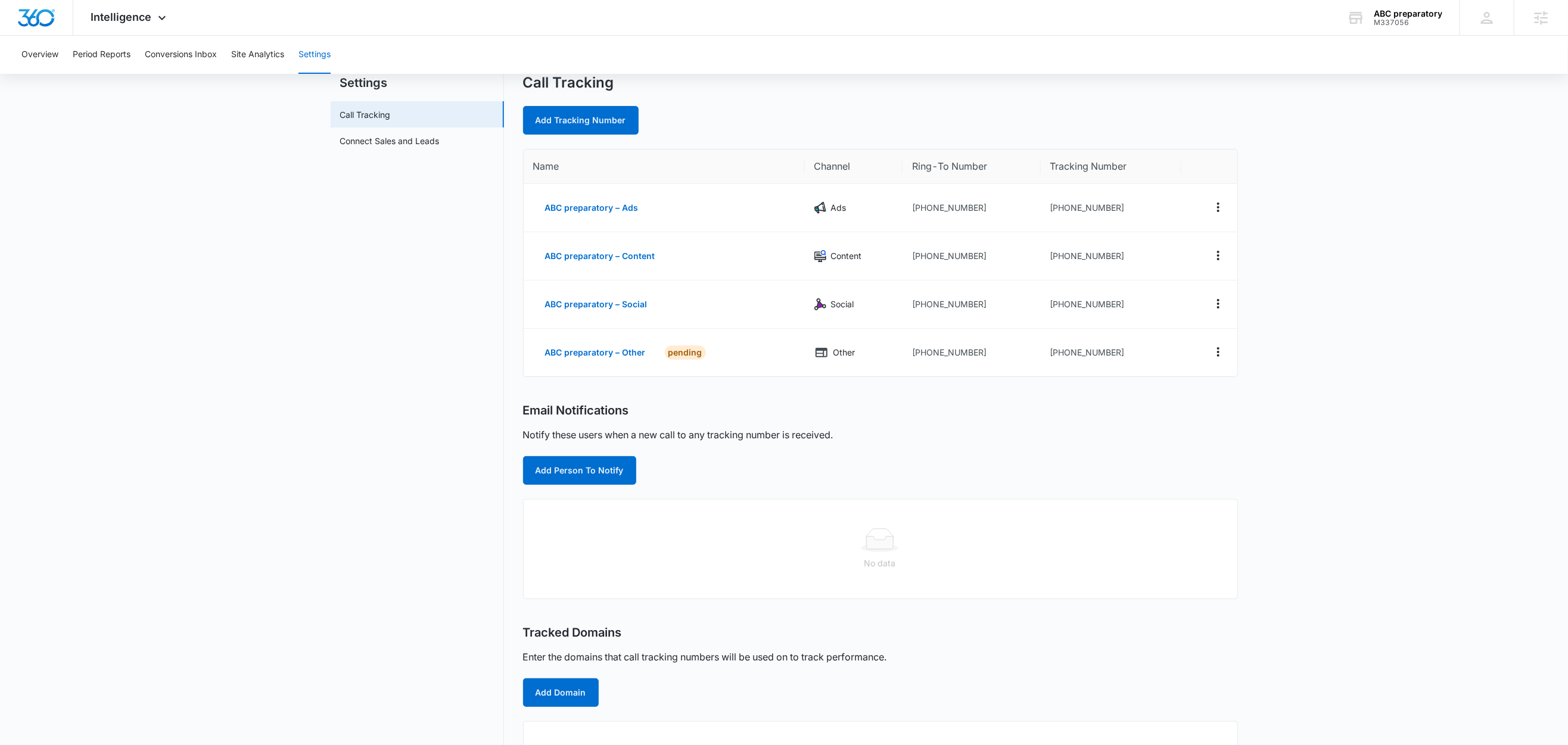
scroll to position [72, 0]
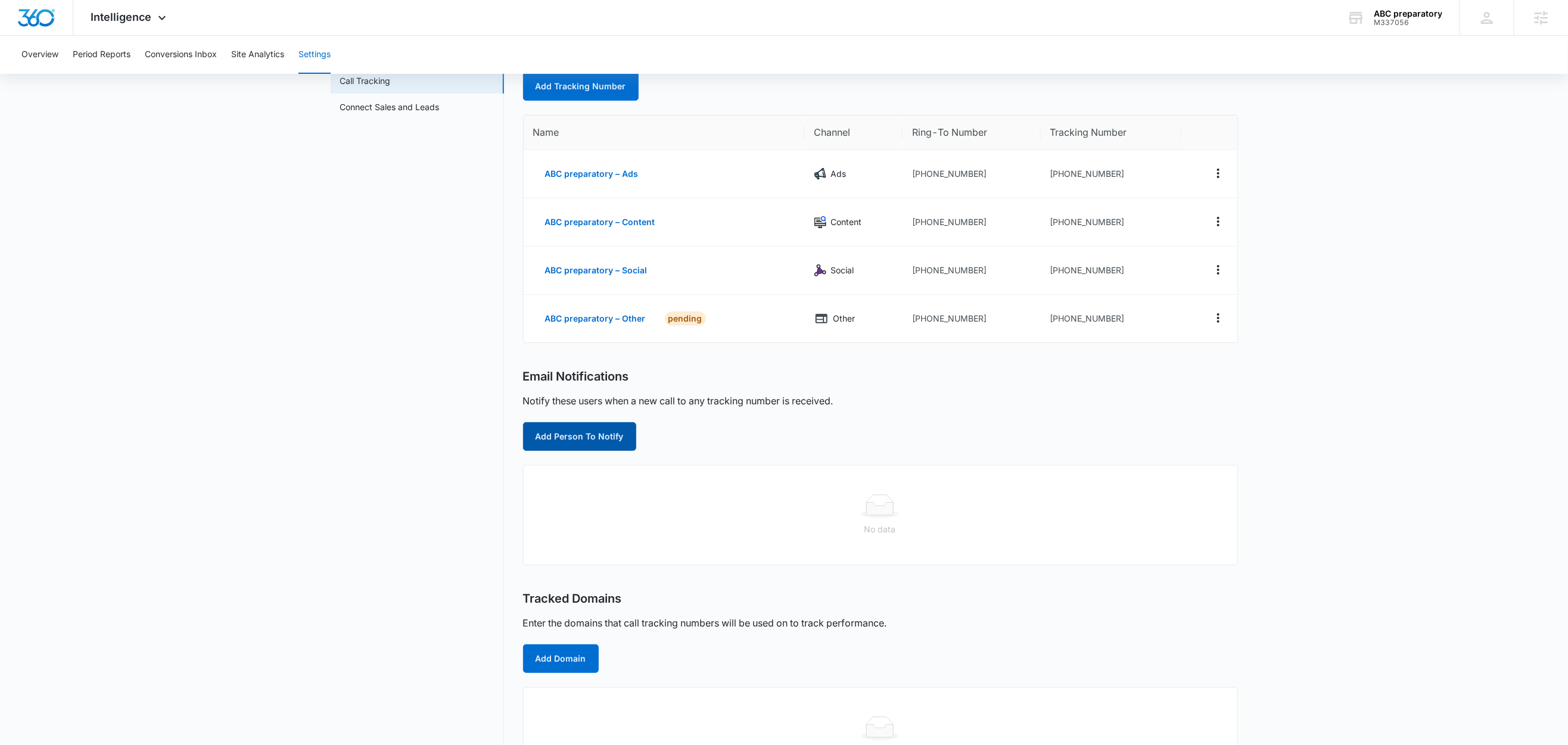
click at [538, 439] on button "Add Person To Notify" at bounding box center [579, 436] width 113 height 28
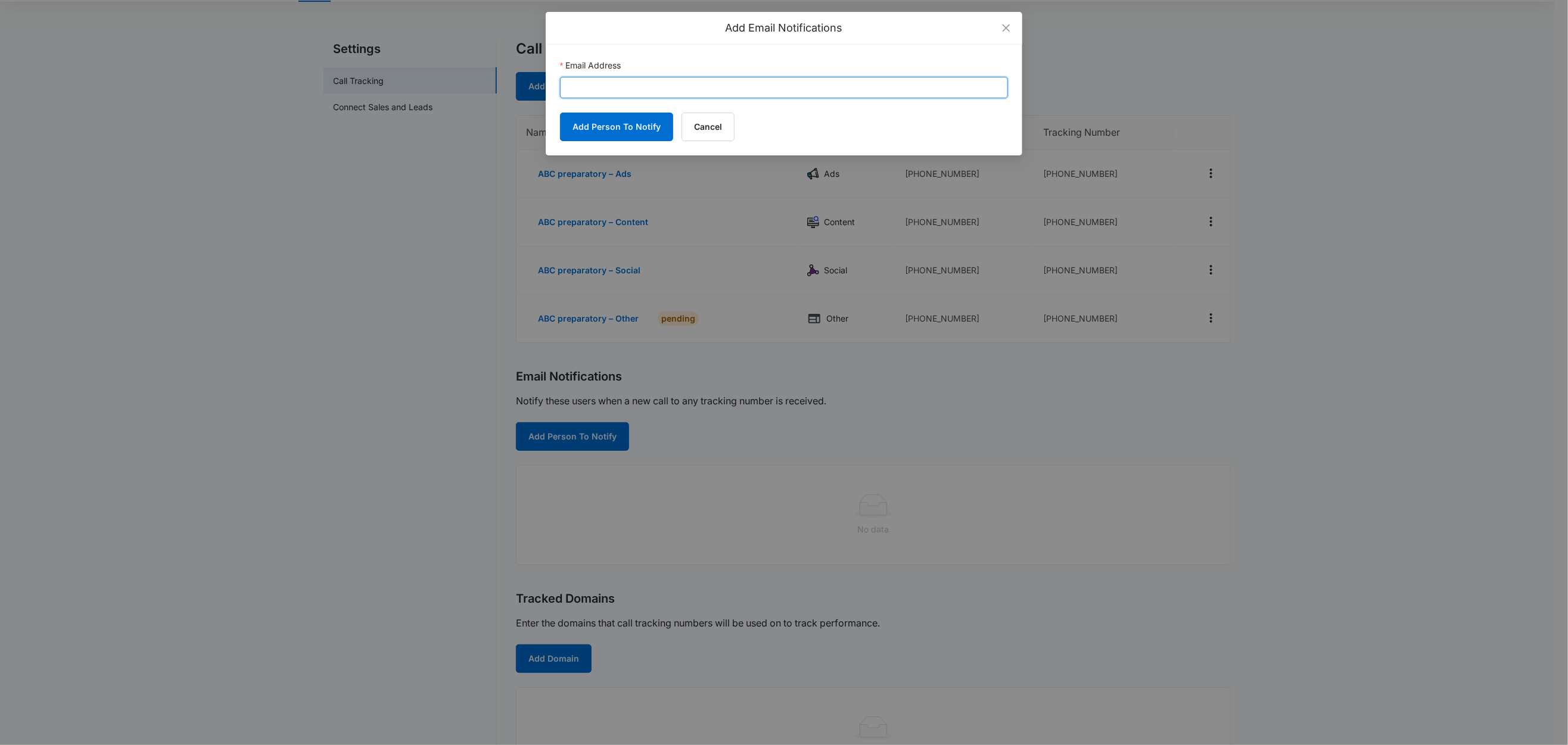
click at [597, 94] on input "Email Address" at bounding box center [784, 88] width 448 height 22
paste input "[EMAIL_ADDRESS][DOMAIN_NAME]"
type input "[EMAIL_ADDRESS][DOMAIN_NAME]"
click at [608, 130] on button "Add Person To Notify" at bounding box center [616, 126] width 113 height 28
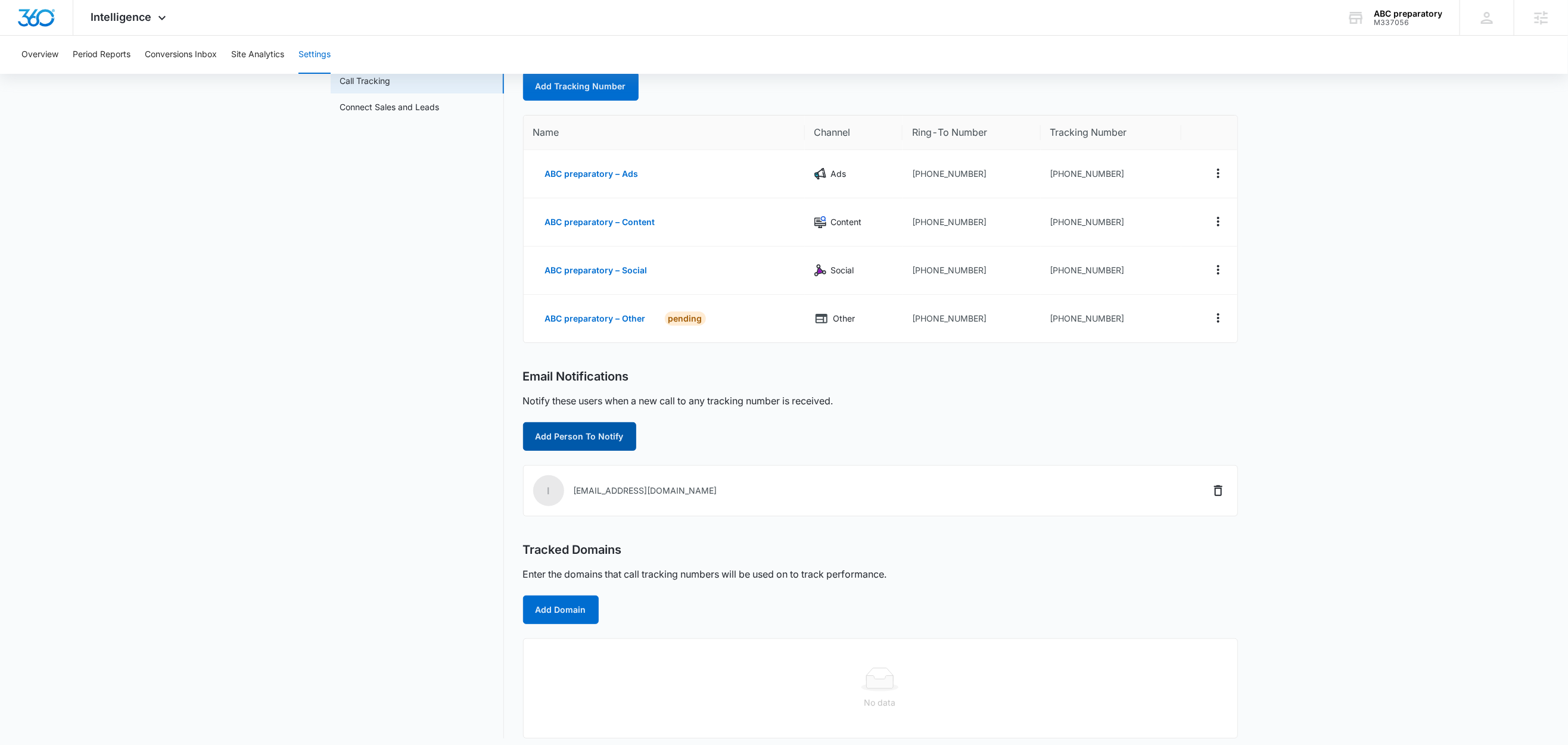
click at [603, 444] on button "Add Person To Notify" at bounding box center [579, 436] width 113 height 28
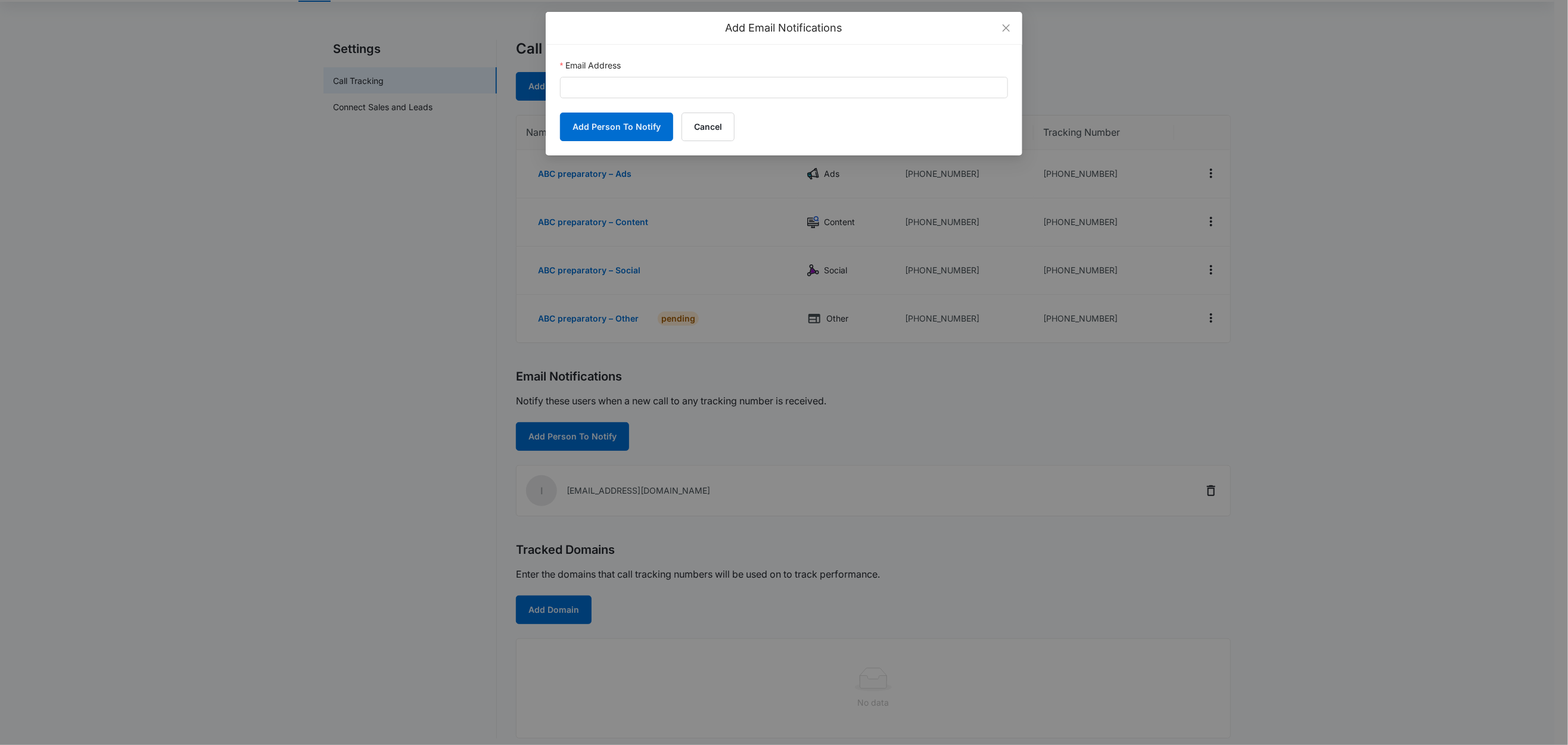
click at [668, 72] on div "Email Address" at bounding box center [784, 67] width 448 height 18
click at [662, 86] on input "Email Address" at bounding box center [784, 88] width 448 height 22
paste input "abcprep187@gmail.com"
type input "abcprep187@gmail.com"
click at [587, 131] on button "Add Person To Notify" at bounding box center [616, 126] width 113 height 28
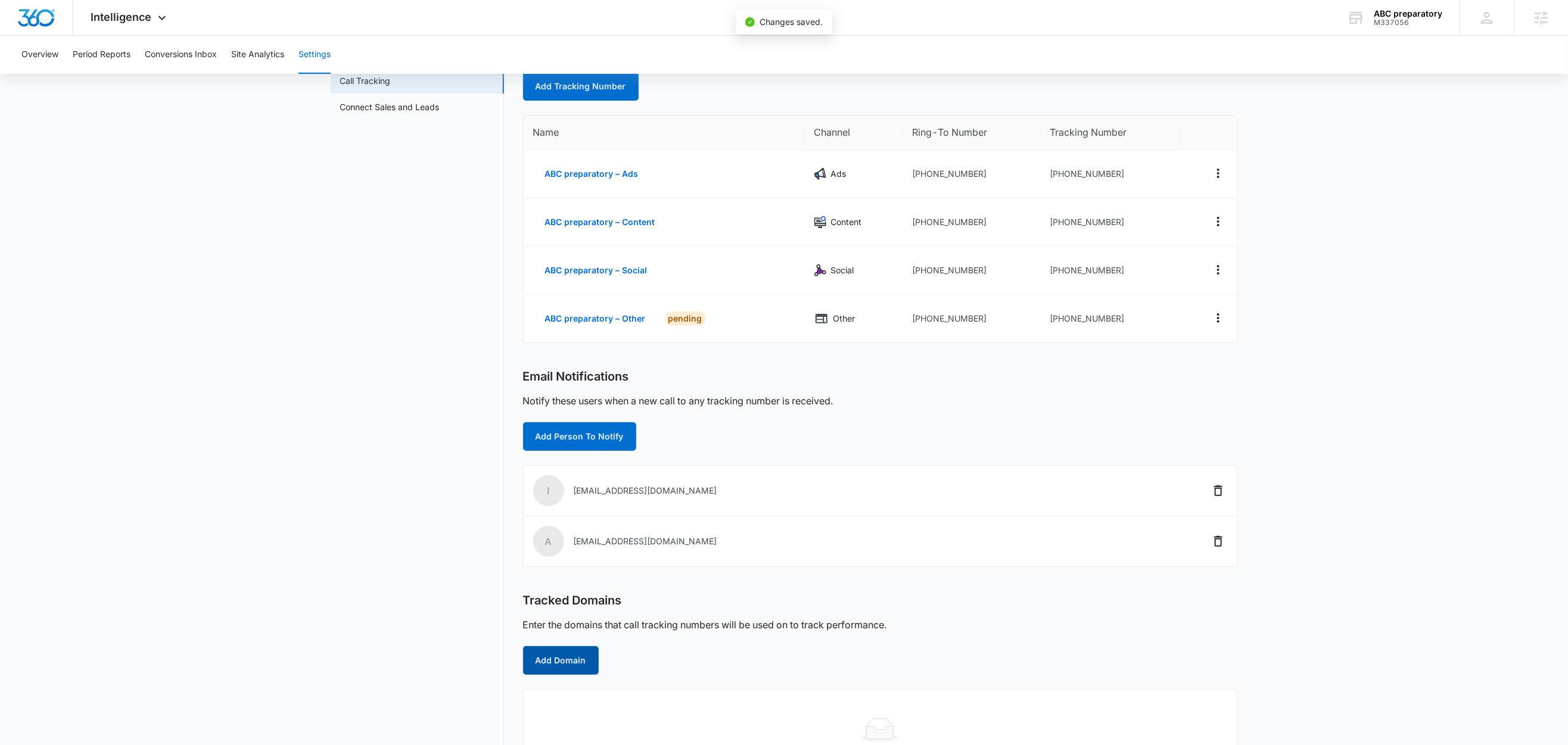
click at [564, 650] on button "Add Domain" at bounding box center [561, 660] width 75 height 28
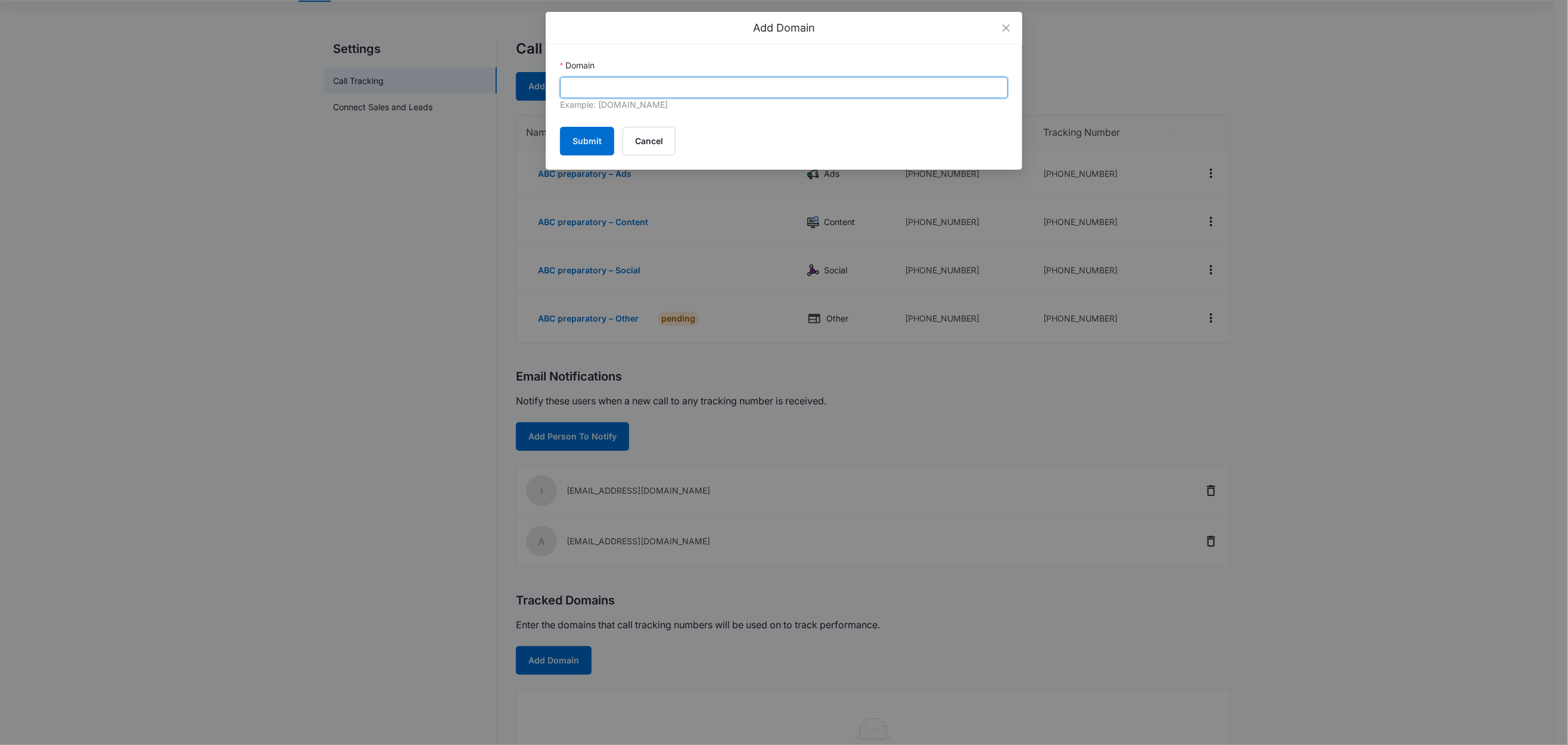
click at [624, 89] on input "Domain" at bounding box center [784, 88] width 448 height 22
paste input "abcpreparatory.com"
type input "abcpreparatory.com"
click at [592, 140] on button "Submit" at bounding box center [587, 140] width 54 height 28
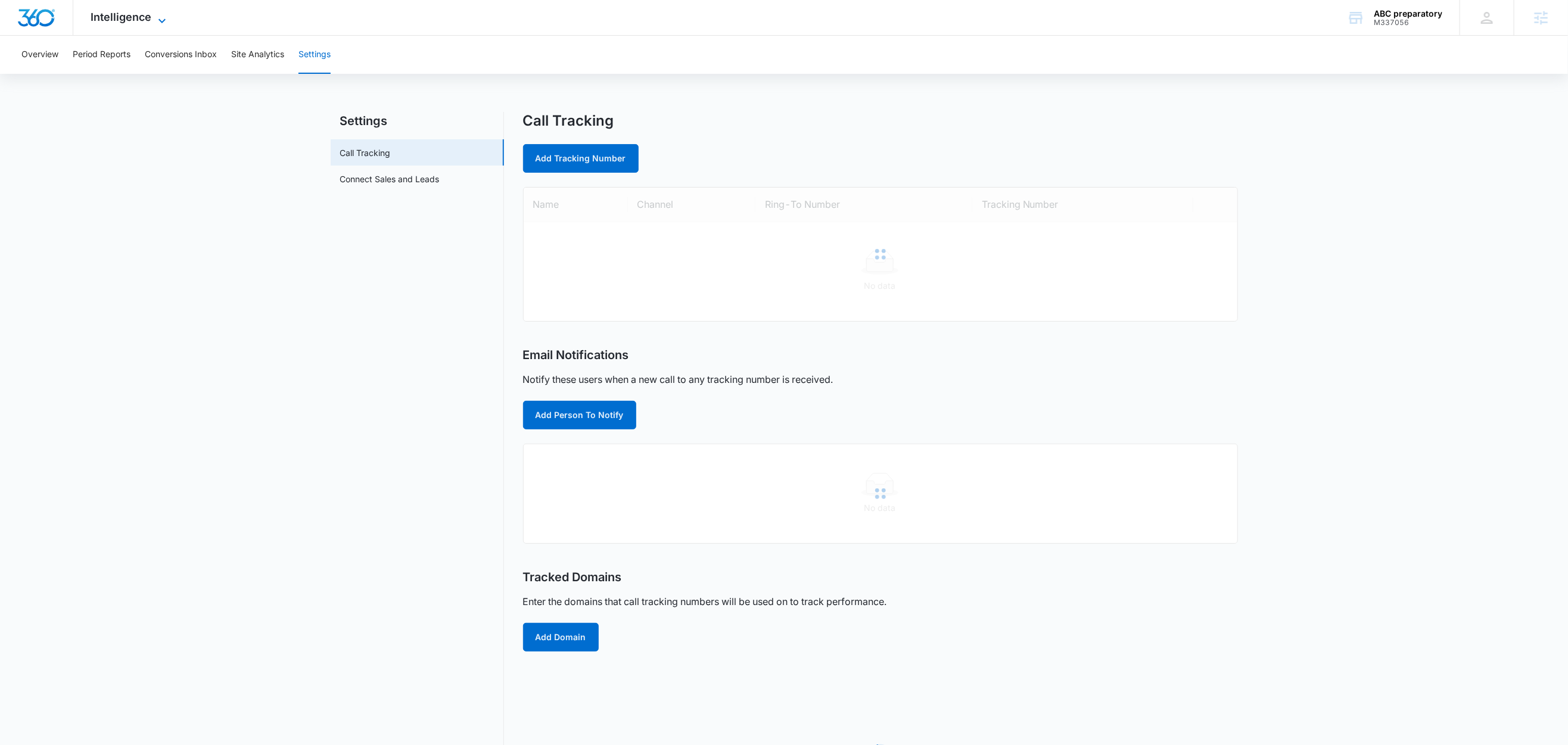
click at [148, 19] on span "Intelligence" at bounding box center [122, 17] width 61 height 12
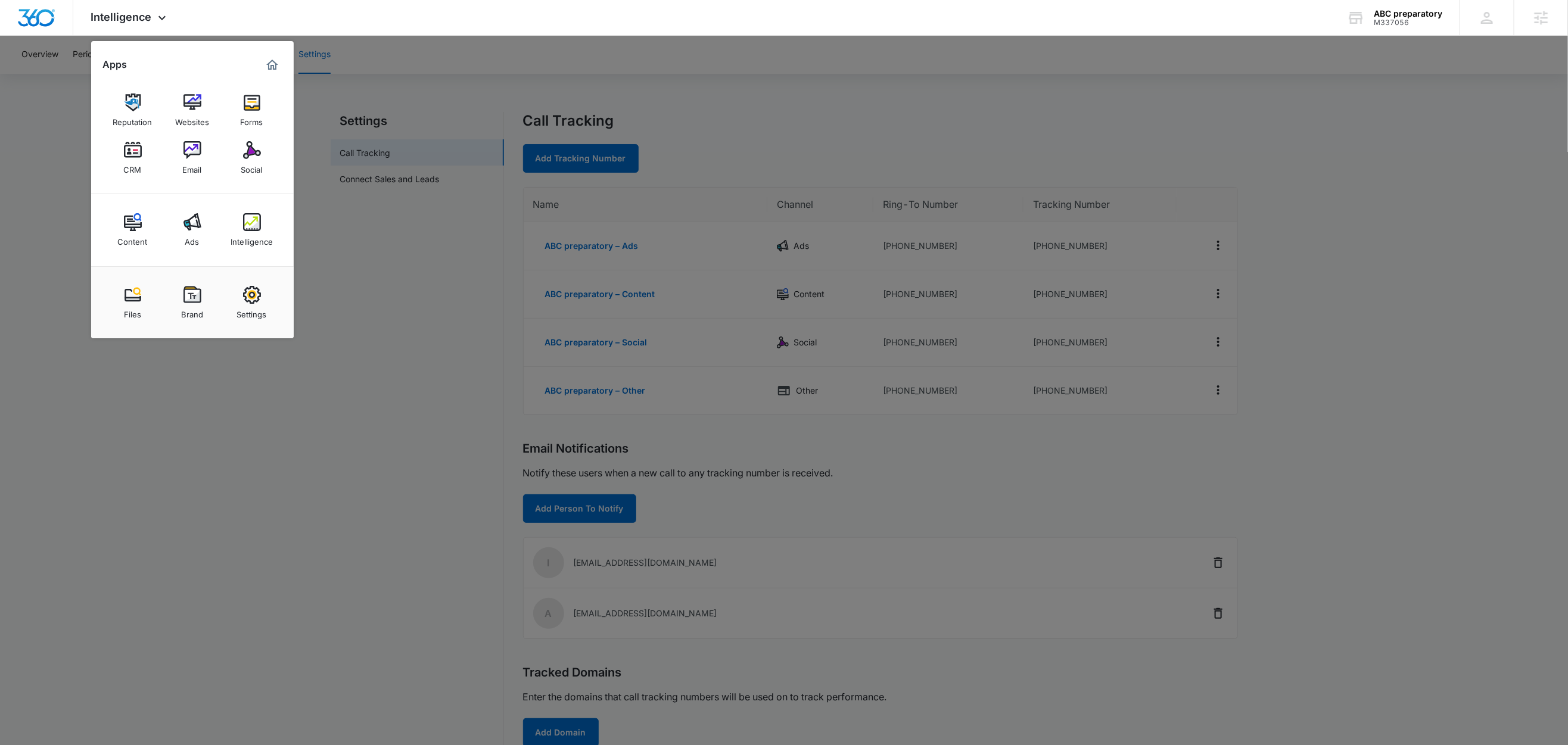
click at [435, 342] on div at bounding box center [784, 372] width 1568 height 745
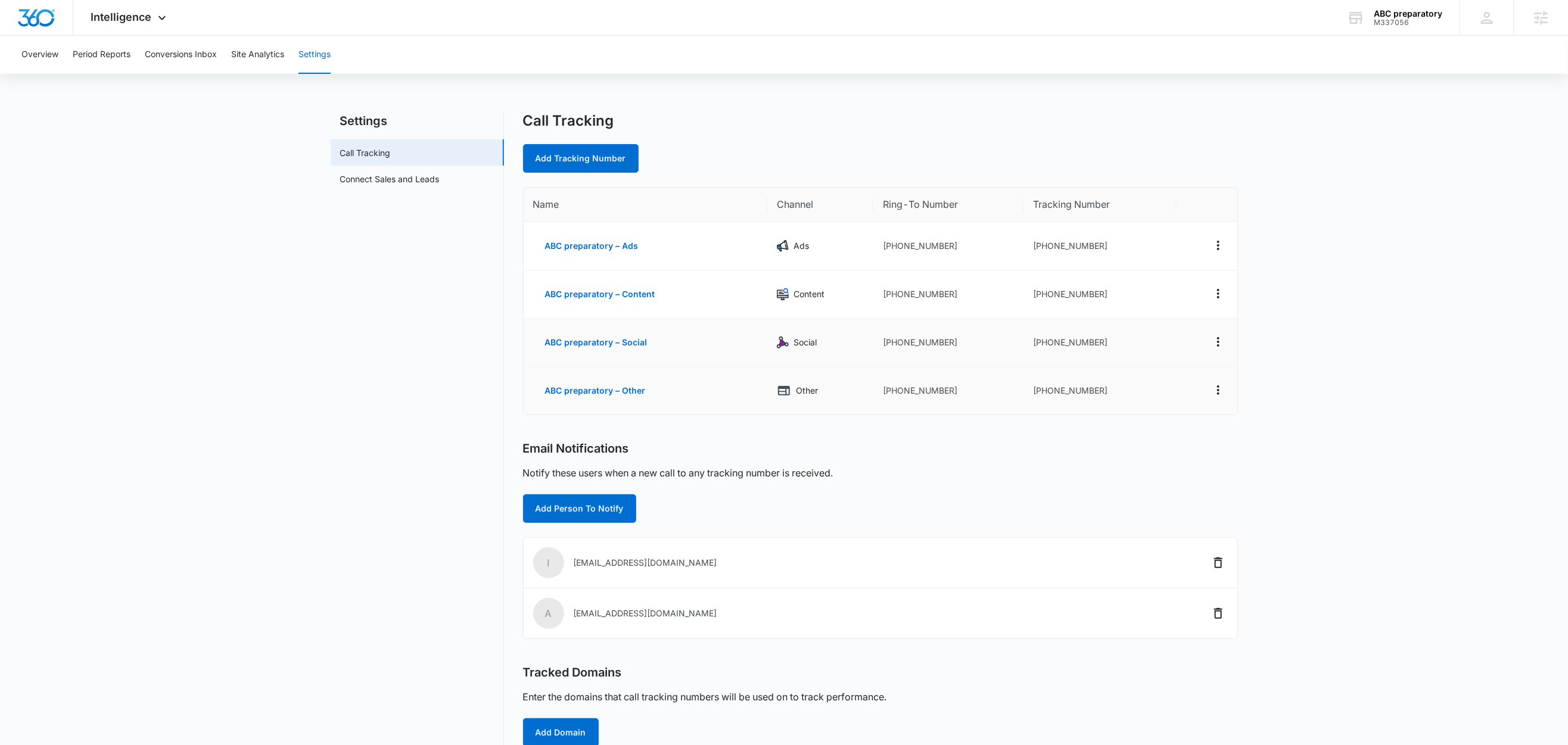
click at [1106, 392] on td "+13852737436" at bounding box center [1099, 391] width 153 height 48
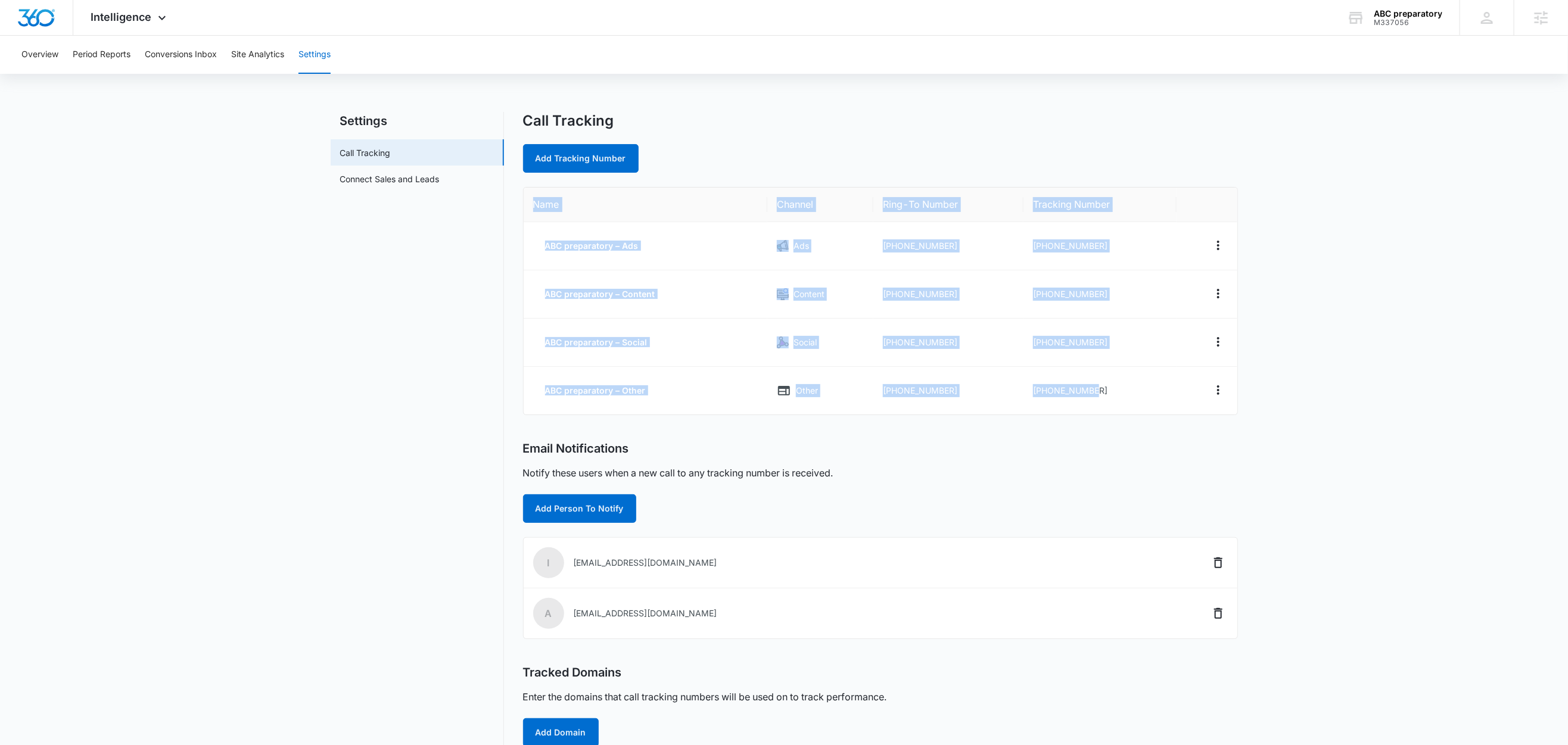
drag, startPoint x: 1111, startPoint y: 395, endPoint x: 529, endPoint y: 209, distance: 611.0
click at [529, 209] on table "Name Channel Ring-To Number Tracking Number ABC preparatory – Ads Ads +13852082…" at bounding box center [881, 300] width 714 height 227
copy table "Name Channel Ring-To Number Tracking Number ABC preparatory – Ads Ads +13852082…"
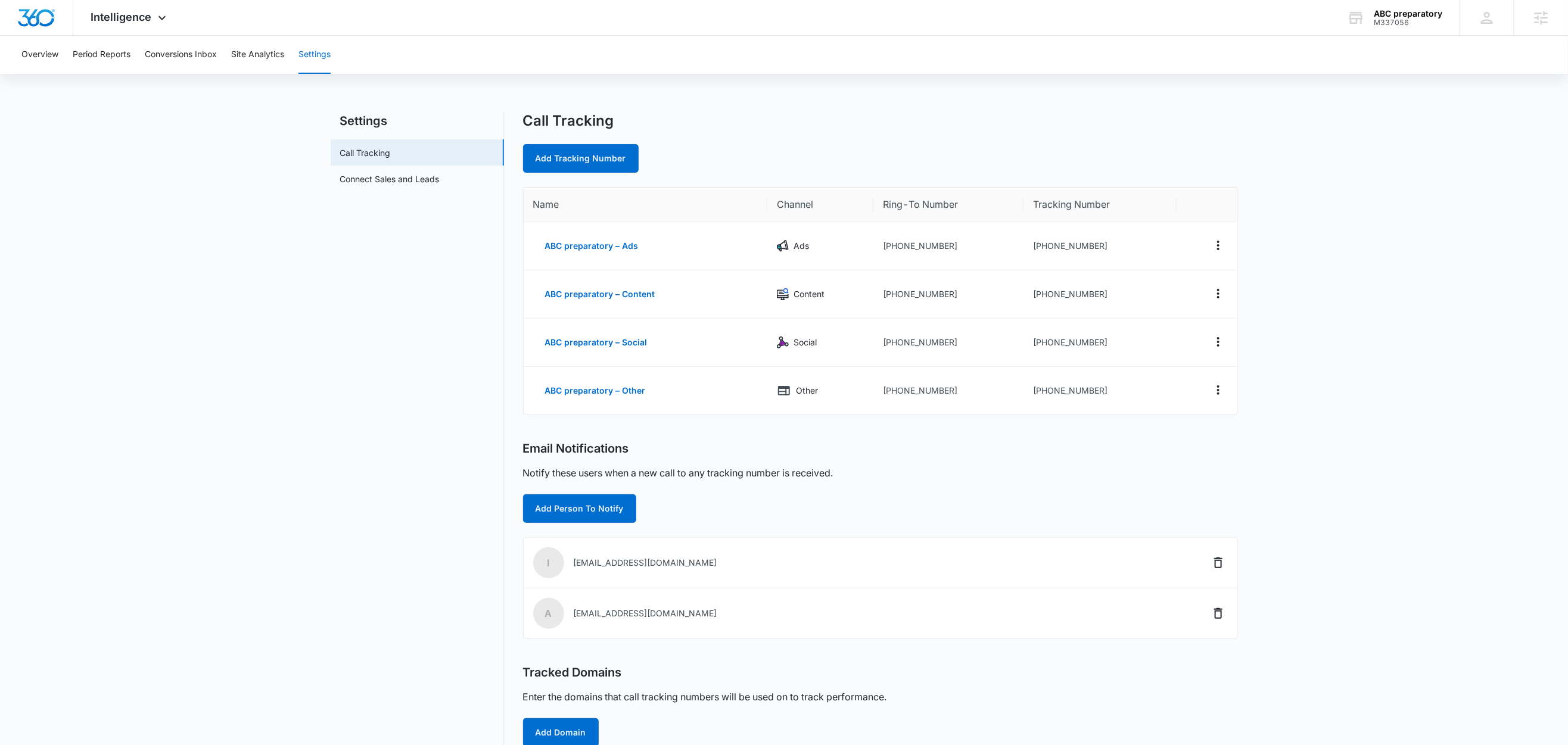
click at [1316, 170] on main "Settings Call Tracking Connect Sales and Leads Call Tracking Add Tracking Numbe…" at bounding box center [784, 463] width 1568 height 703
drag, startPoint x: 1099, startPoint y: 246, endPoint x: 1042, endPoint y: 250, distance: 57.1
click at [1042, 250] on td "+13852002907" at bounding box center [1099, 246] width 153 height 49
copy td "3852002907"
drag, startPoint x: 1102, startPoint y: 394, endPoint x: 1133, endPoint y: 390, distance: 31.3
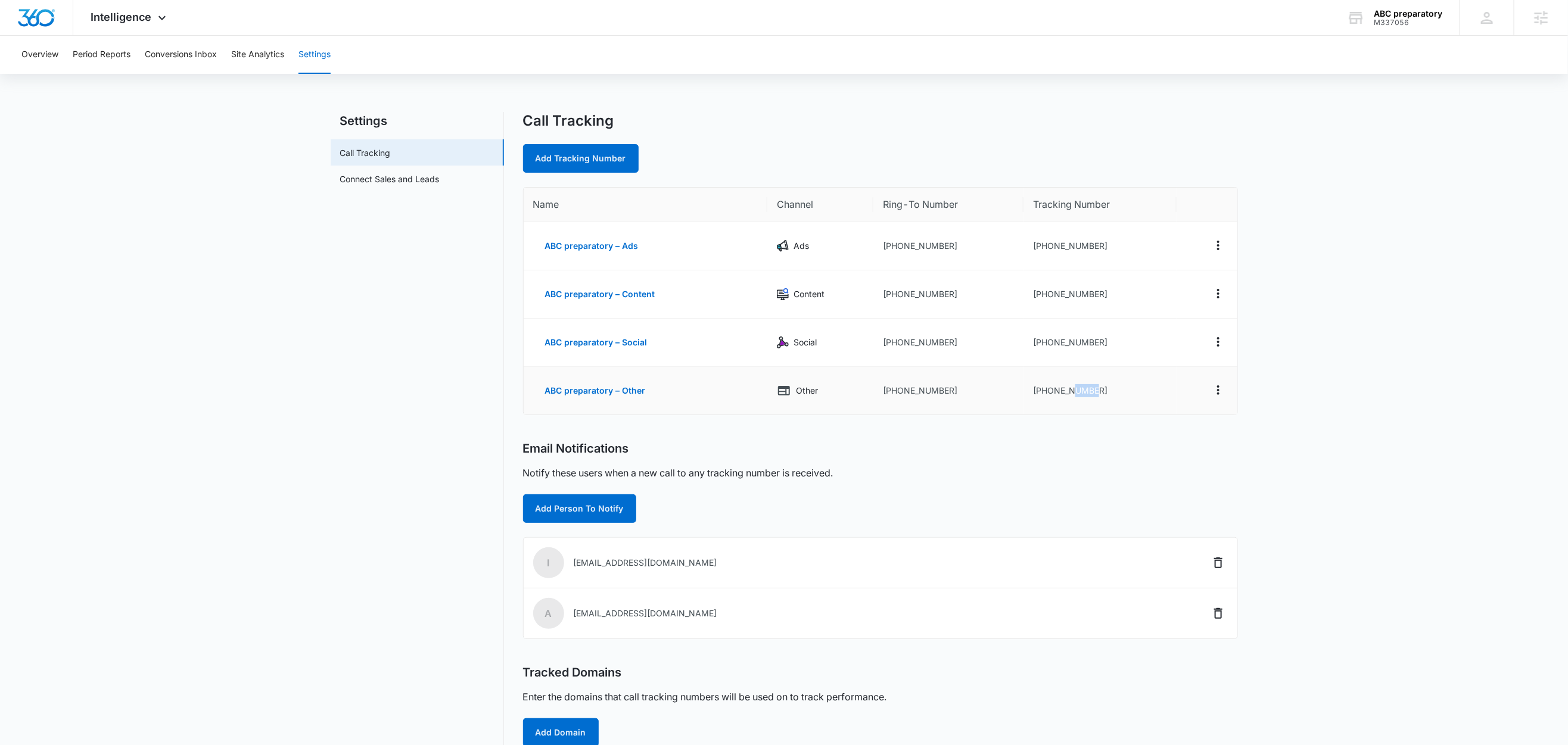
click at [1074, 397] on td "+13852737436" at bounding box center [1099, 391] width 153 height 48
drag, startPoint x: 961, startPoint y: 256, endPoint x: 949, endPoint y: 252, distance: 12.6
click at [960, 256] on td "+13852082100" at bounding box center [948, 246] width 150 height 49
drag, startPoint x: 943, startPoint y: 247, endPoint x: 889, endPoint y: 251, distance: 54.1
click at [889, 251] on td "+13852082100" at bounding box center [948, 246] width 150 height 49
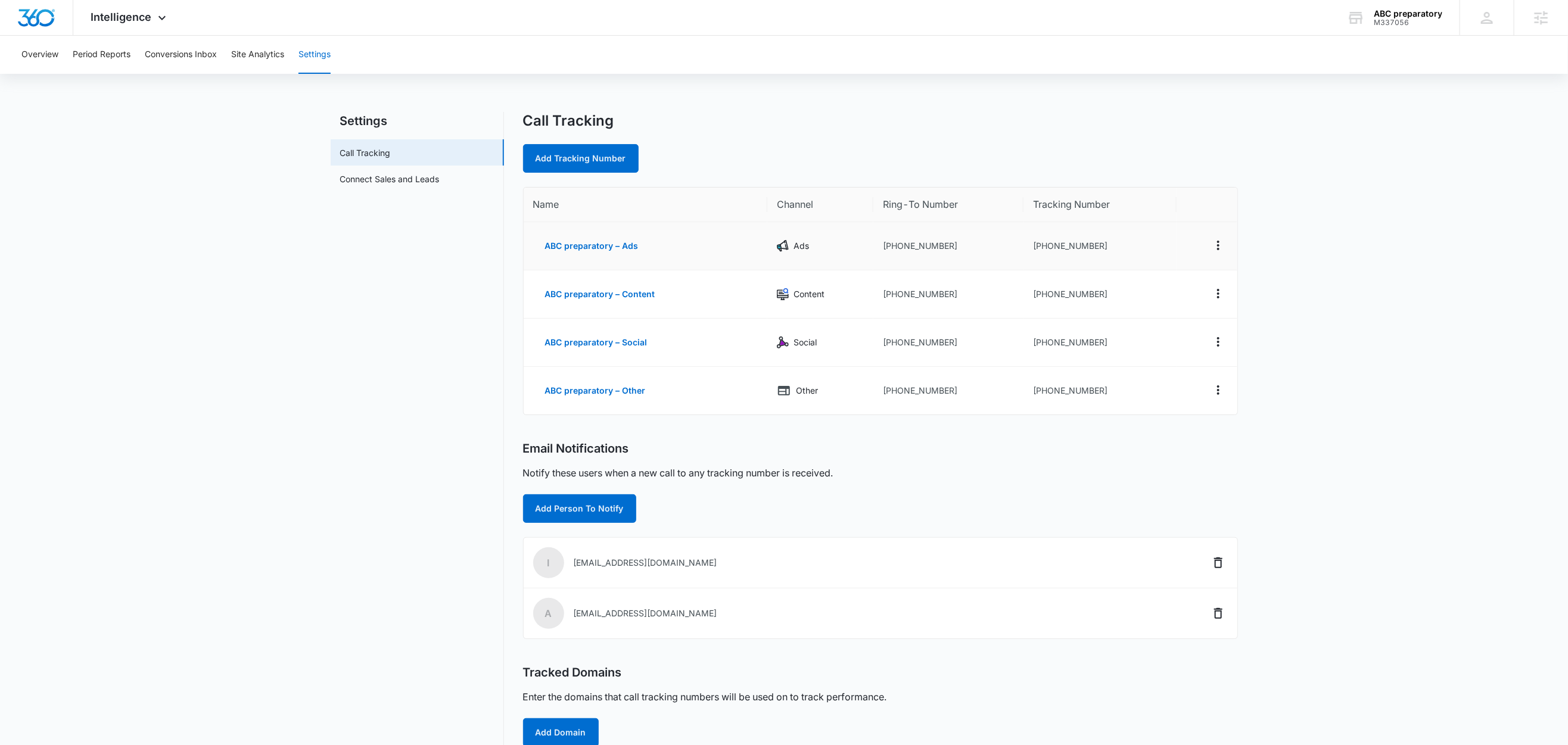
click at [963, 232] on td "+13852082100" at bounding box center [948, 246] width 150 height 49
drag, startPoint x: 952, startPoint y: 248, endPoint x: 894, endPoint y: 251, distance: 58.1
click at [894, 251] on td "+13852082100" at bounding box center [948, 246] width 150 height 49
copy td "3852082100"
click at [1217, 295] on icon "Actions" at bounding box center [1219, 294] width 14 height 14
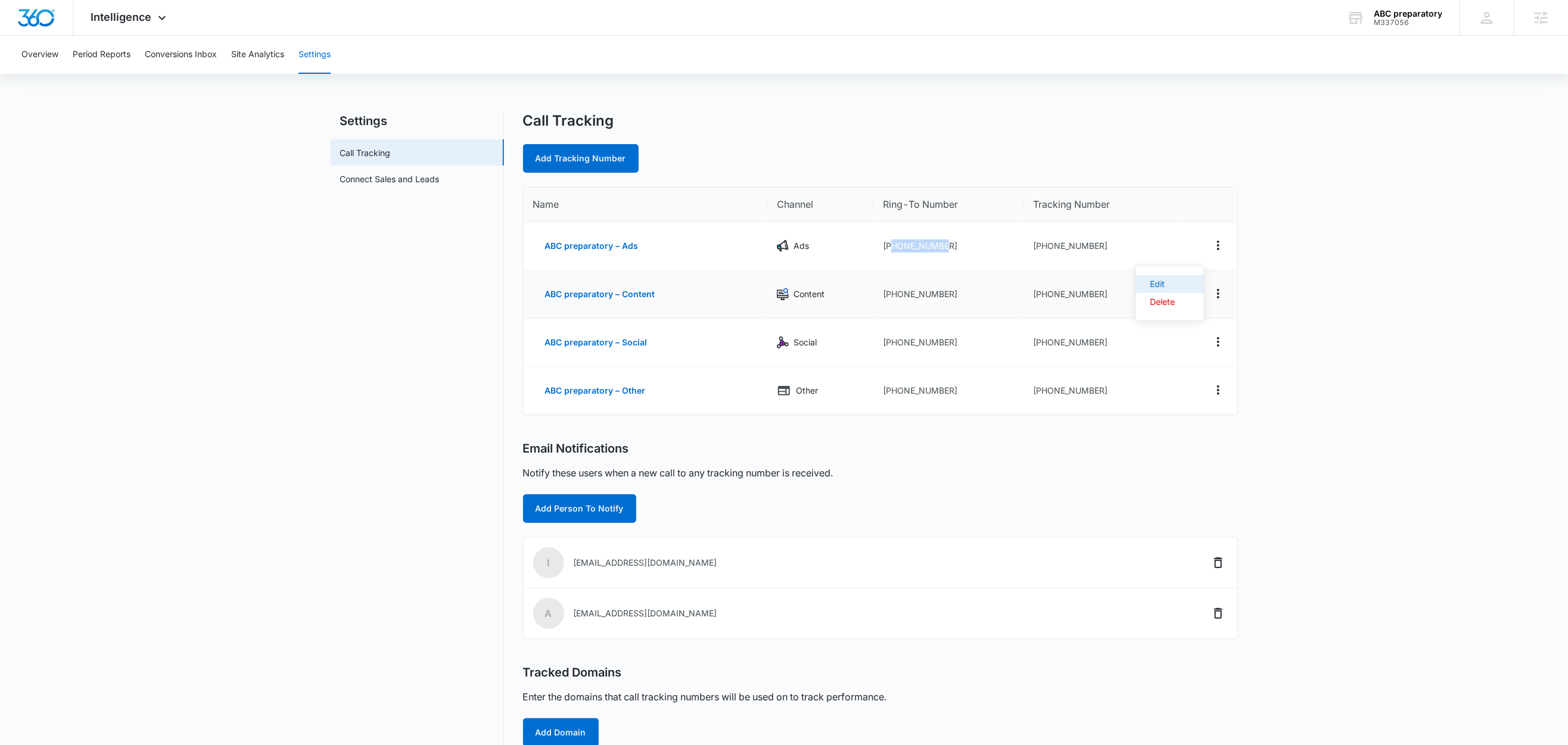
click at [1167, 287] on div "Edit" at bounding box center [1162, 285] width 25 height 9
select select "CONTENT"
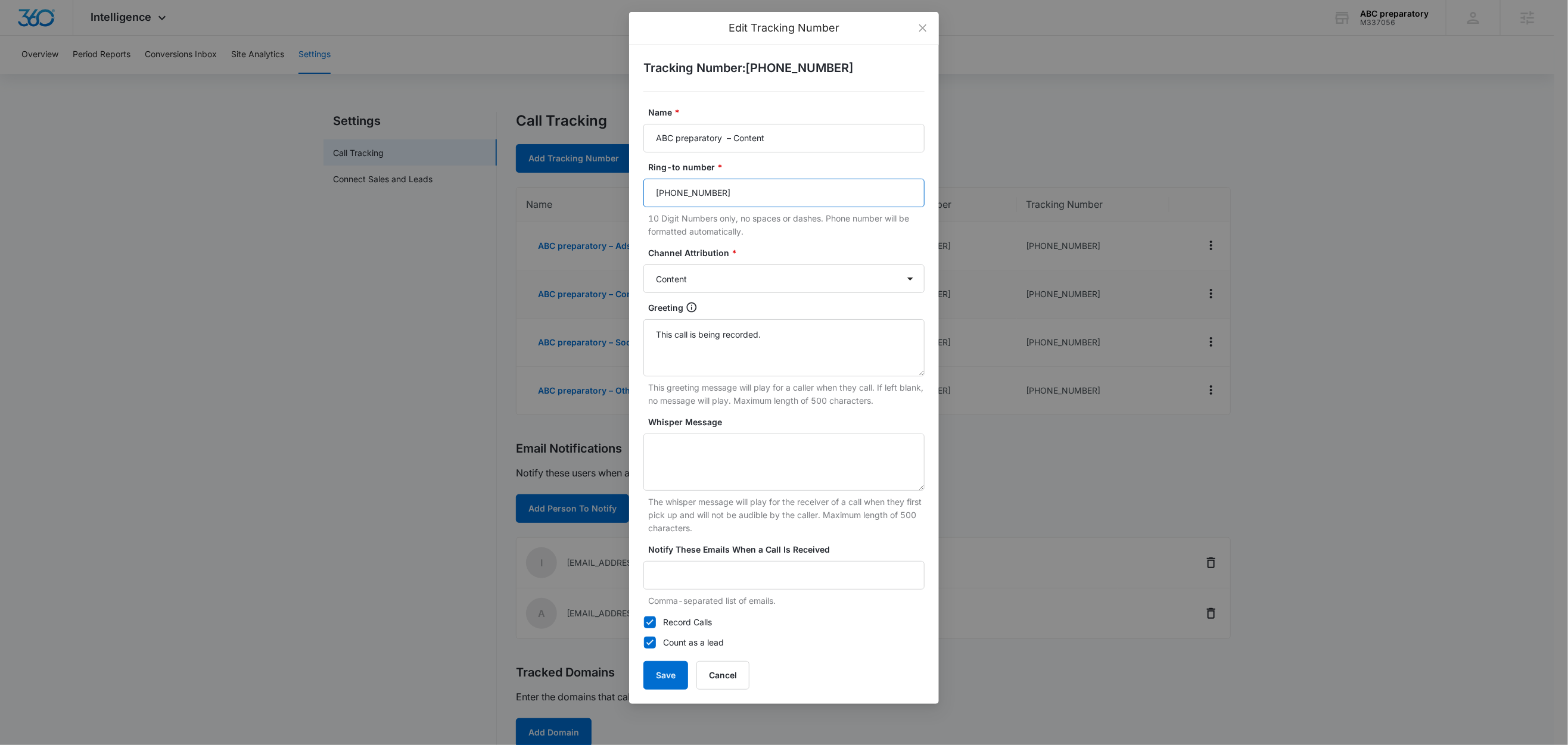
click at [795, 186] on input "(385) 200-2907" at bounding box center [784, 193] width 281 height 28
paste input "3852082100"
type input "3852082100"
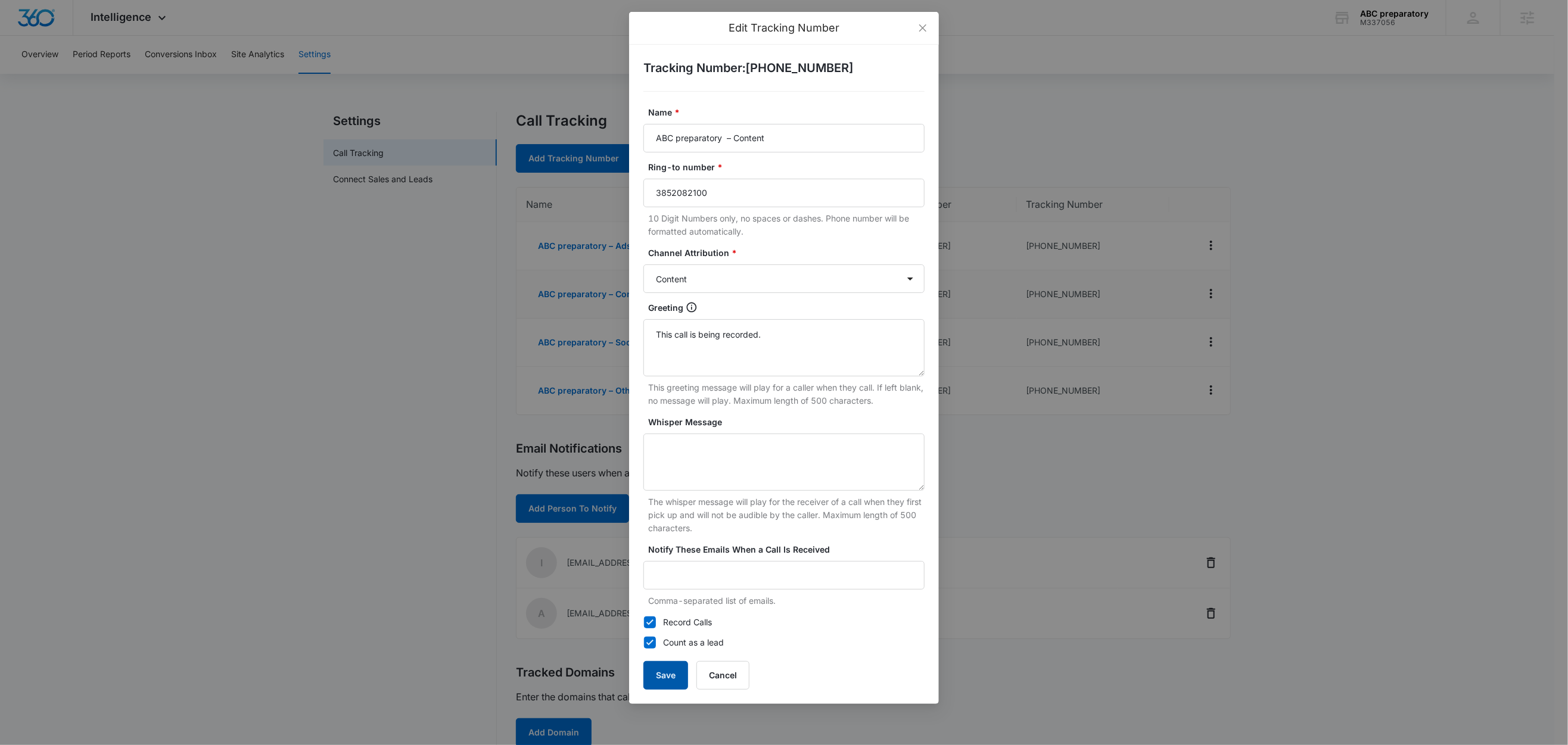
click at [667, 689] on button "Save" at bounding box center [666, 675] width 45 height 28
click at [667, 681] on button "Save" at bounding box center [666, 675] width 45 height 28
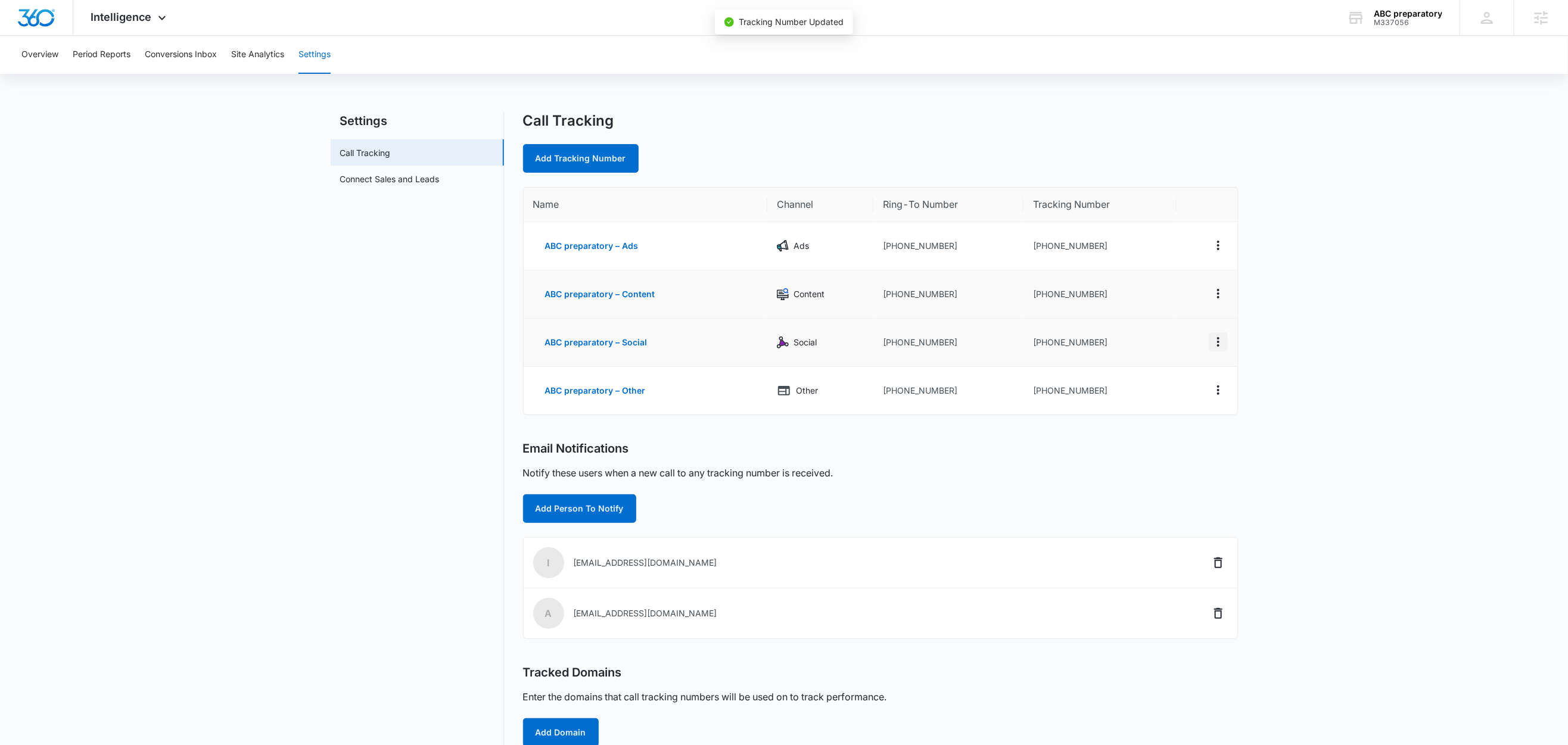
click at [1220, 342] on icon "Actions" at bounding box center [1219, 342] width 14 height 14
click at [1173, 328] on button "Edit" at bounding box center [1170, 332] width 68 height 18
select select "SOCIAL"
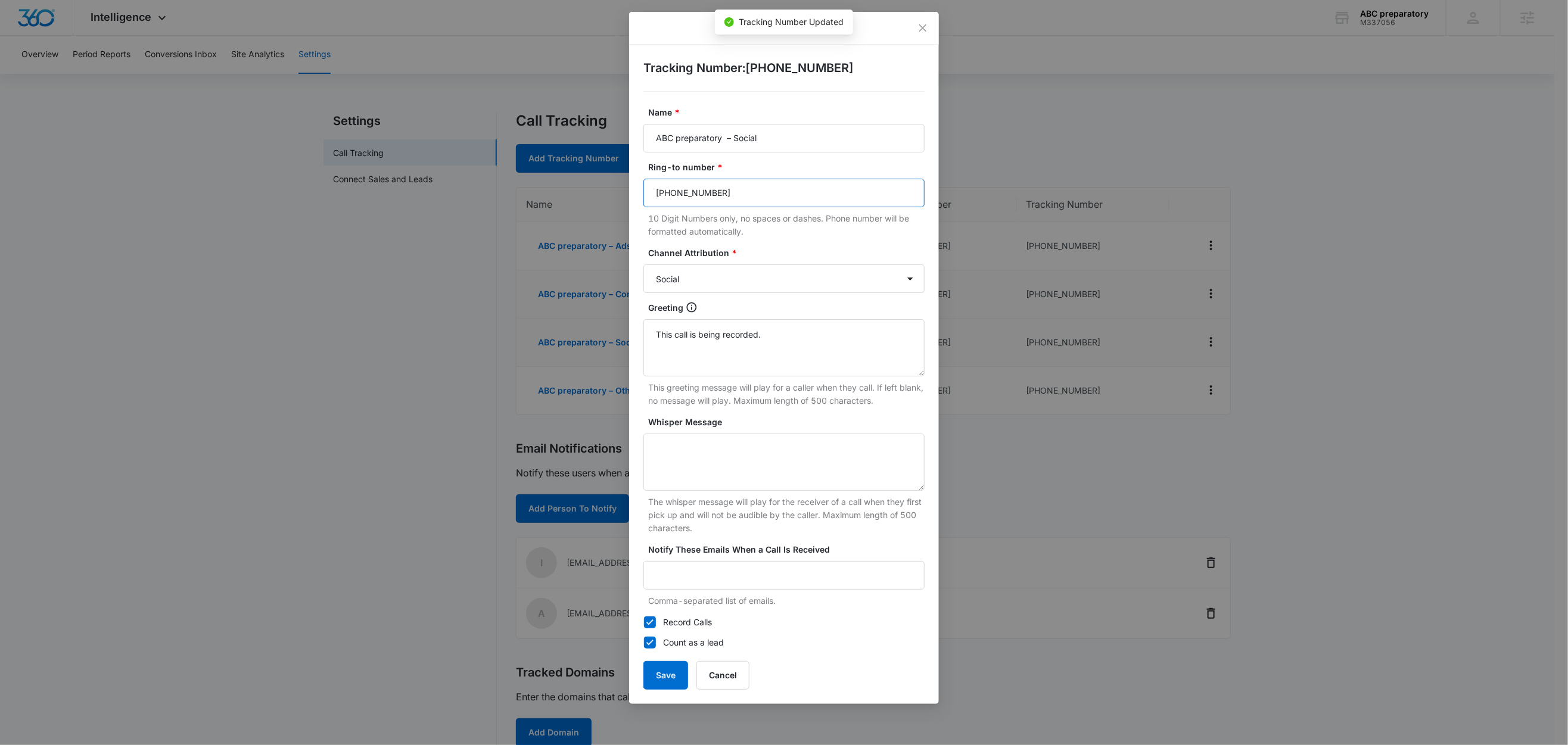
click at [781, 187] on input "(385) 200-2907" at bounding box center [784, 193] width 281 height 28
click at [781, 188] on input "(385) 200-2907" at bounding box center [784, 193] width 281 height 28
paste input "3852082100"
type input "3852082100"
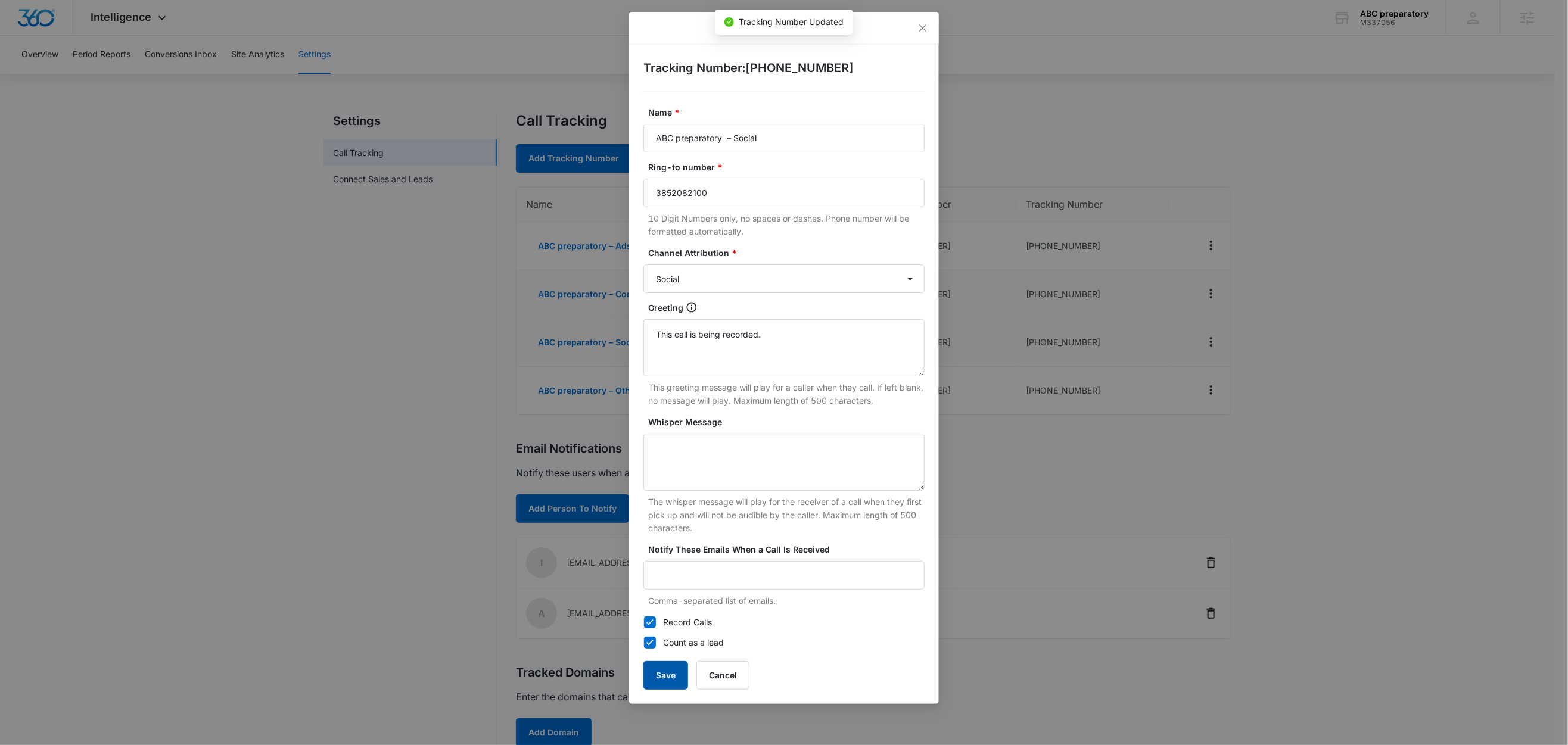
click at [674, 668] on button "Save" at bounding box center [666, 675] width 45 height 28
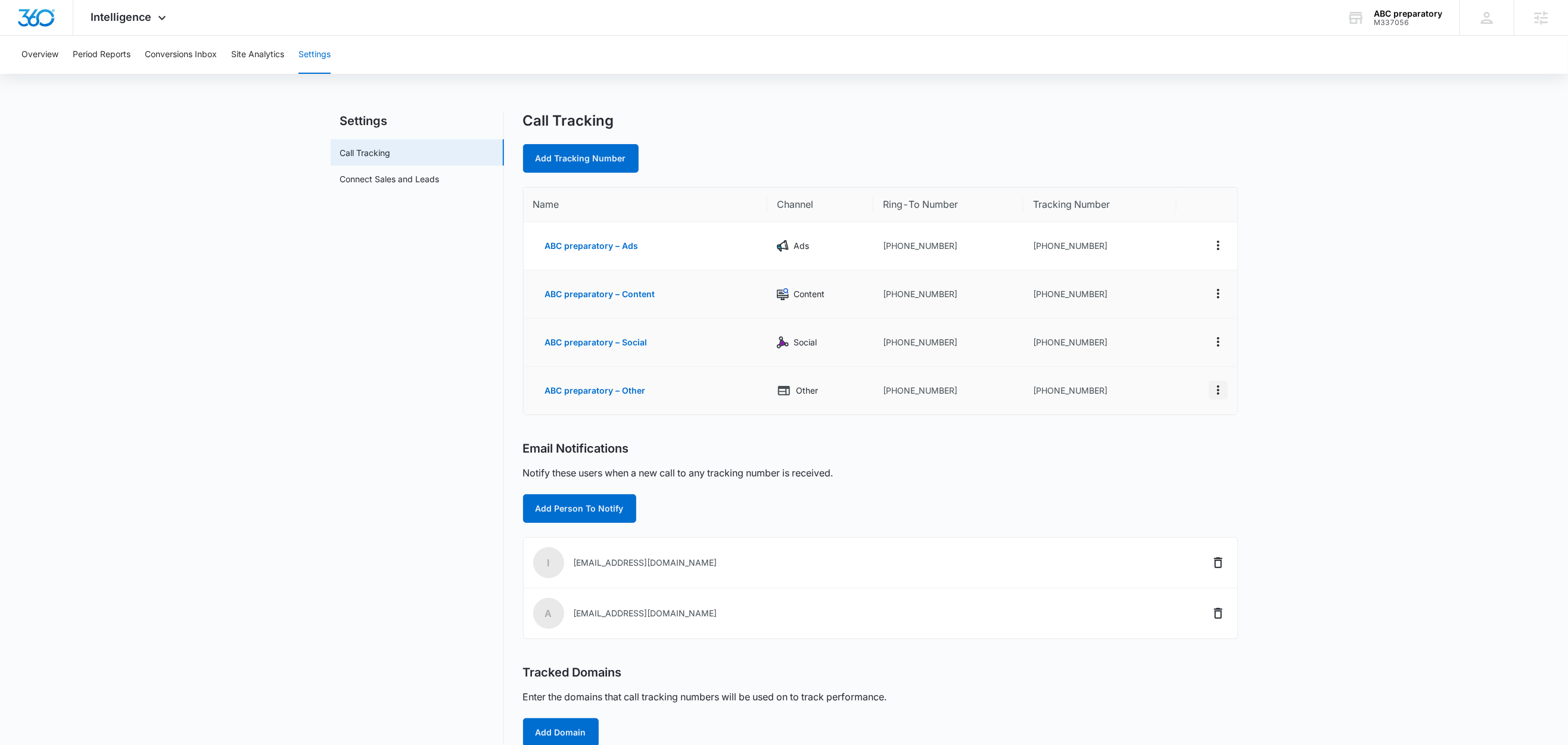
click at [1222, 392] on icon "Actions" at bounding box center [1219, 390] width 14 height 14
click at [1168, 373] on button "Edit" at bounding box center [1170, 376] width 68 height 18
select select "OTHER"
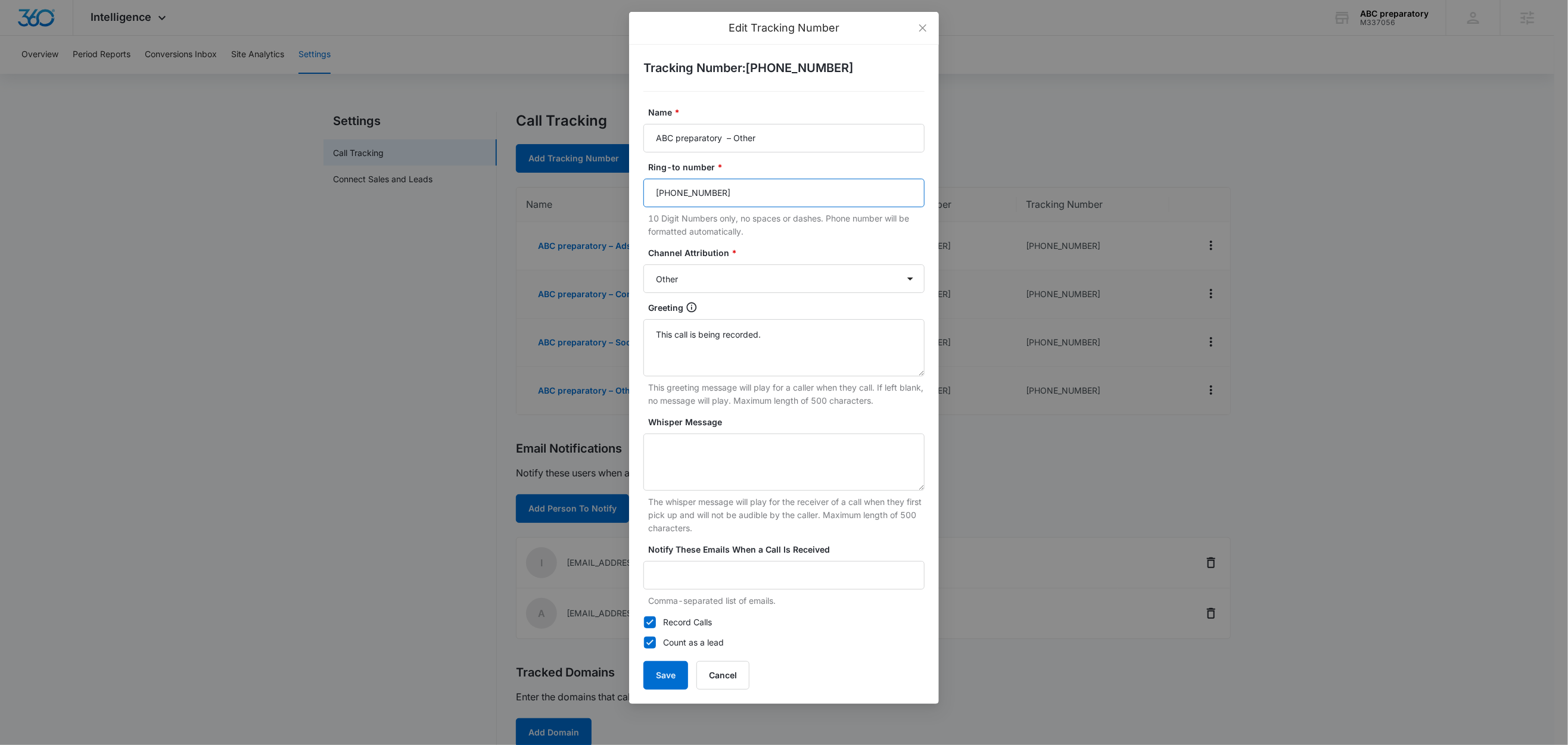
click at [792, 198] on input "(385) 200-2907" at bounding box center [784, 193] width 281 height 28
paste input "3852082100"
type input "3852082100"
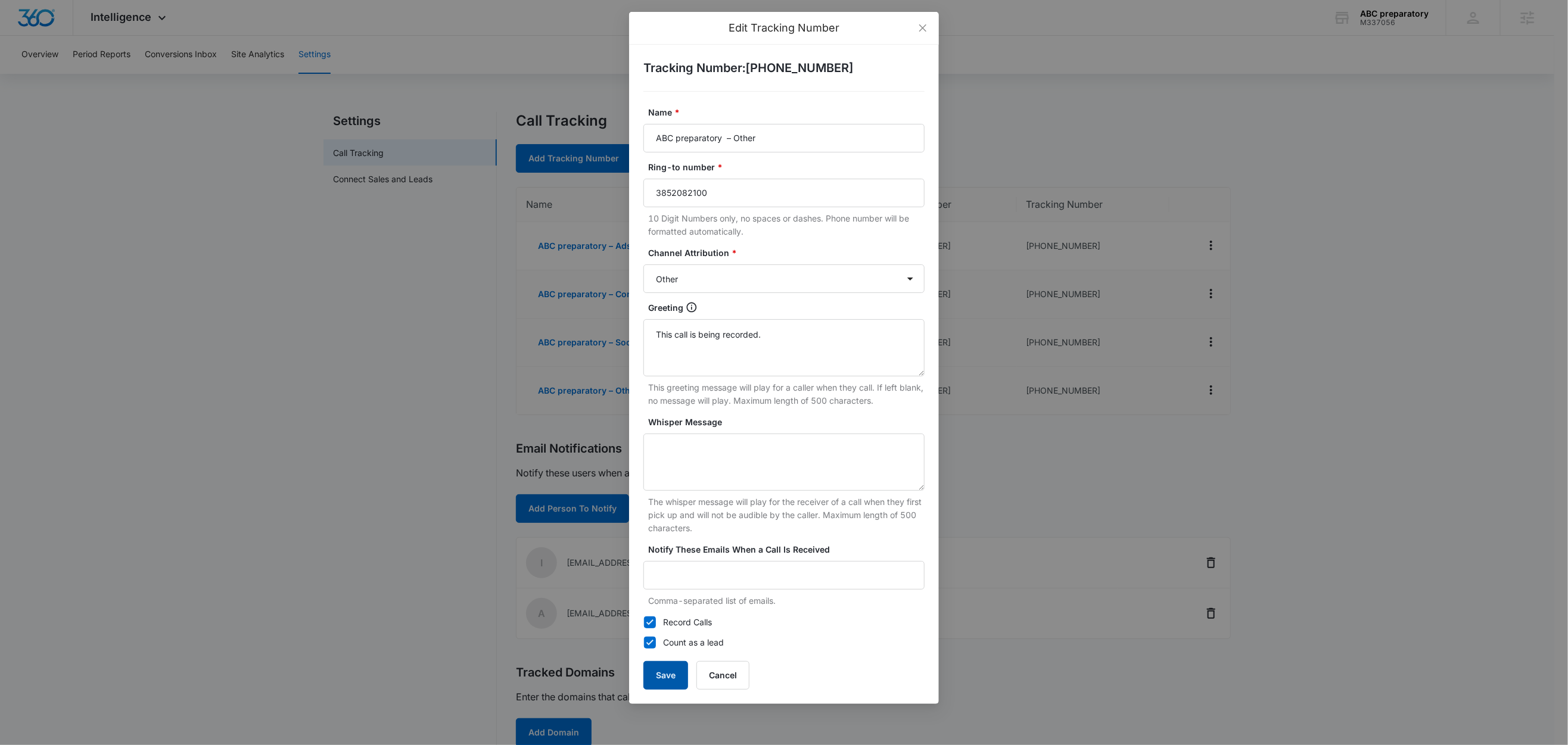
click at [685, 673] on button "Save" at bounding box center [666, 675] width 45 height 28
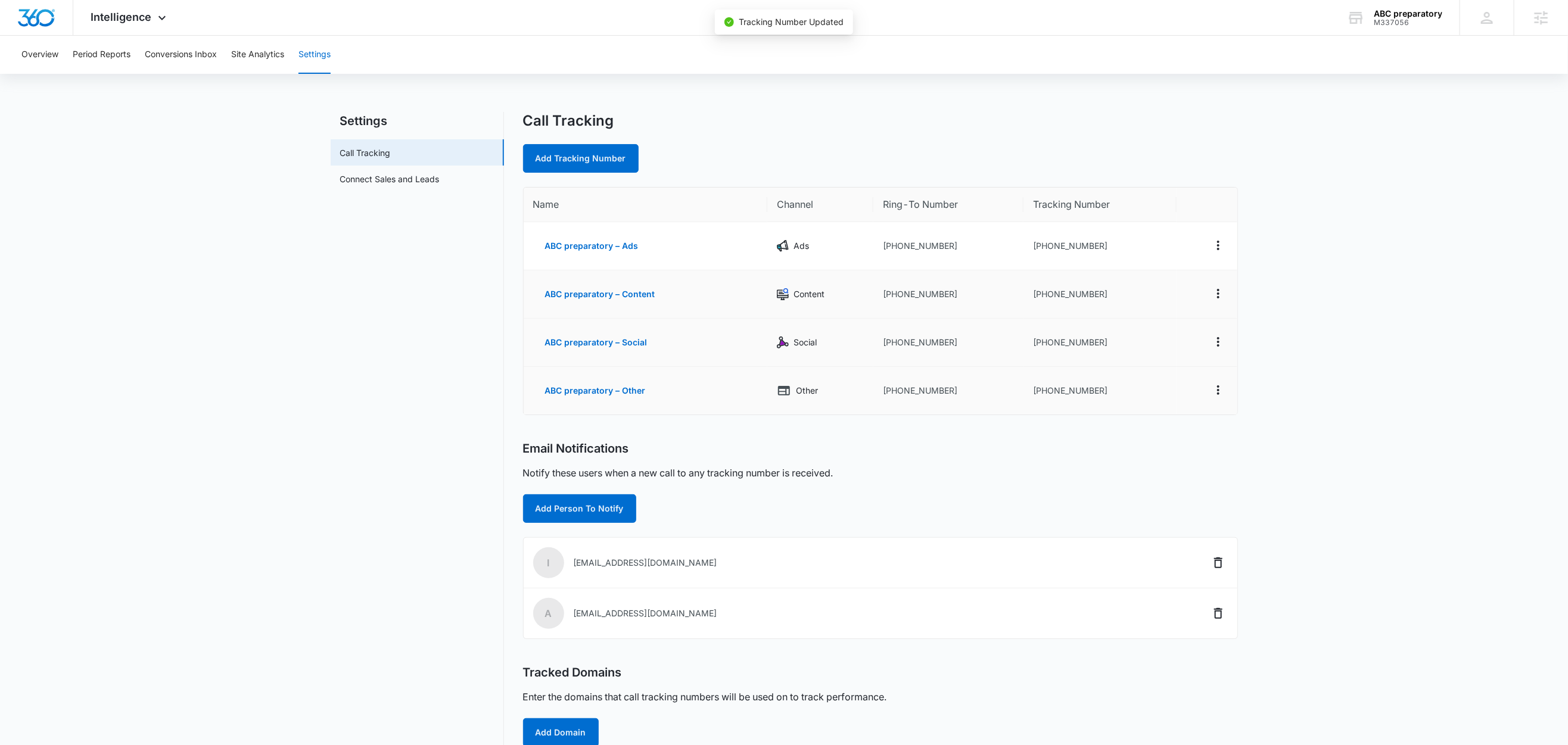
click at [1366, 382] on main "Settings Call Tracking Connect Sales and Leads Call Tracking Add Tracking Numbe…" at bounding box center [784, 463] width 1568 height 703
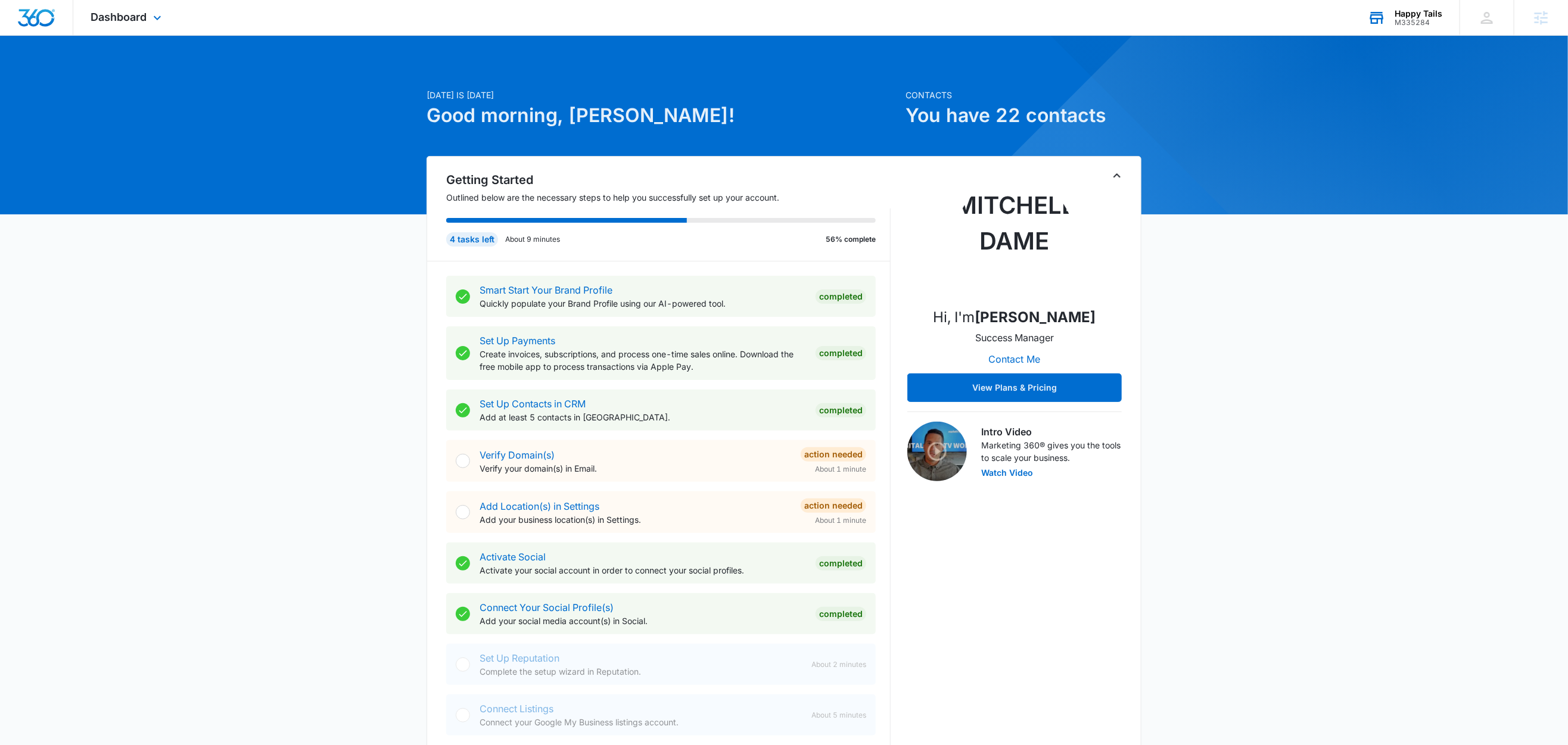
click at [1430, 13] on div "Happy Tails" at bounding box center [1419, 13] width 48 height 9
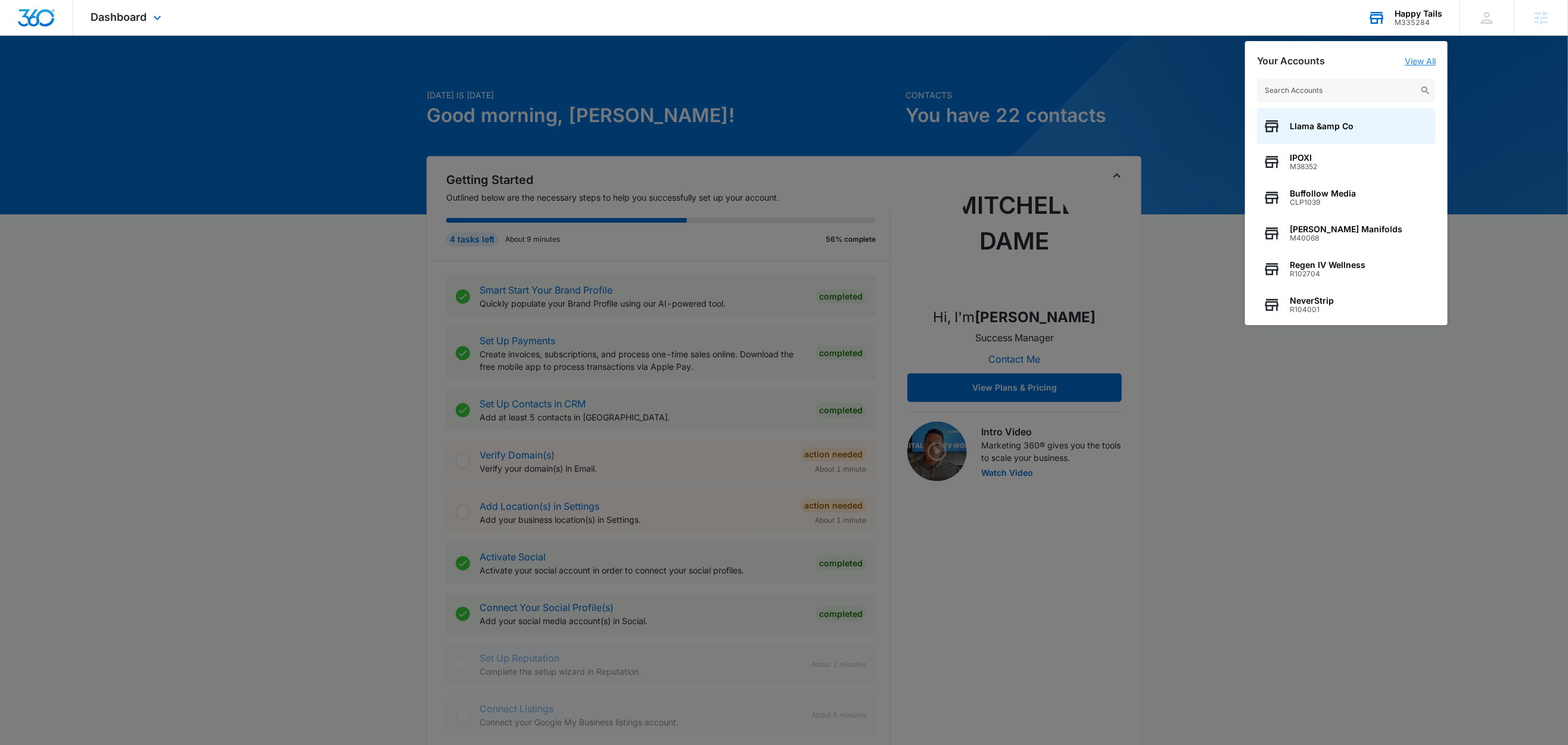
click at [1420, 59] on link "View All" at bounding box center [1420, 61] width 31 height 10
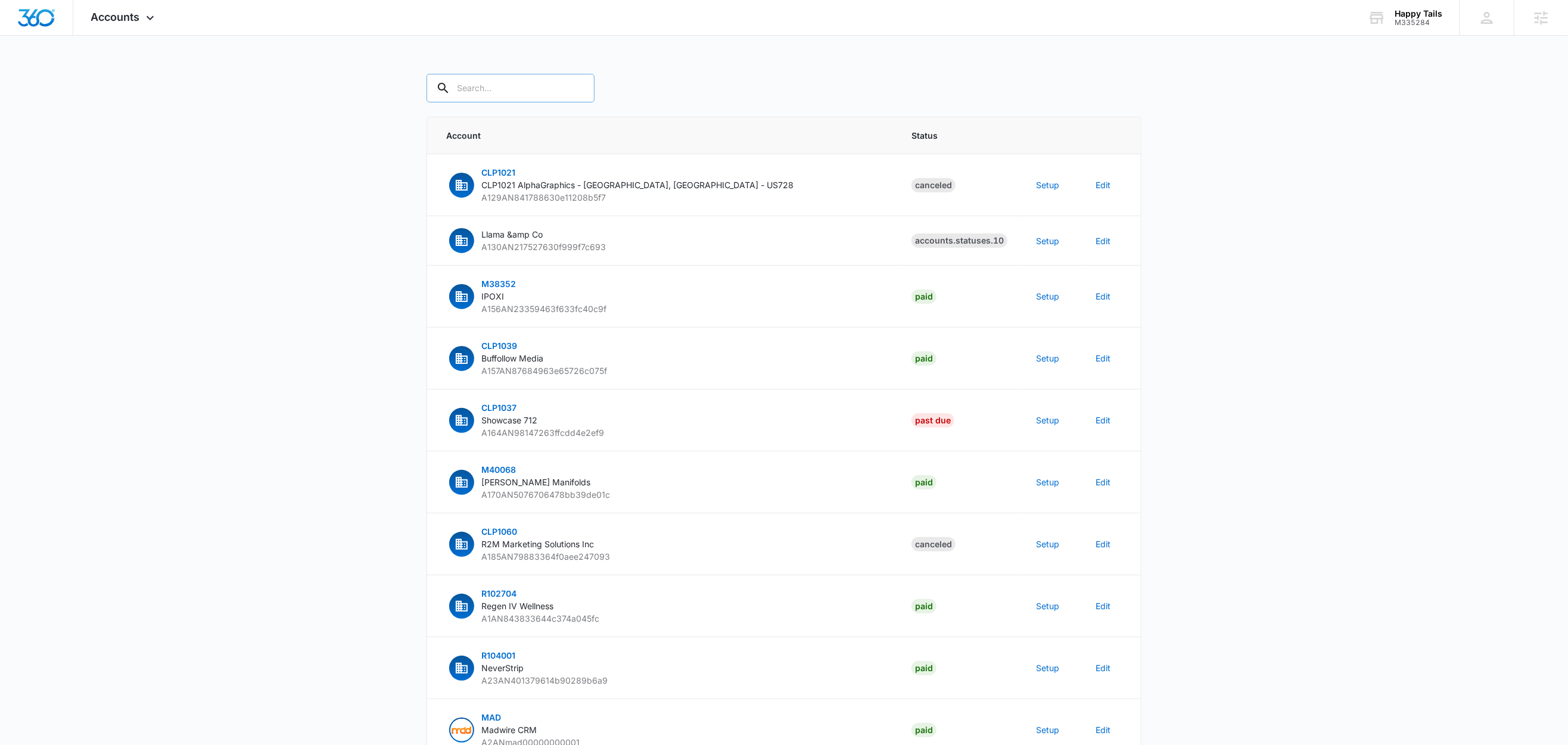
click at [526, 95] on input "text" at bounding box center [511, 88] width 168 height 28
paste input "M335284"
type input "M335284"
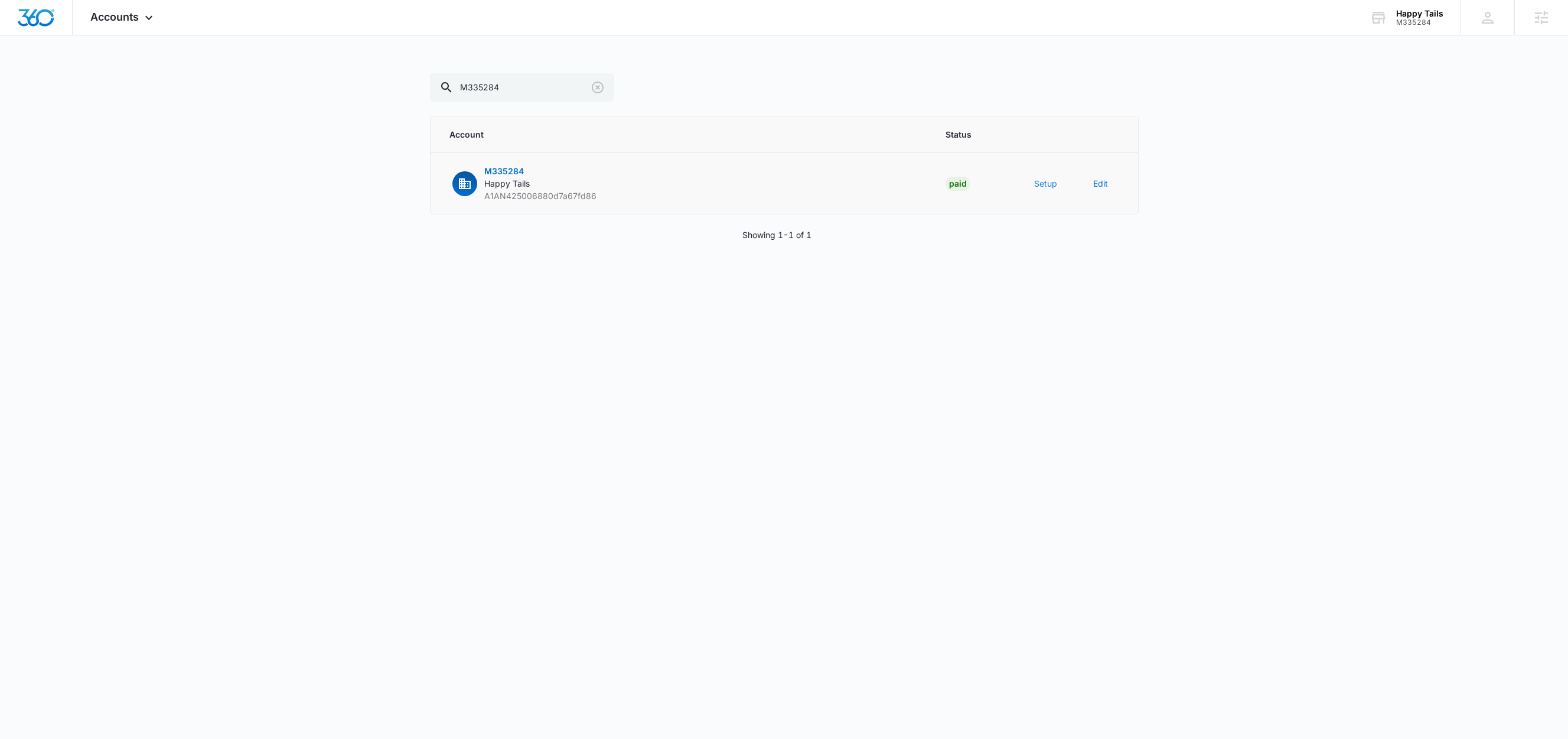
click at [1051, 185] on button "Setup" at bounding box center [1046, 183] width 23 height 12
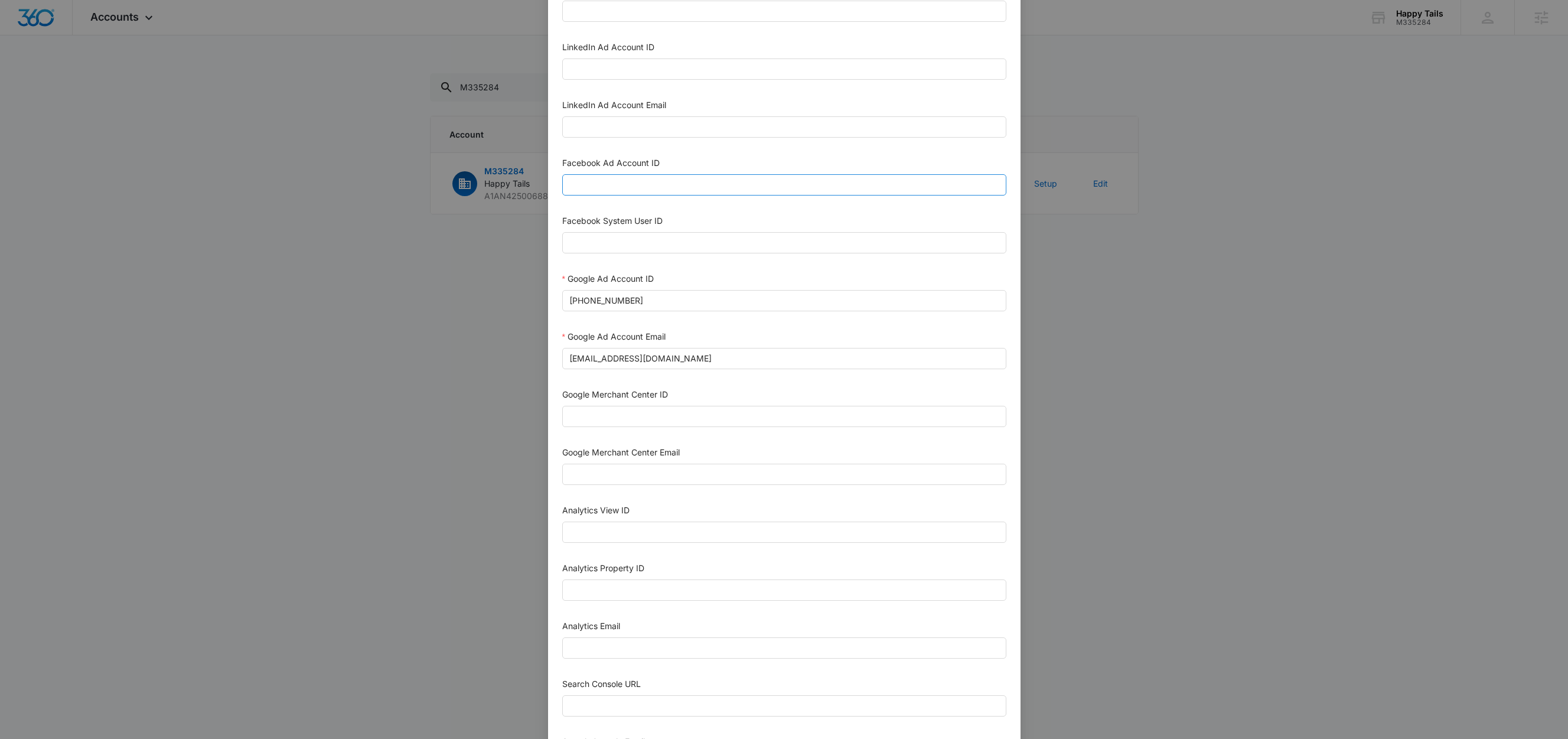
scroll to position [172, 0]
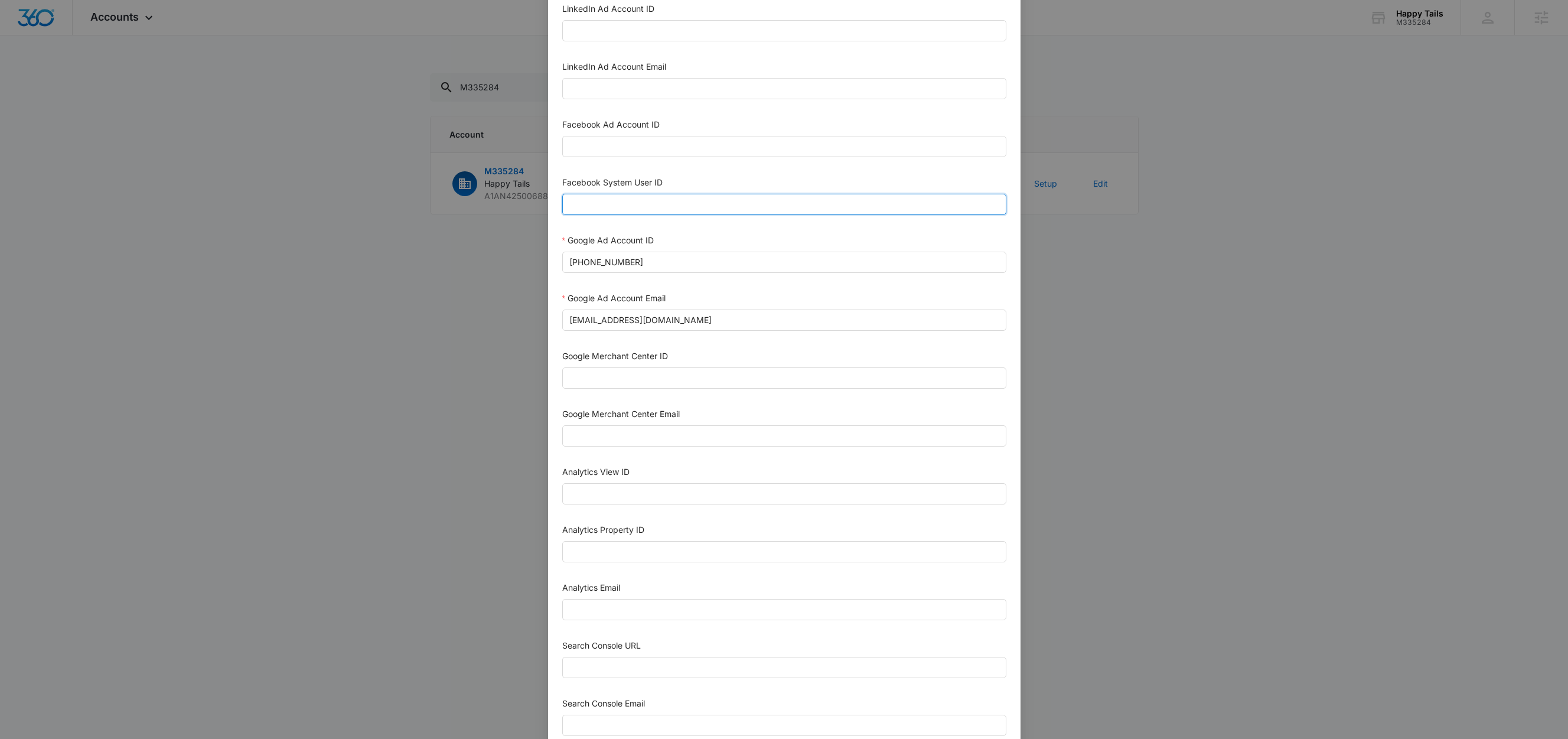
click at [615, 210] on input "Facebook System User ID" at bounding box center [784, 205] width 444 height 22
type input "1023954259108897"
click at [701, 184] on div "Facebook System User ID" at bounding box center [784, 185] width 444 height 18
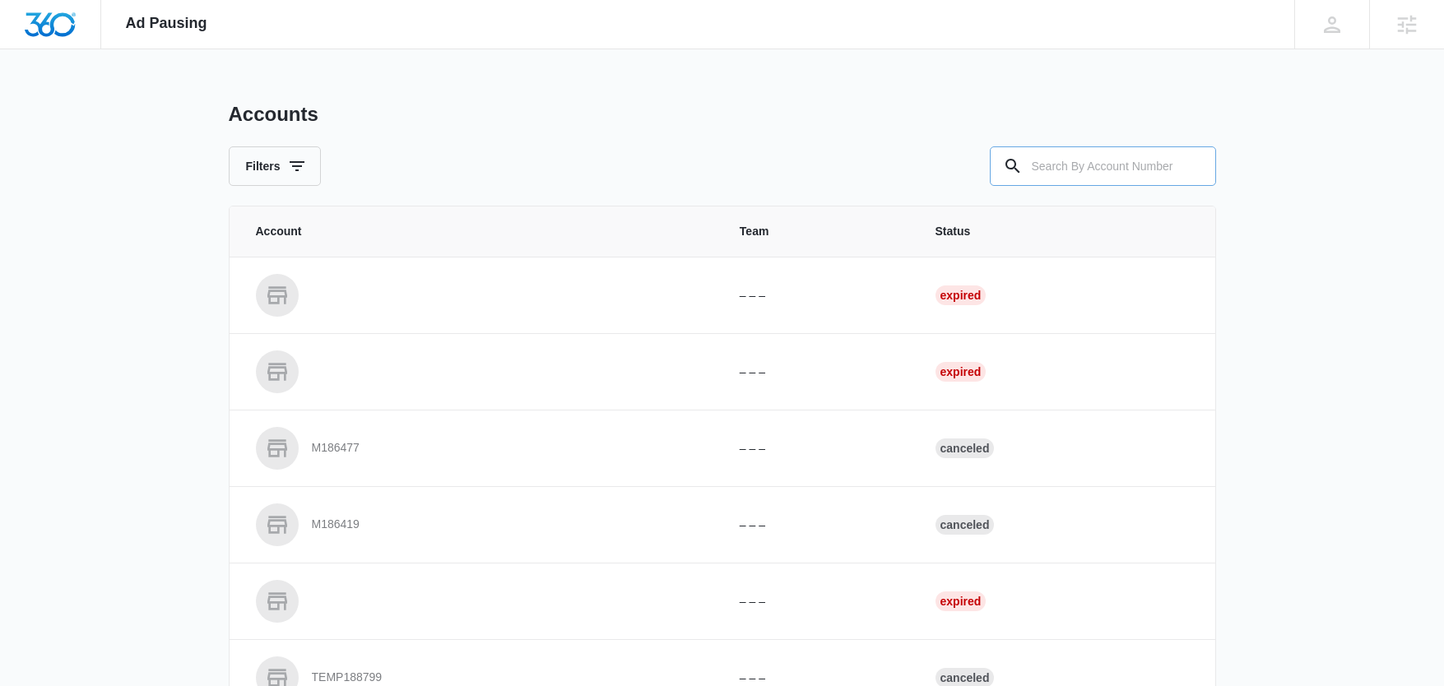
click at [1098, 159] on input "text" at bounding box center [1103, 165] width 226 height 39
paste input "M335284"
type input "M335284"
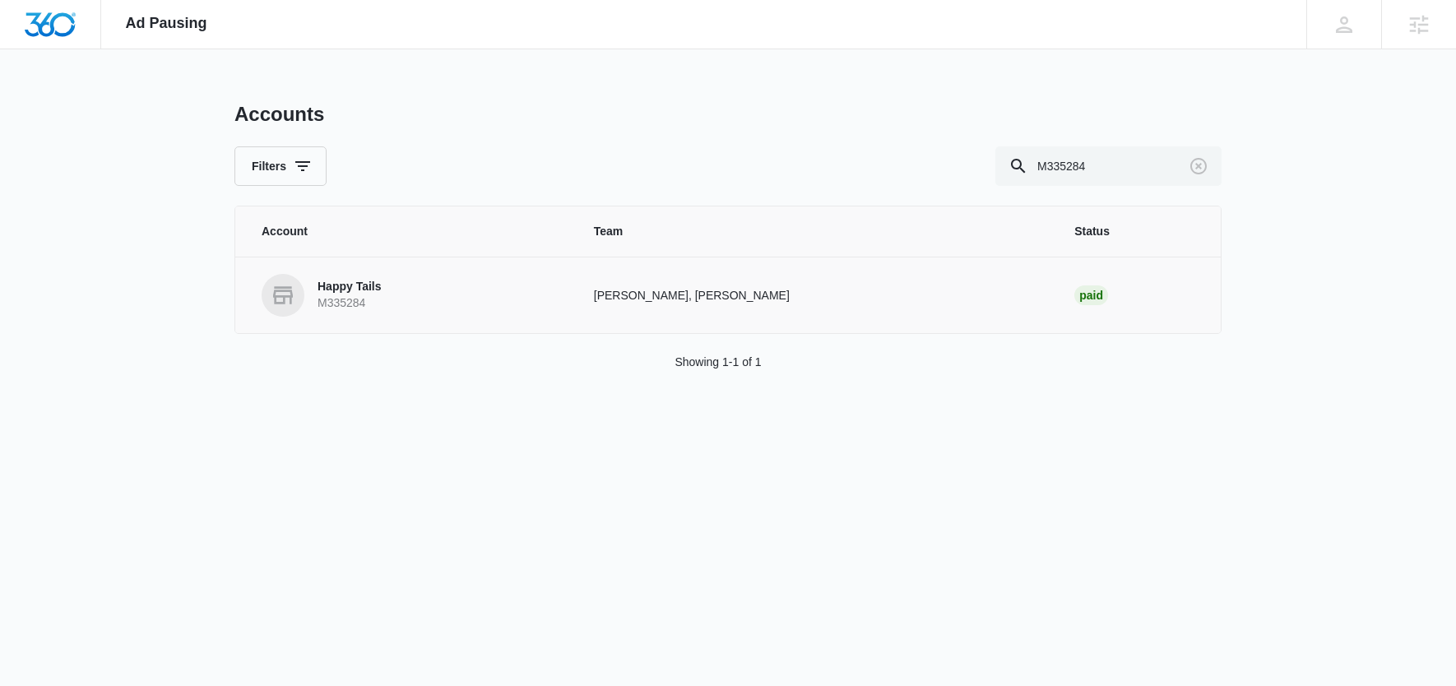
click at [378, 288] on p "Happy Tails" at bounding box center [350, 287] width 64 height 16
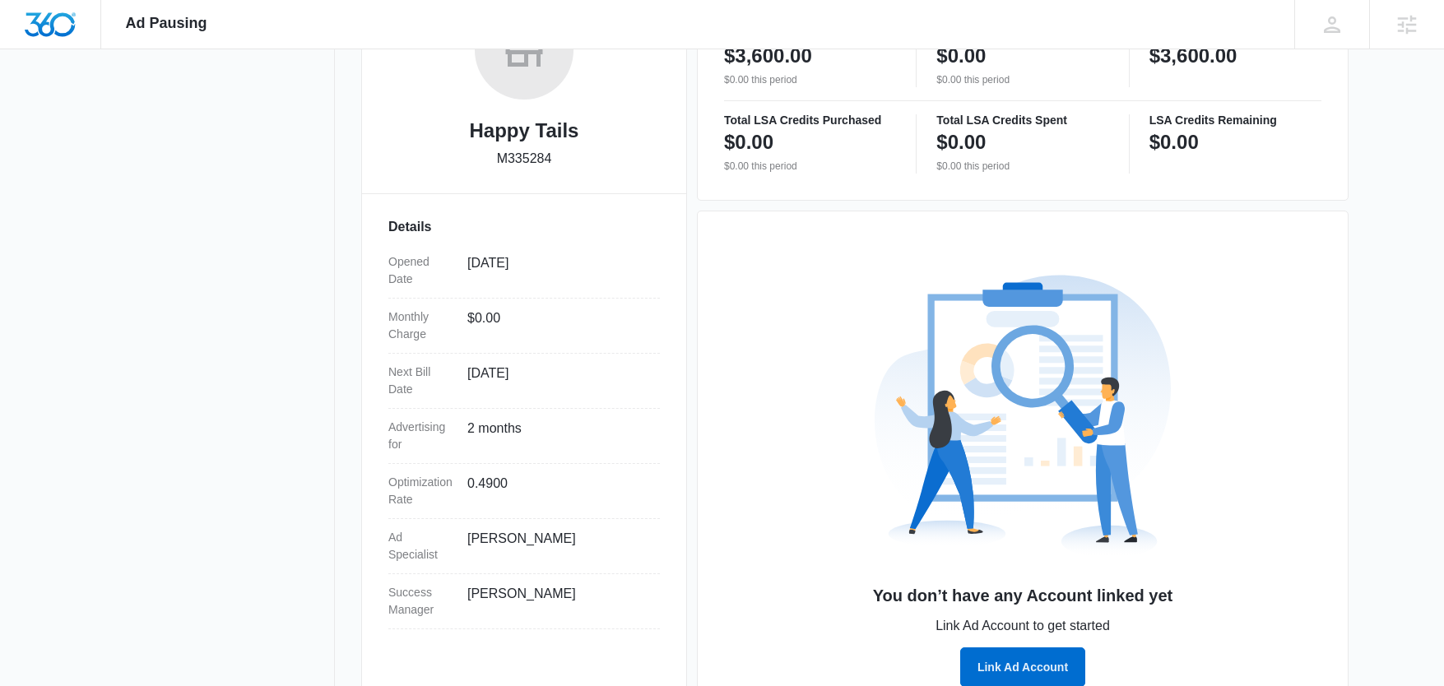
scroll to position [362, 0]
